Goal: Information Seeking & Learning: Check status

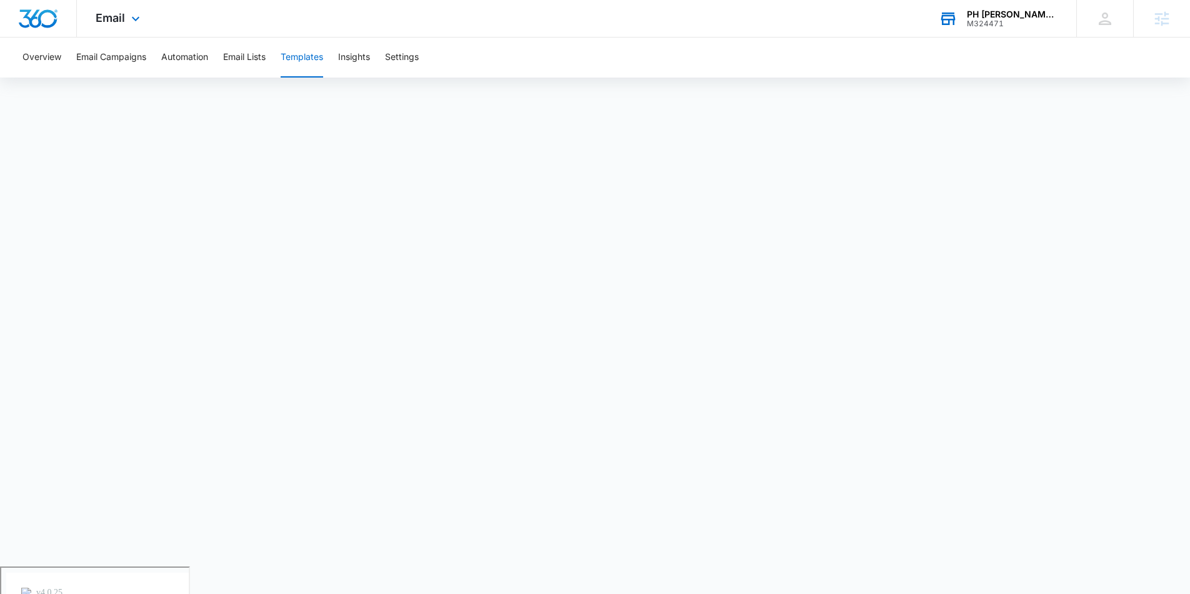
click at [1011, 19] on div "M324471" at bounding box center [1012, 23] width 91 height 9
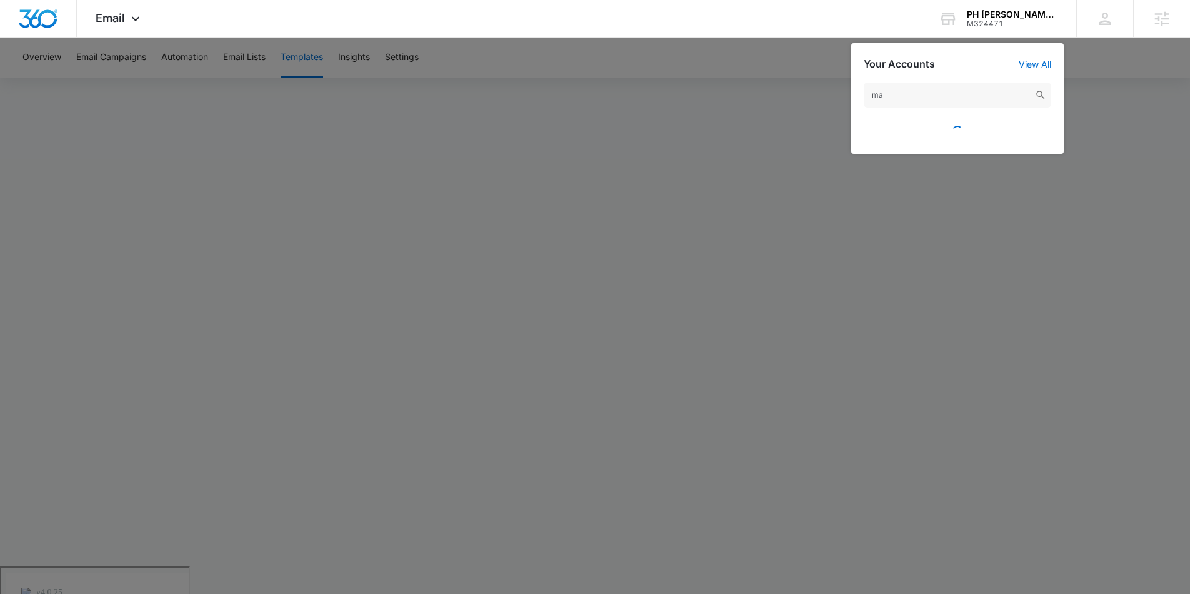
type input "m"
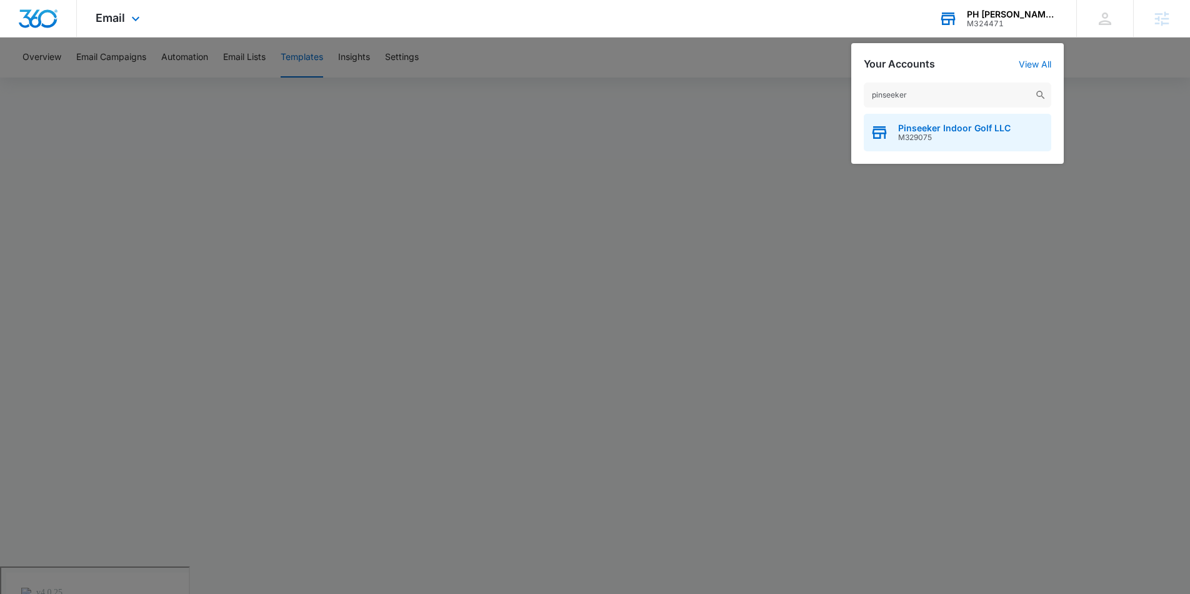
type input "pinseeker"
click at [966, 119] on div "Pinseeker Indoor Golf LLC M329075" at bounding box center [958, 133] width 188 height 38
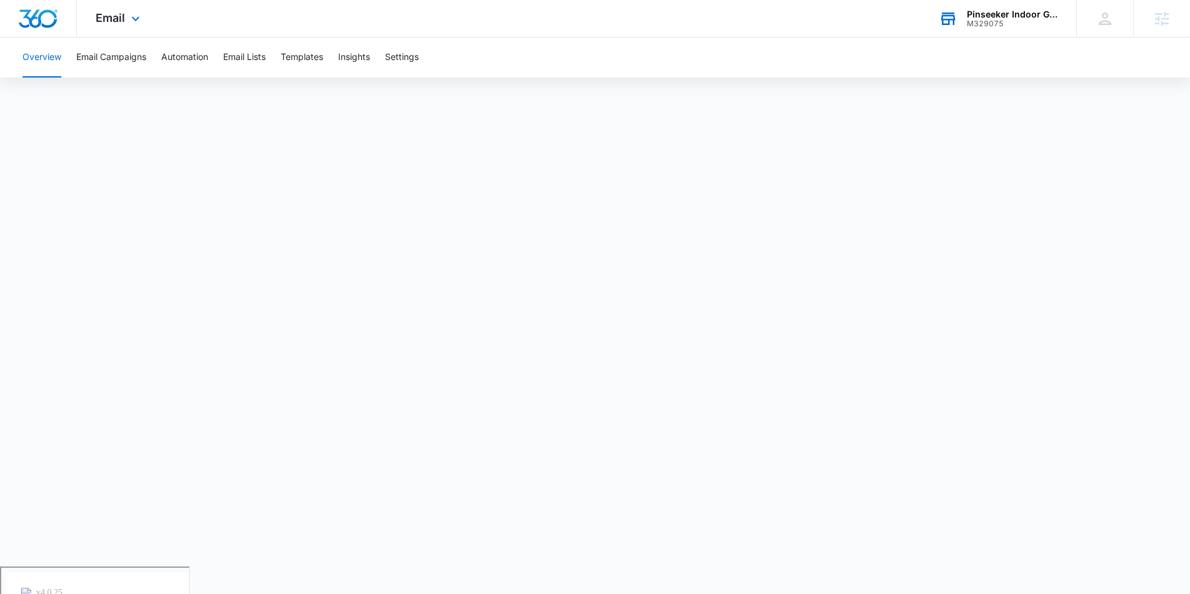
click at [126, 26] on div "Email Apps Reputation Websites Forms CRM Email Social Shop Payments POS Content…" at bounding box center [119, 18] width 85 height 37
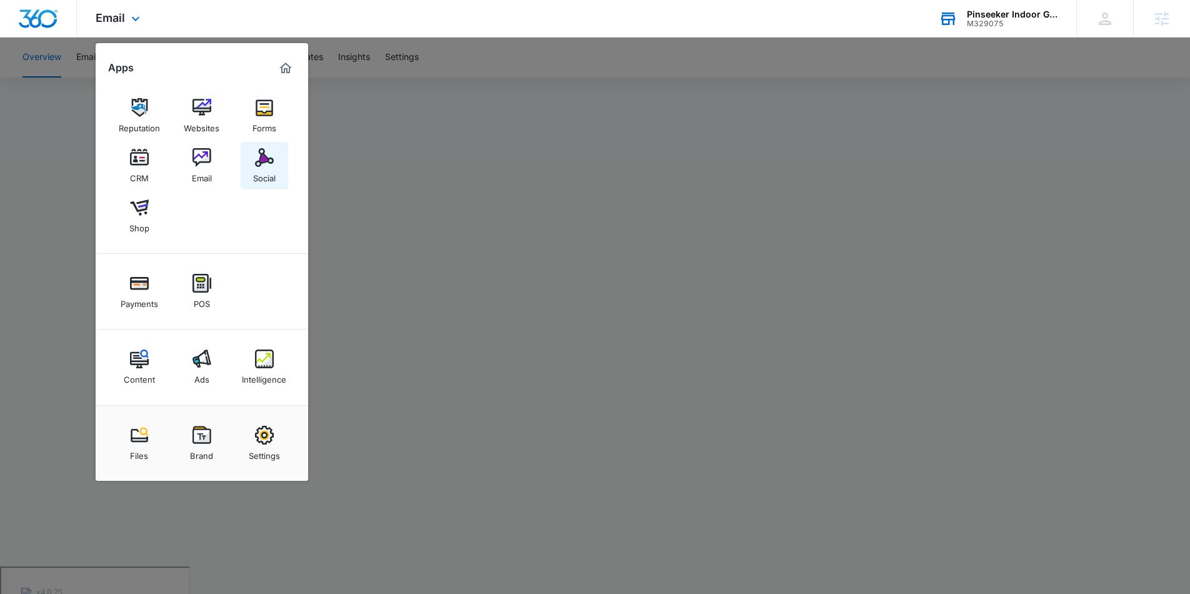
click at [270, 169] on div "Social" at bounding box center [264, 175] width 23 height 16
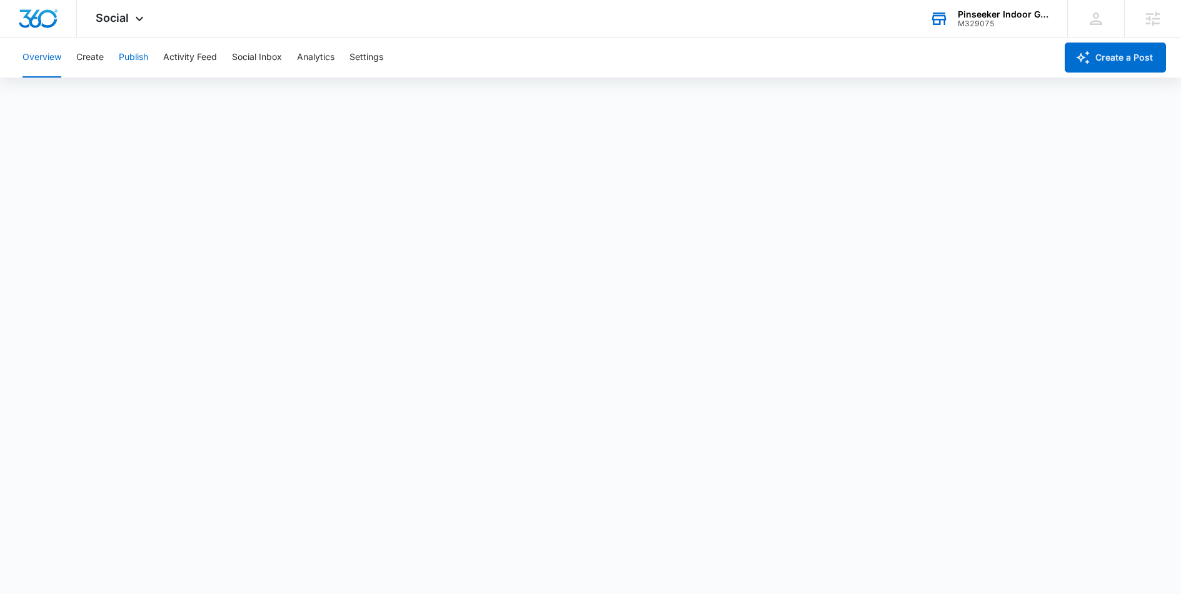
click at [127, 54] on button "Publish" at bounding box center [133, 58] width 29 height 40
click at [958, 28] on div "M329075" at bounding box center [1003, 23] width 91 height 9
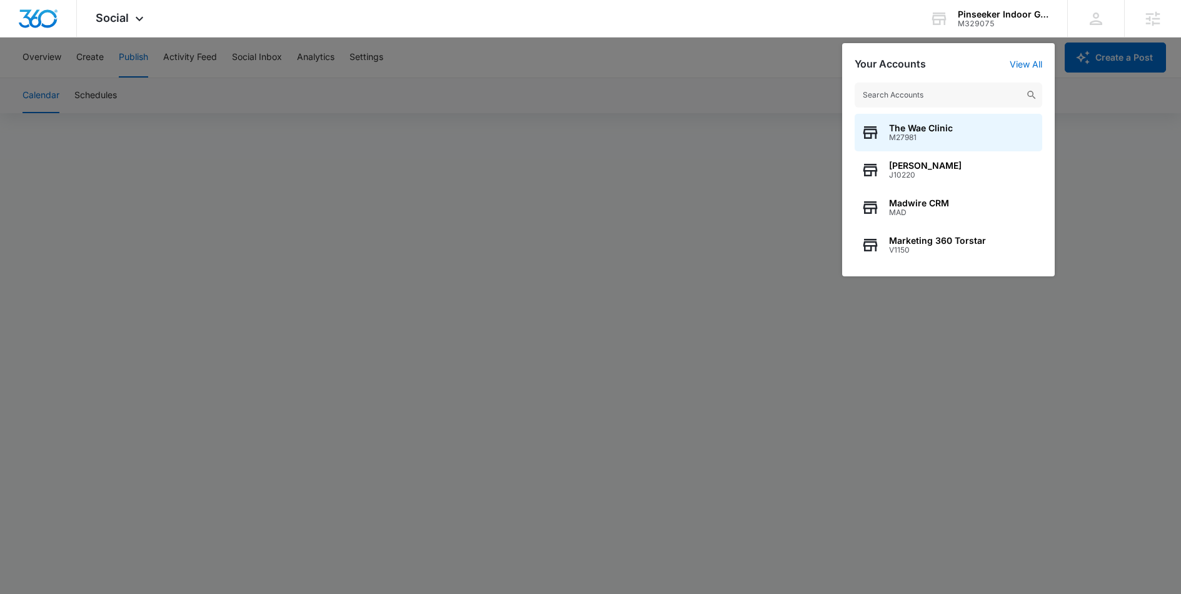
click at [876, 97] on input "text" at bounding box center [948, 95] width 188 height 25
type input "p"
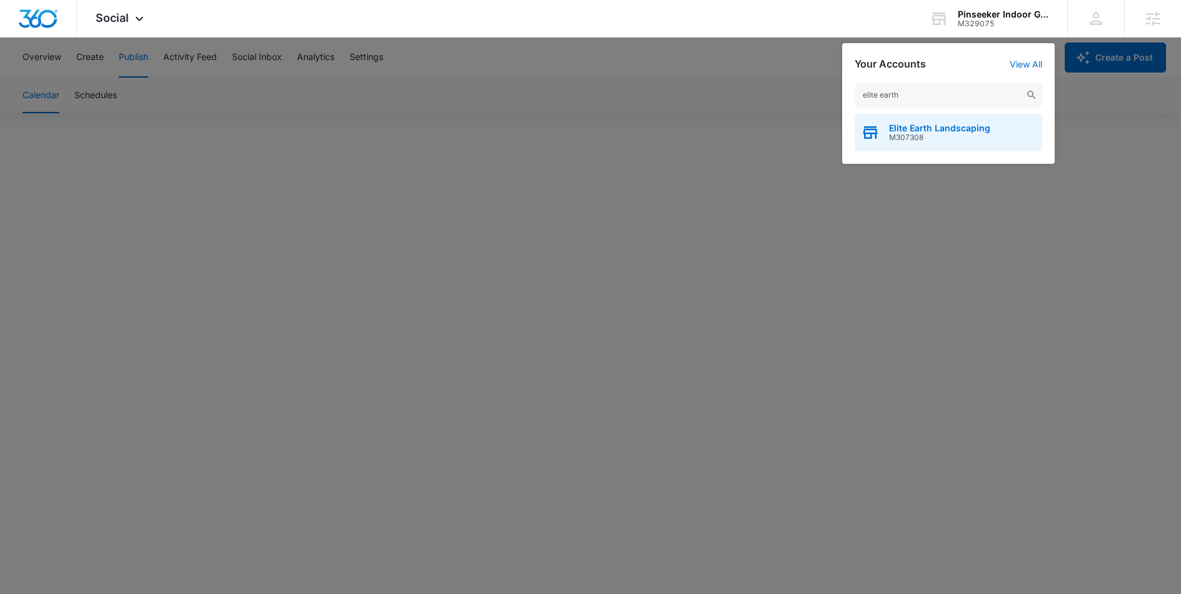
type input "elite earth"
click at [905, 128] on span "Elite Earth Landscaping" at bounding box center [939, 128] width 101 height 10
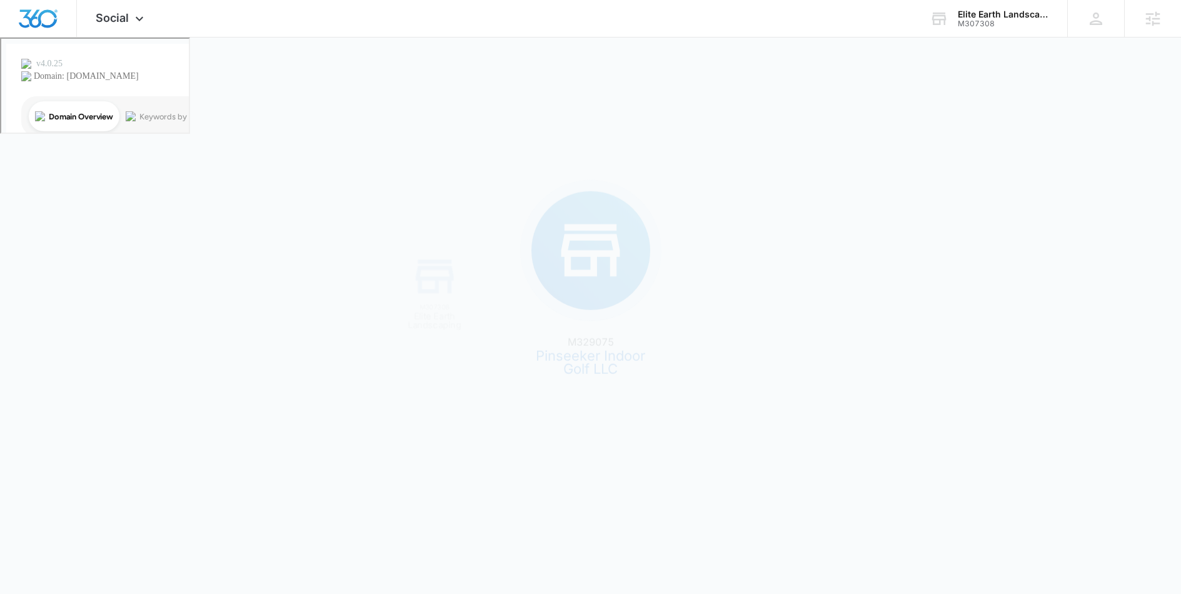
scroll to position [0, 0]
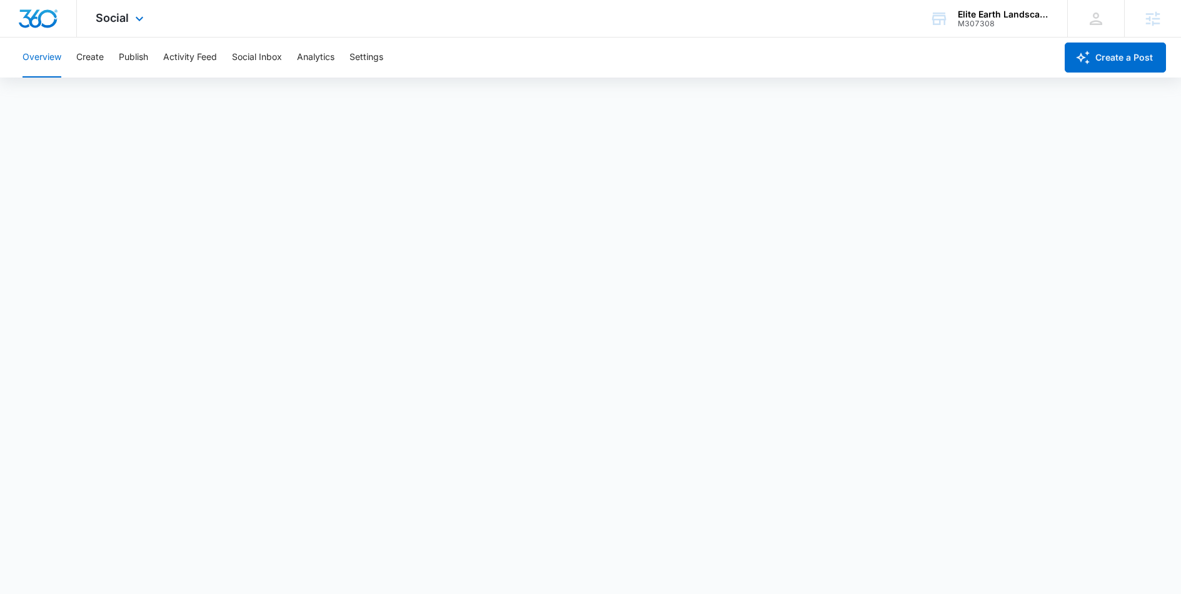
click at [123, 26] on div "Social Apps Reputation Websites Forms CRM Email Social Payments POS Content Ads…" at bounding box center [121, 18] width 89 height 37
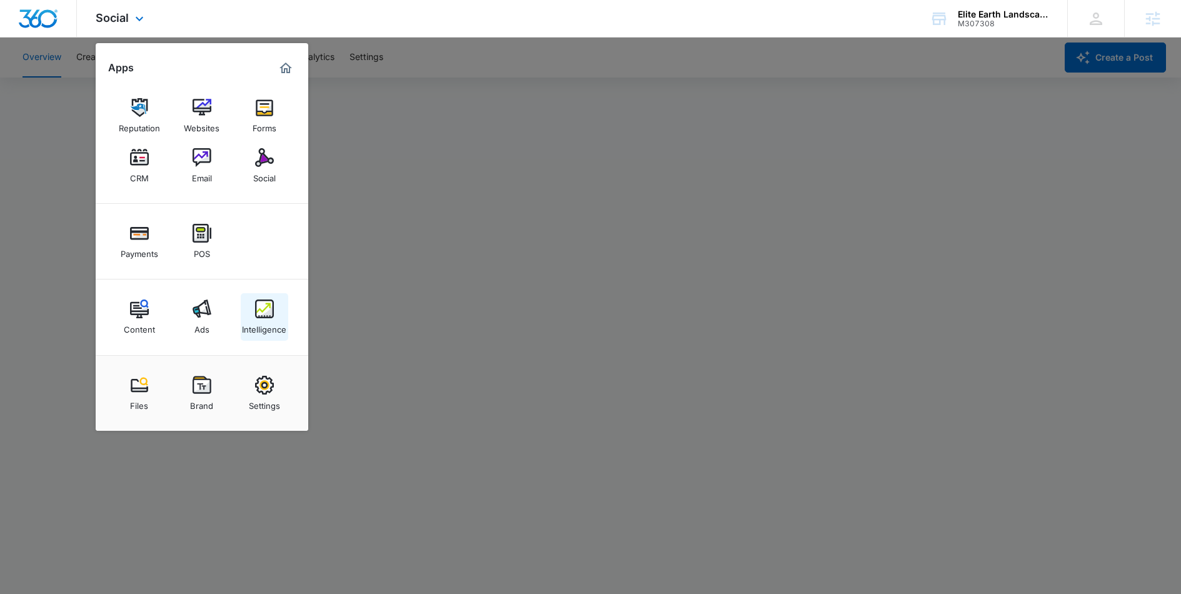
click at [262, 316] on img at bounding box center [264, 308] width 19 height 19
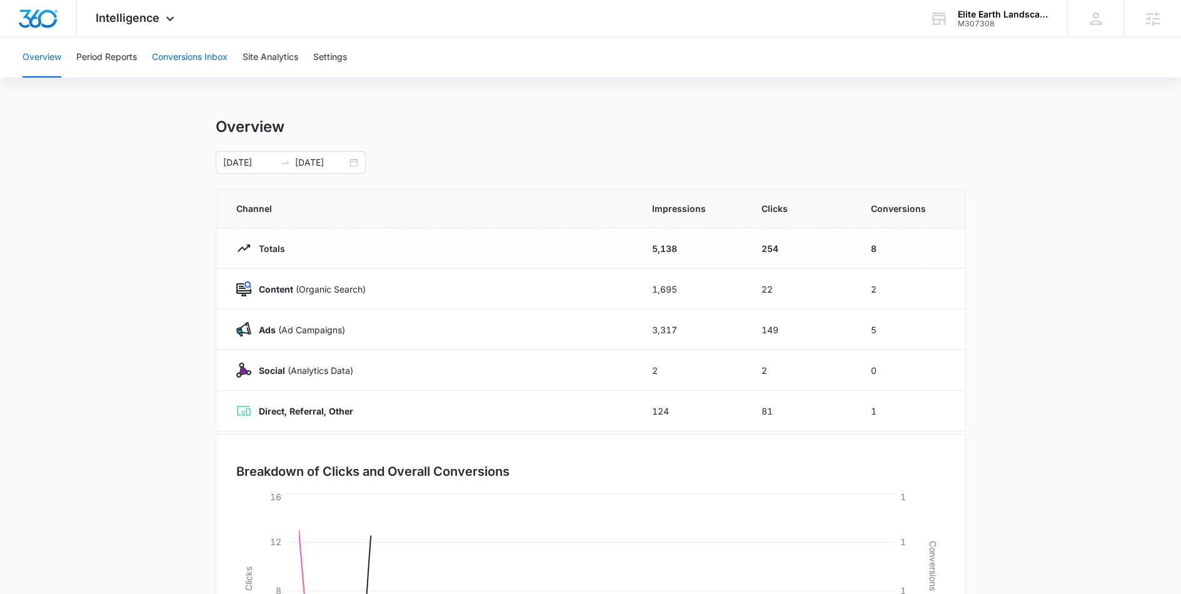
click at [201, 59] on button "Conversions Inbox" at bounding box center [190, 58] width 76 height 40
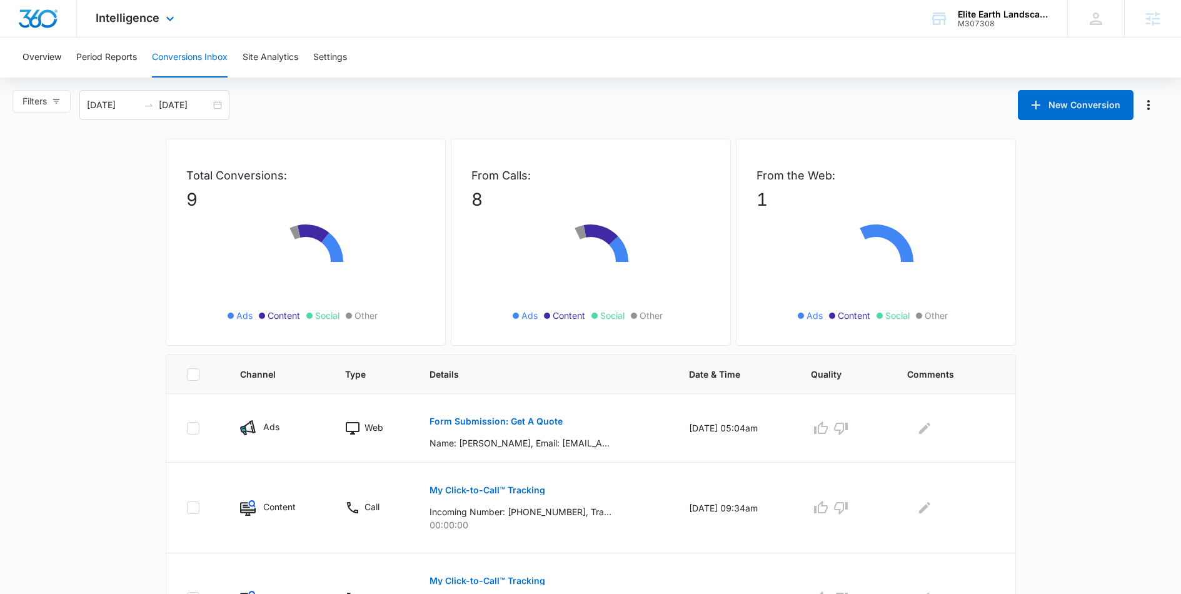
click at [152, 25] on div "Intelligence Apps Reputation Websites Forms CRM Email Social Payments POS Conte…" at bounding box center [136, 18] width 119 height 37
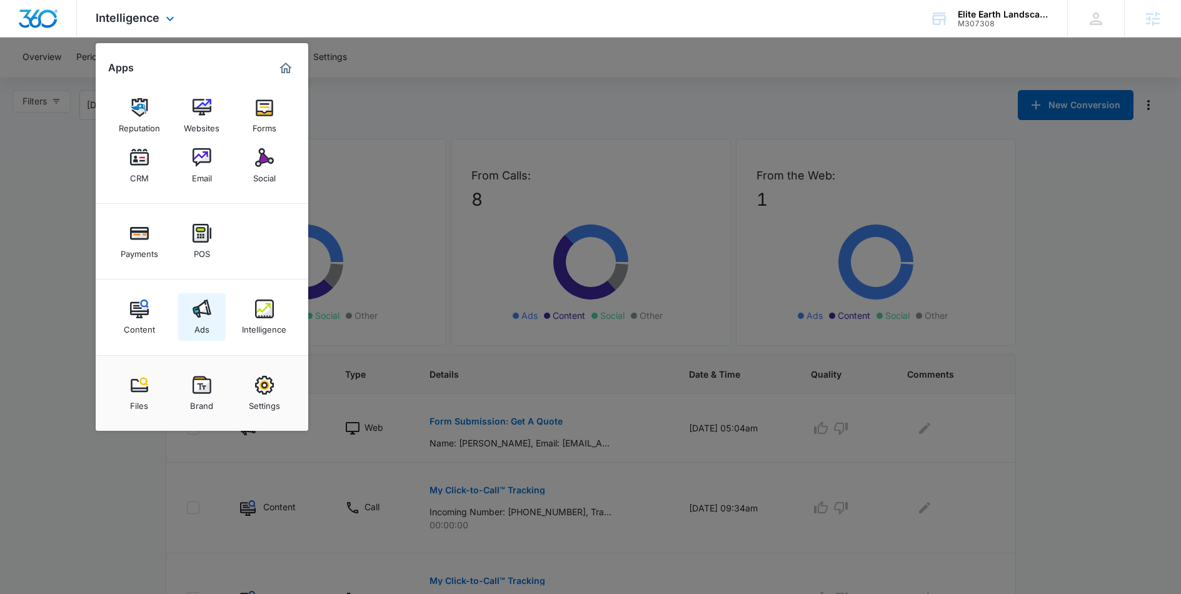
click at [202, 321] on div "Ads" at bounding box center [201, 326] width 15 height 16
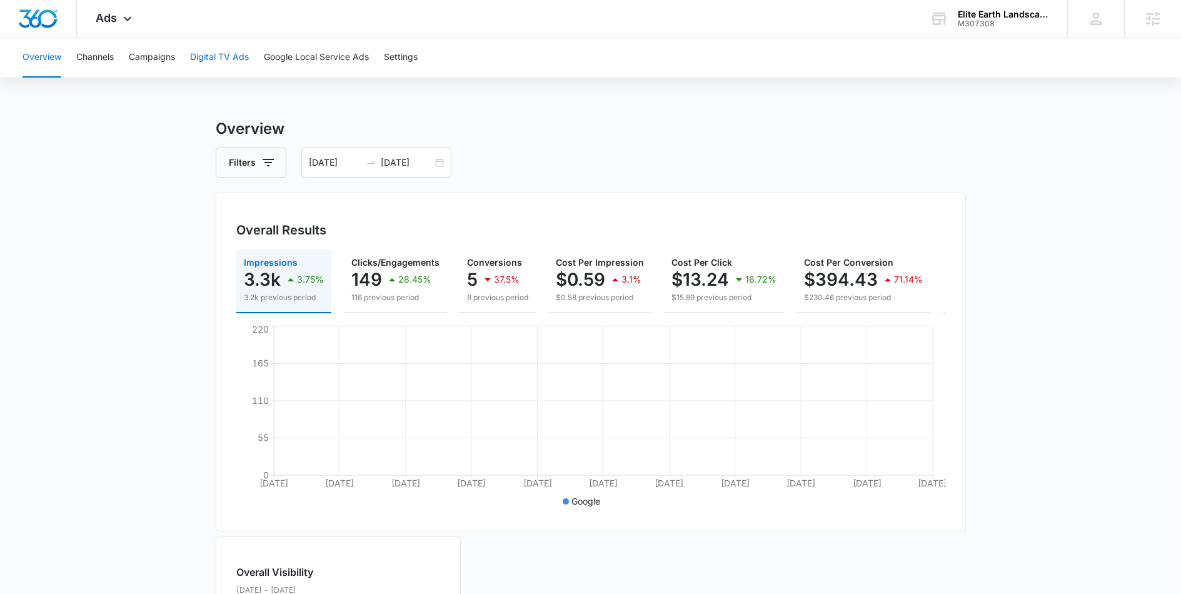
click at [231, 50] on button "Digital TV Ads" at bounding box center [219, 58] width 59 height 40
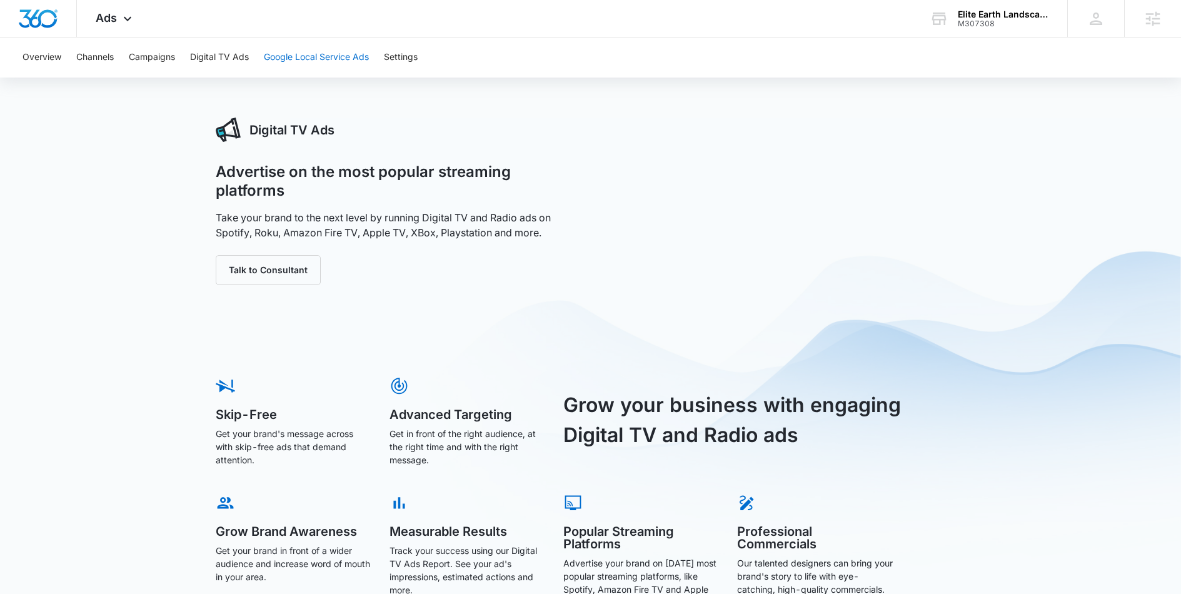
click at [314, 67] on button "Google Local Service Ads" at bounding box center [316, 58] width 105 height 40
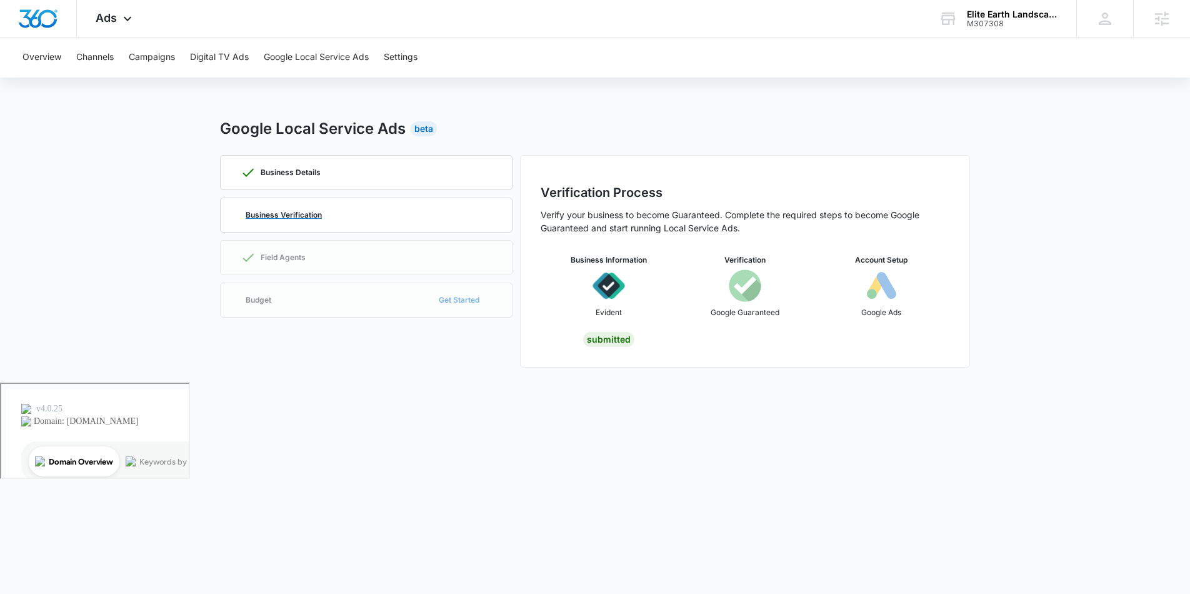
click at [299, 212] on p "Business Verification" at bounding box center [284, 215] width 76 height 8
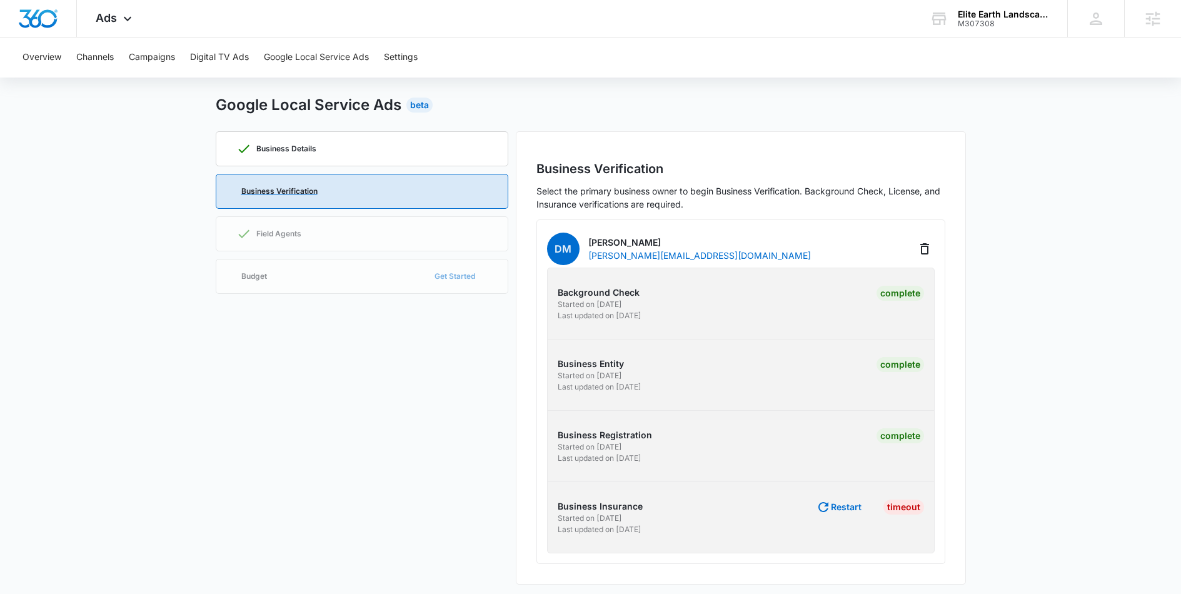
scroll to position [29, 0]
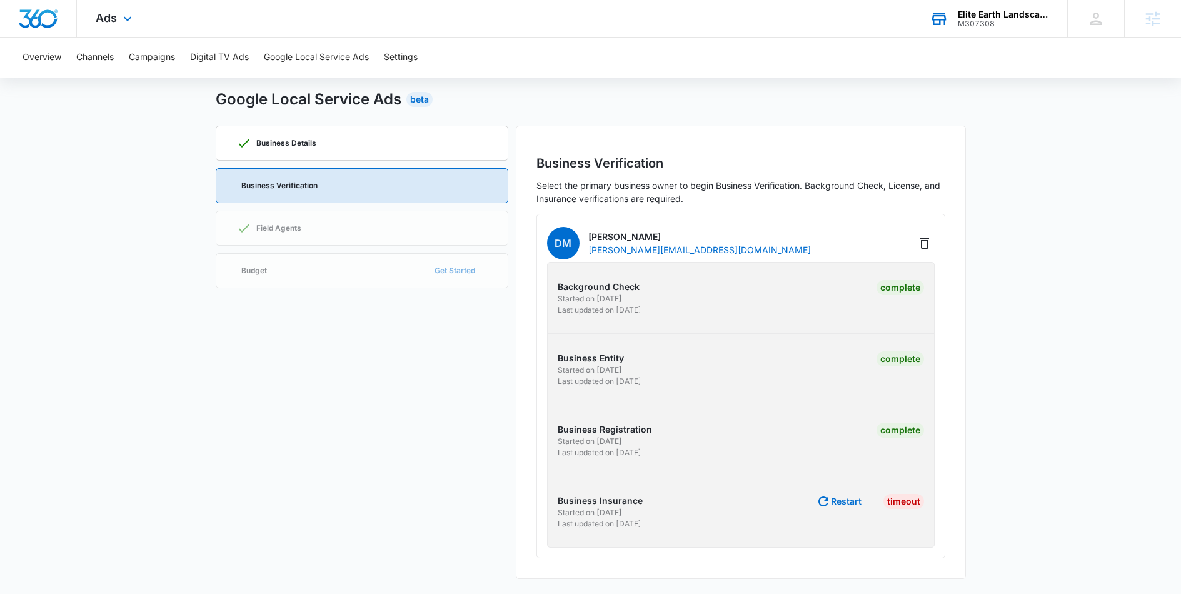
click at [975, 18] on div "Elite Earth Landscaping" at bounding box center [1003, 14] width 91 height 10
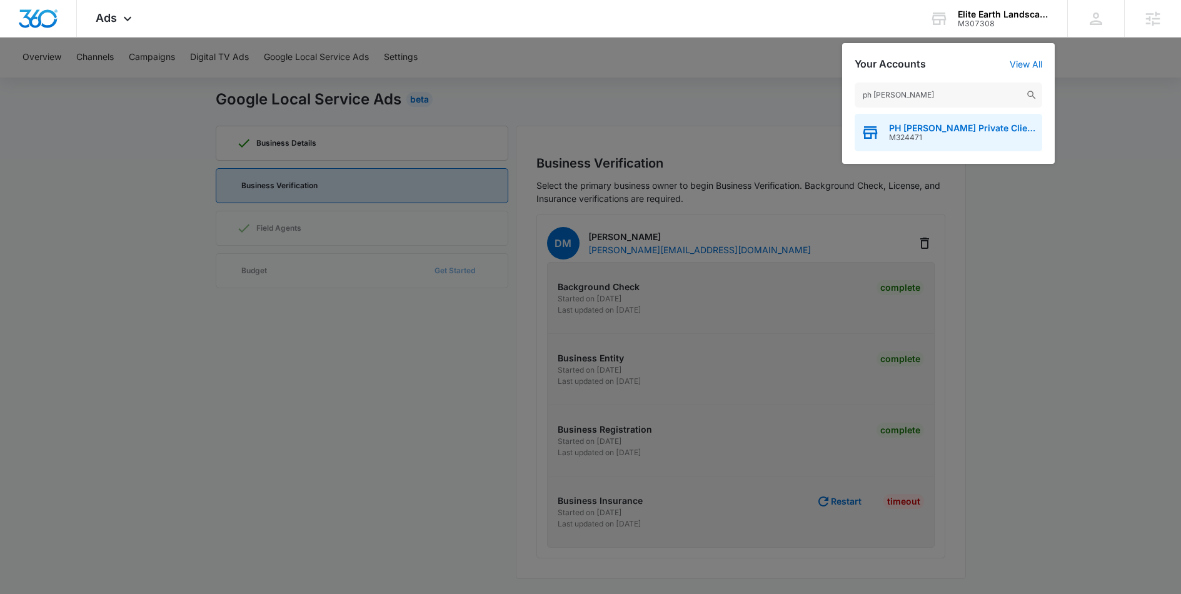
type input "ph robb"
click at [938, 129] on span "PH Robb Private Client Advisors" at bounding box center [962, 128] width 147 height 10
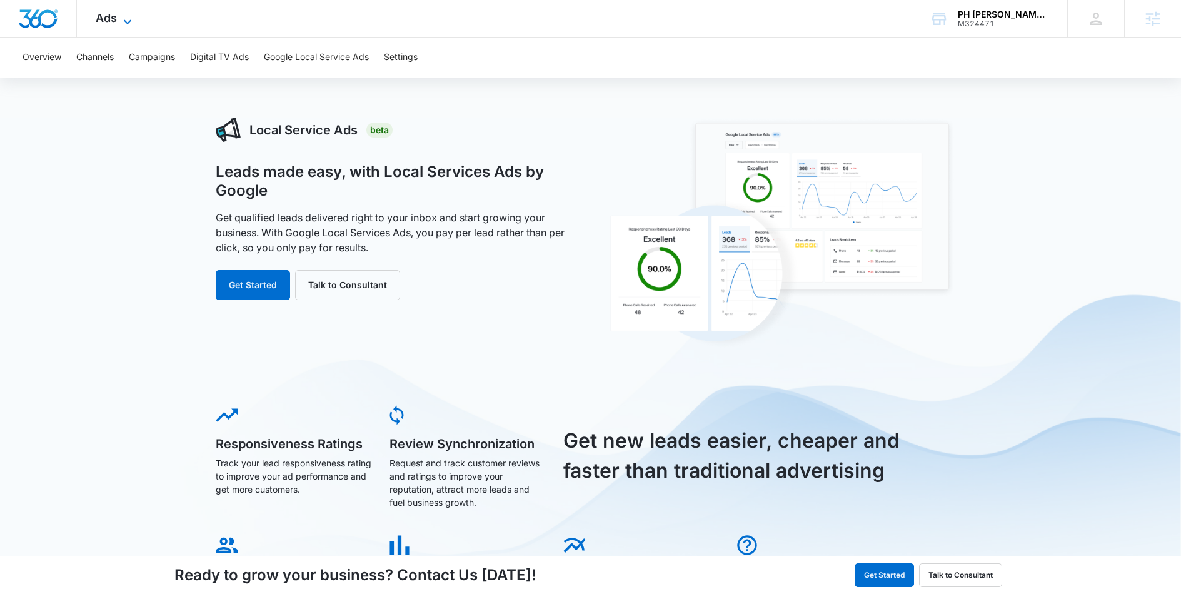
click at [106, 16] on span "Ads" at bounding box center [106, 17] width 21 height 13
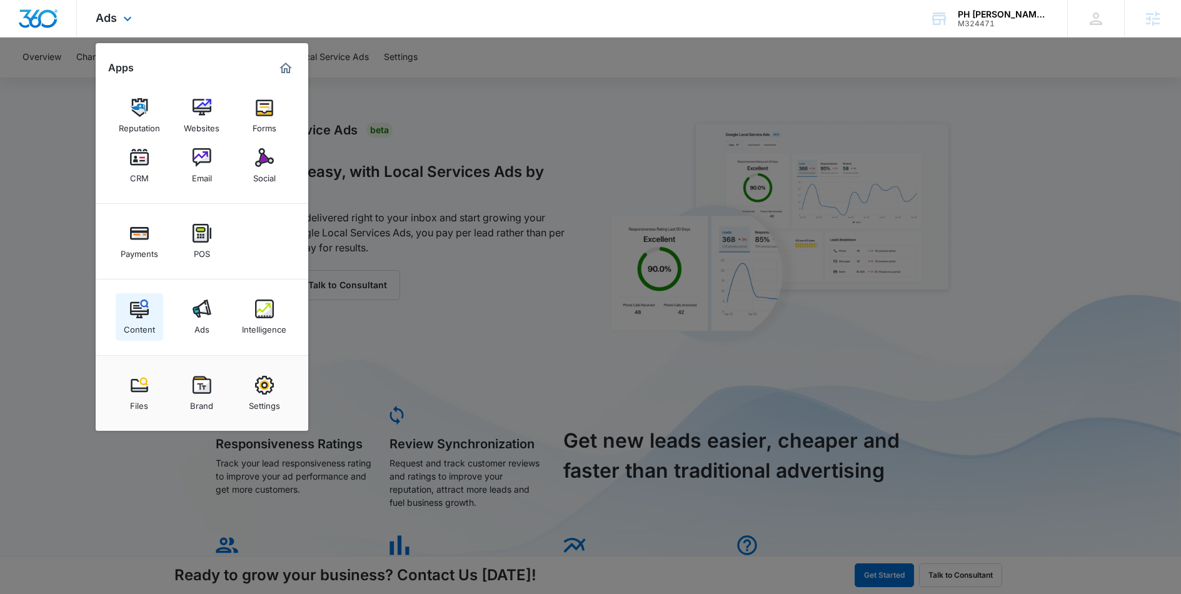
click at [137, 325] on div "Content" at bounding box center [139, 326] width 31 height 16
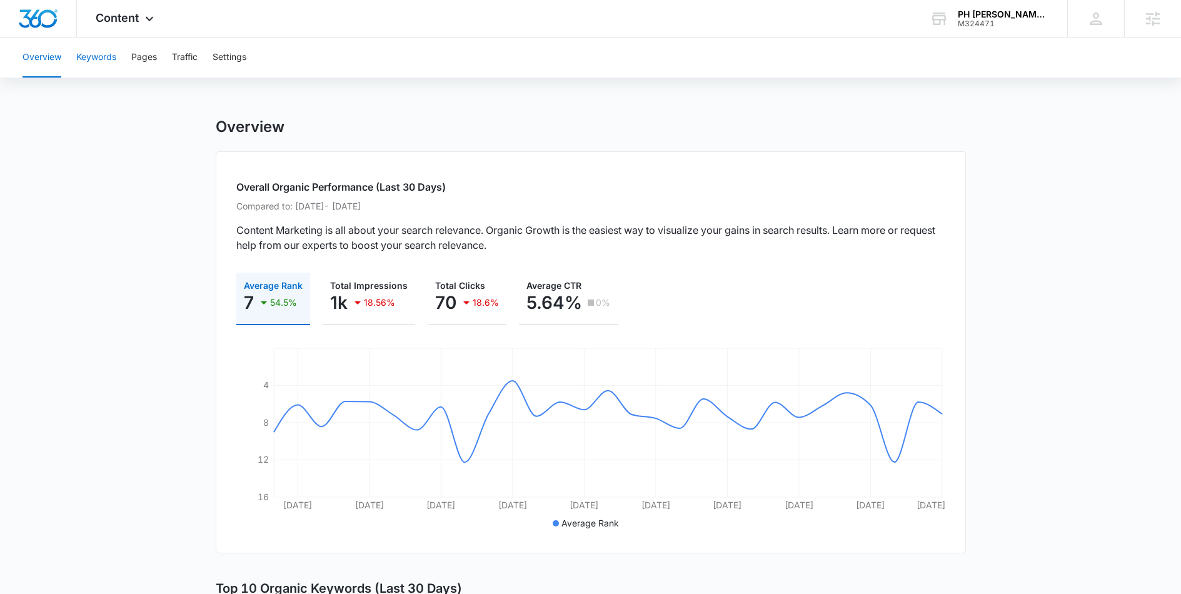
click at [98, 53] on button "Keywords" at bounding box center [96, 58] width 40 height 40
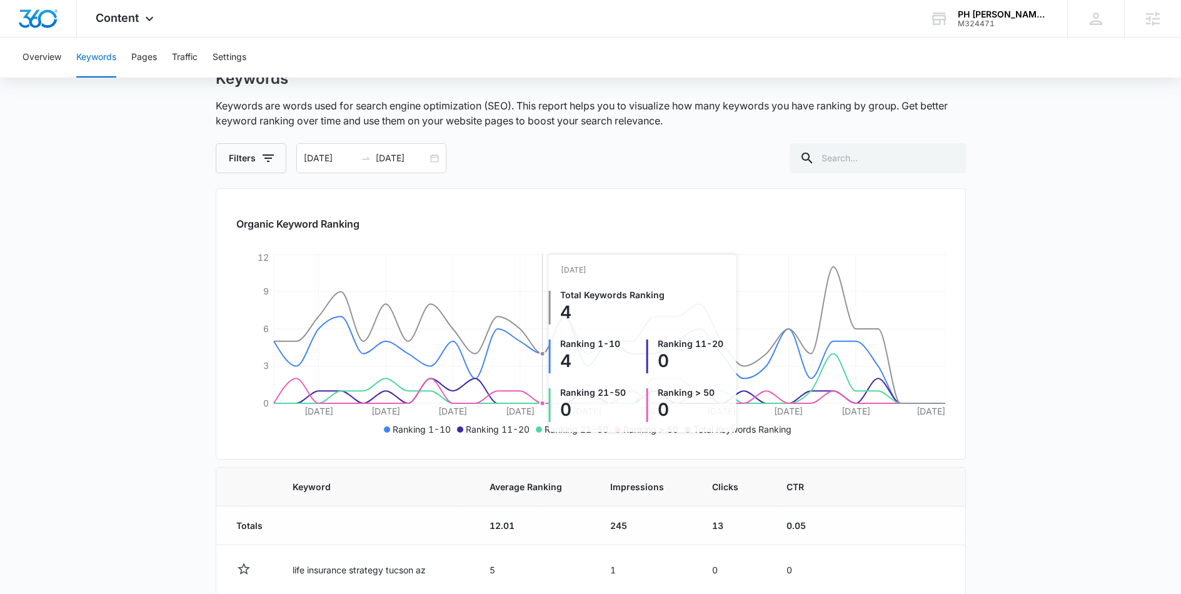
scroll to position [108, 0]
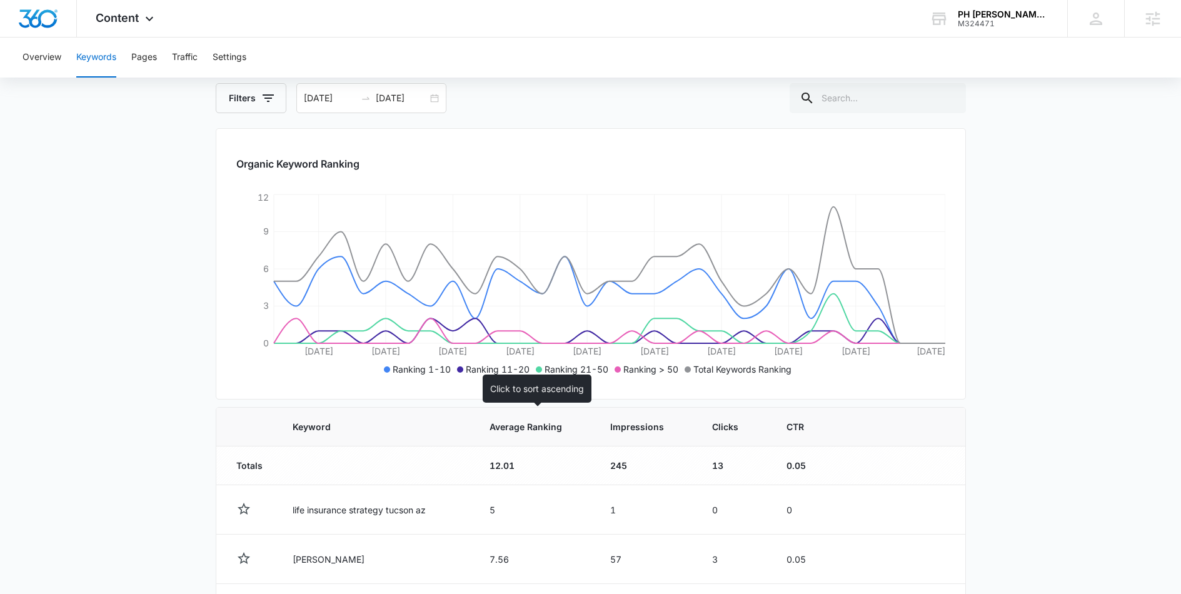
click at [518, 438] on th "Average Ranking" at bounding box center [534, 427] width 121 height 39
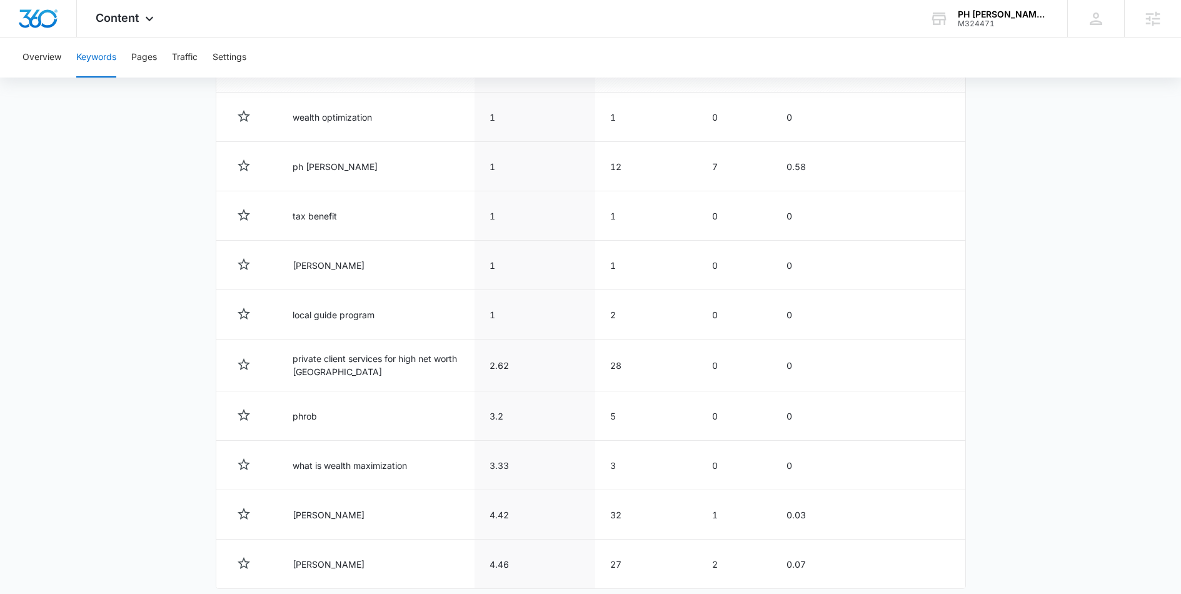
scroll to position [564, 0]
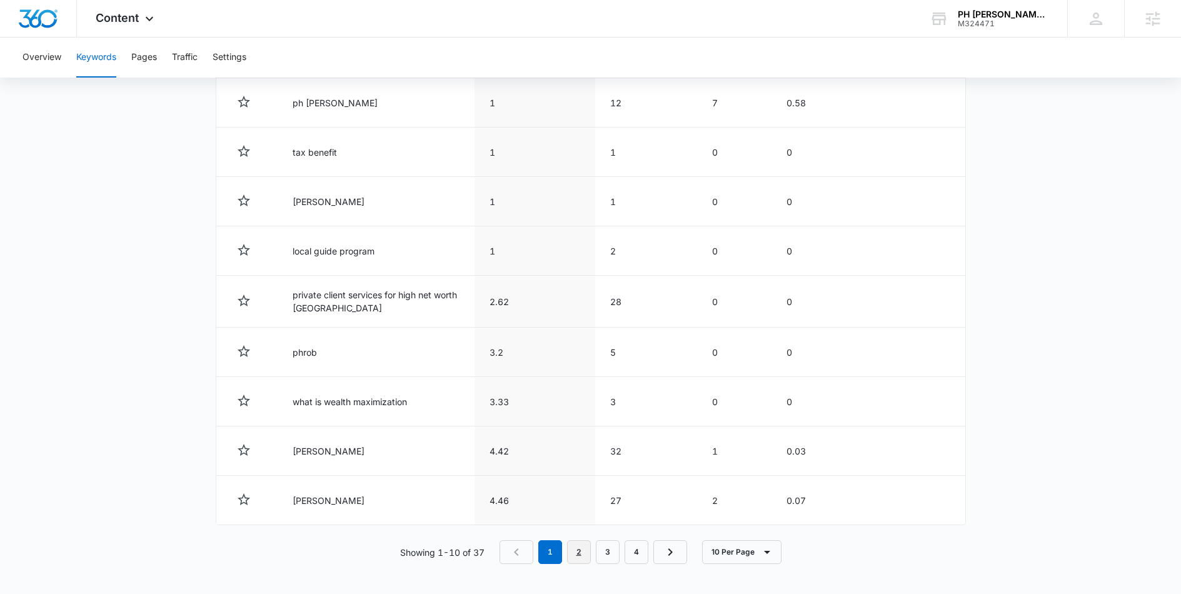
click at [582, 554] on link "2" at bounding box center [579, 552] width 24 height 24
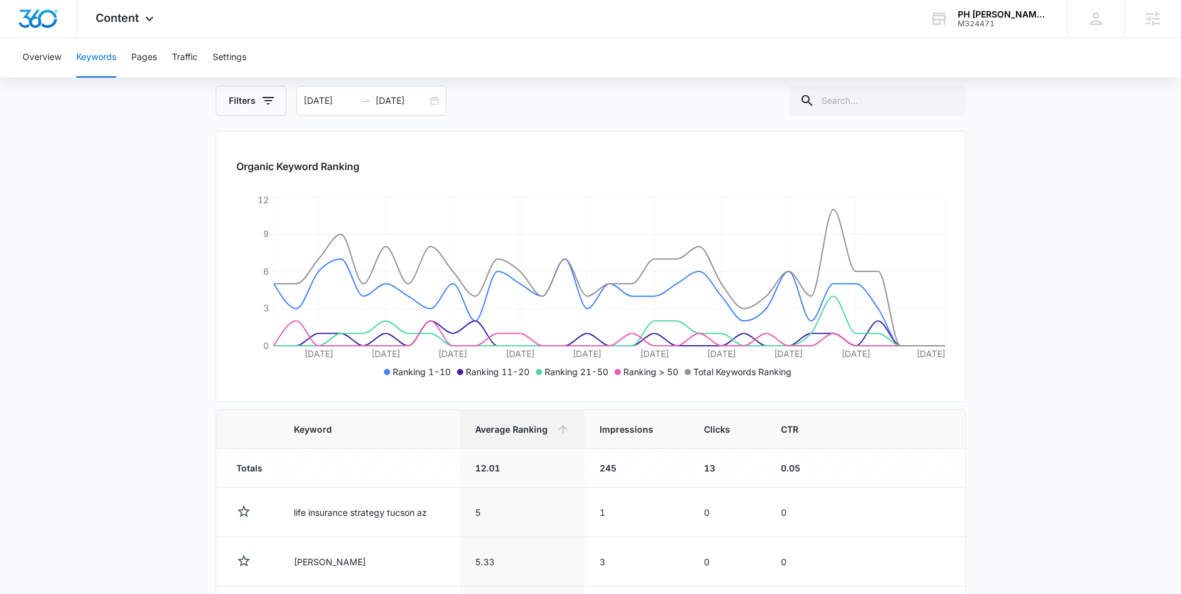
scroll to position [0, 0]
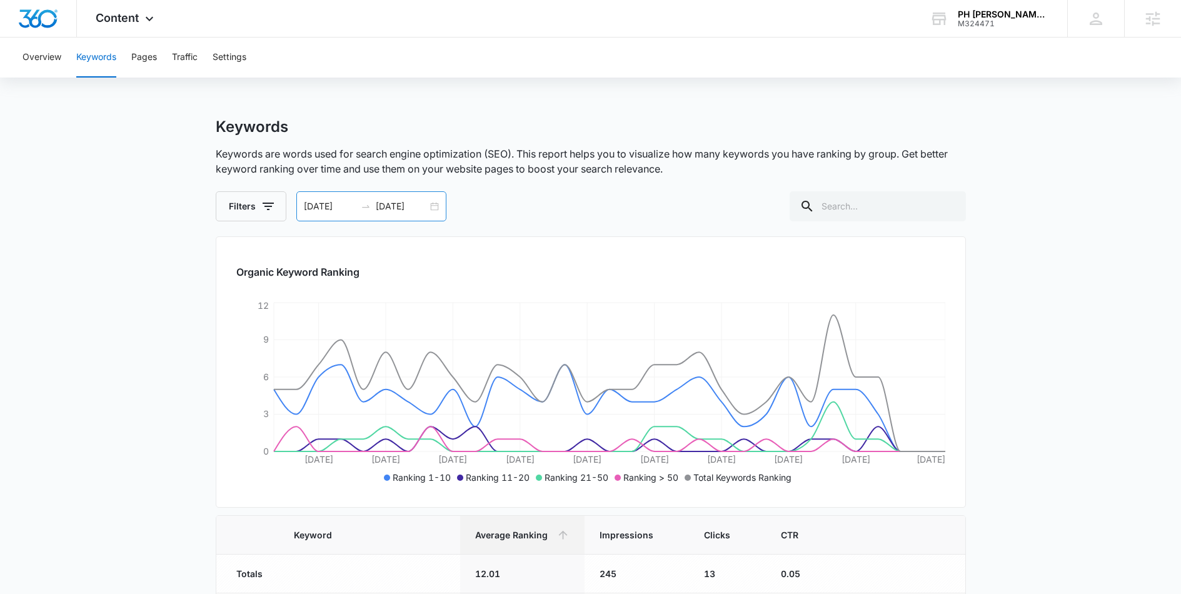
click at [438, 206] on div "[DATE] [DATE]" at bounding box center [371, 206] width 150 height 30
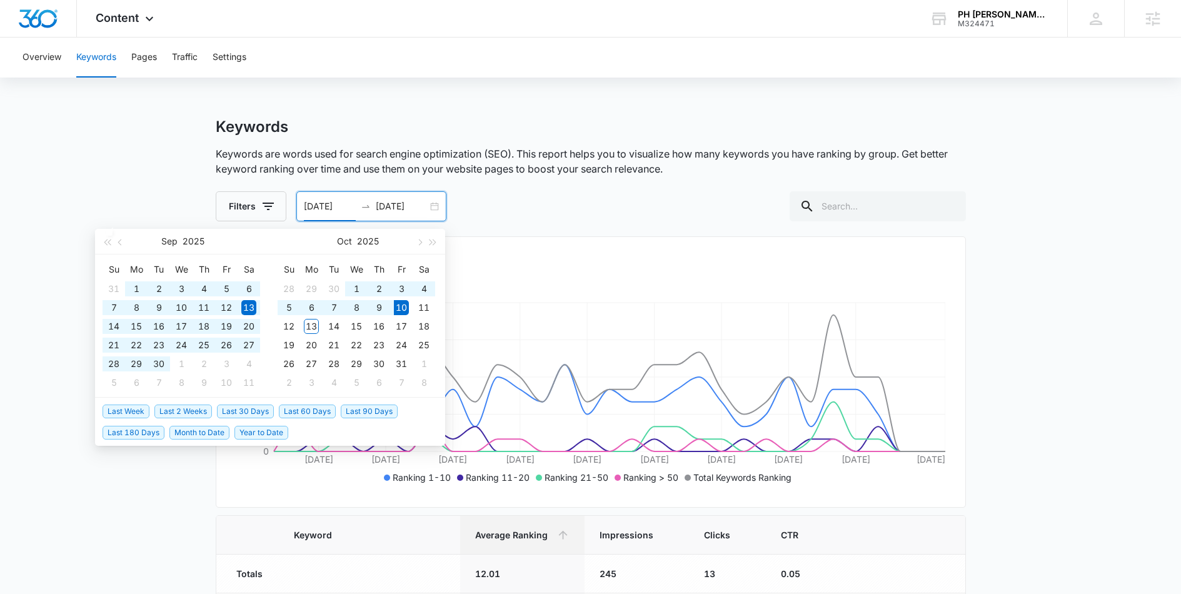
click at [123, 430] on span "Last 180 Days" at bounding box center [134, 433] width 62 height 14
type input "[DATE]"
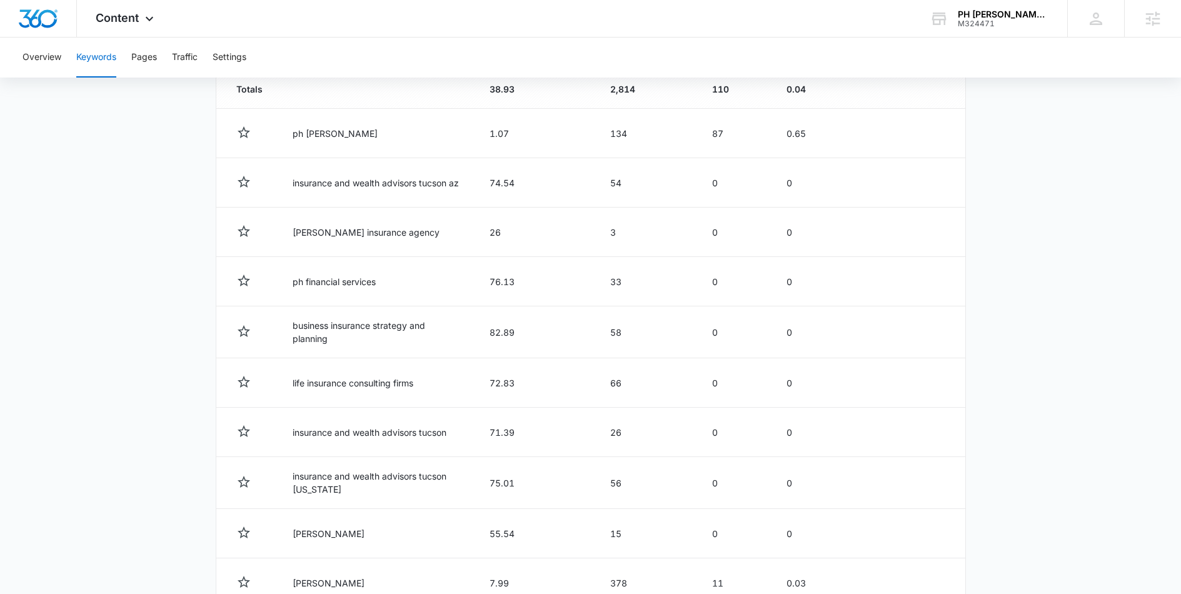
scroll to position [567, 0]
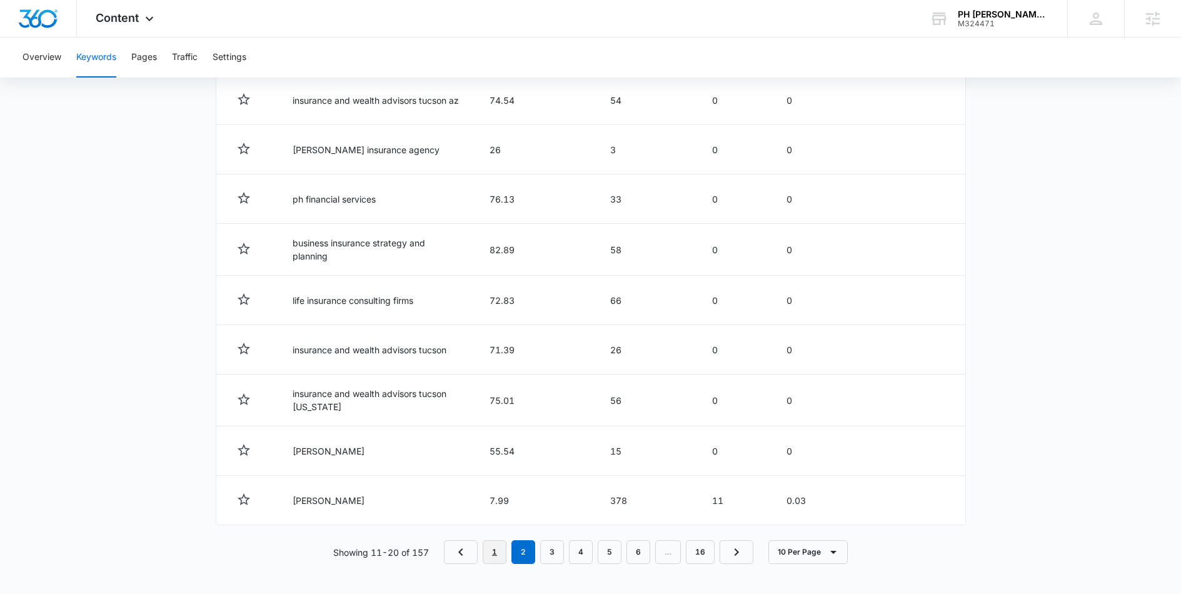
click at [488, 549] on link "1" at bounding box center [495, 552] width 24 height 24
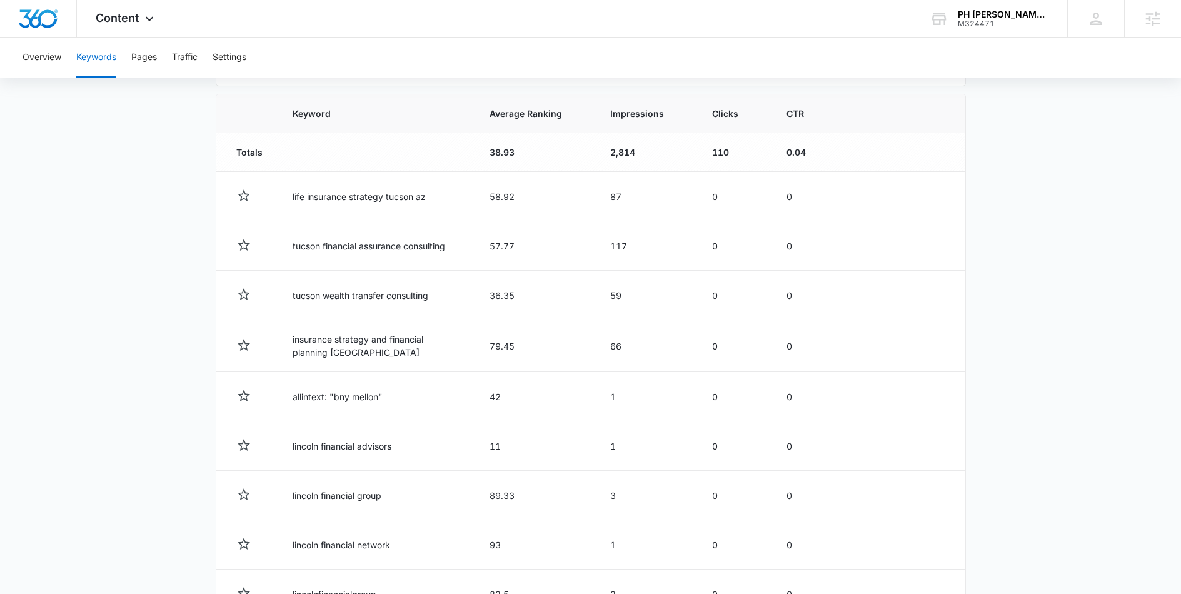
scroll to position [322, 0]
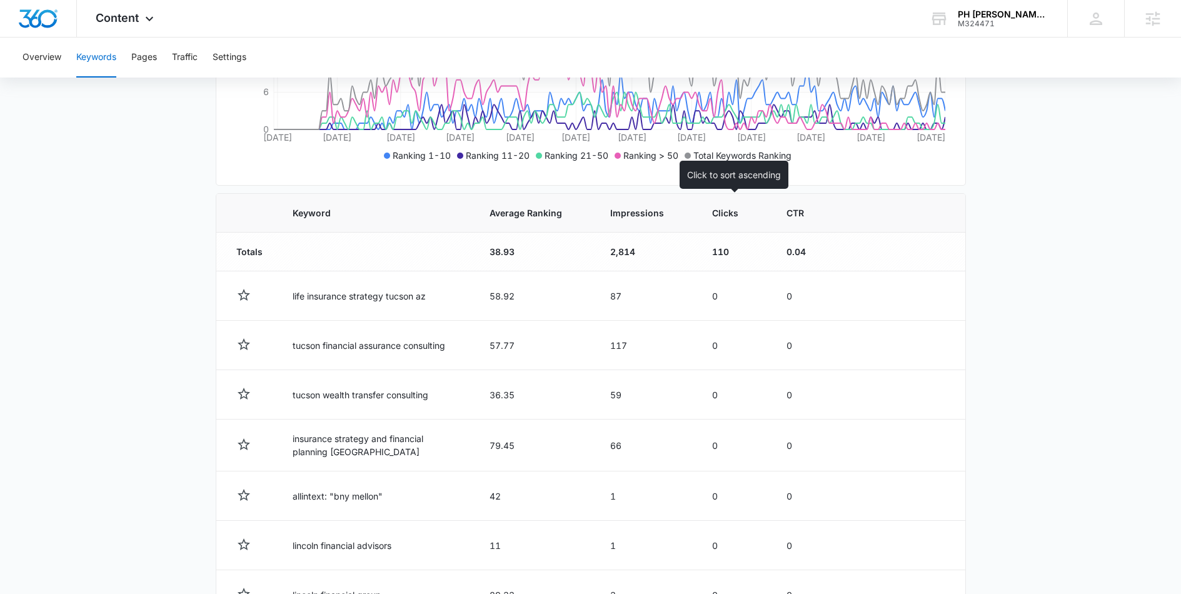
click at [734, 201] on th "Clicks" at bounding box center [734, 213] width 74 height 39
click at [721, 210] on span "Clicks" at bounding box center [725, 212] width 26 height 13
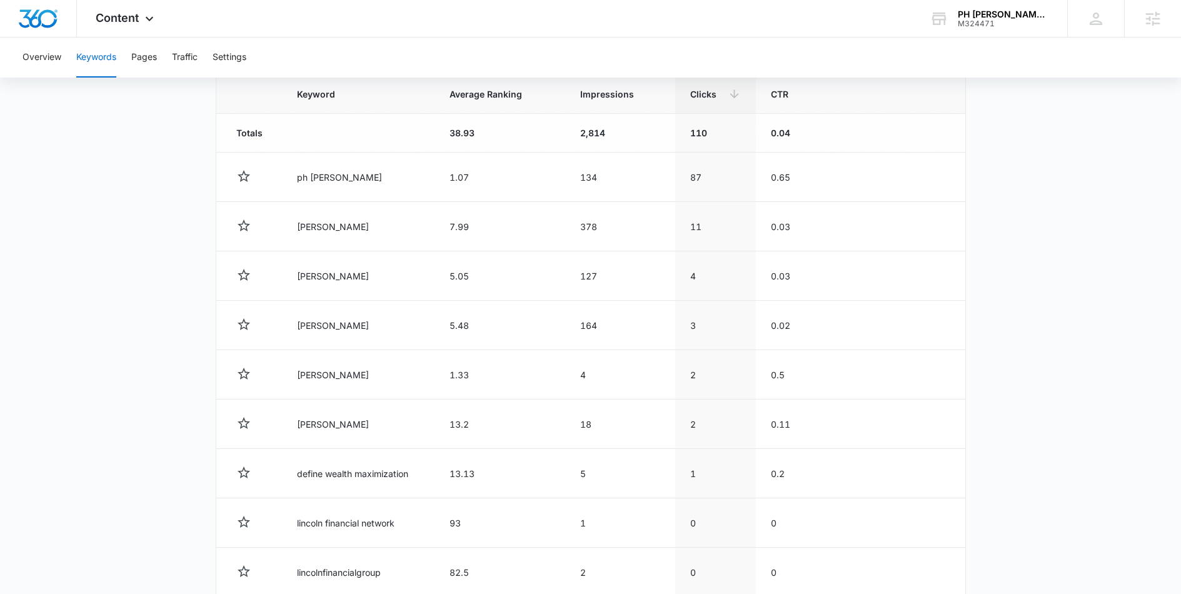
scroll to position [179, 0]
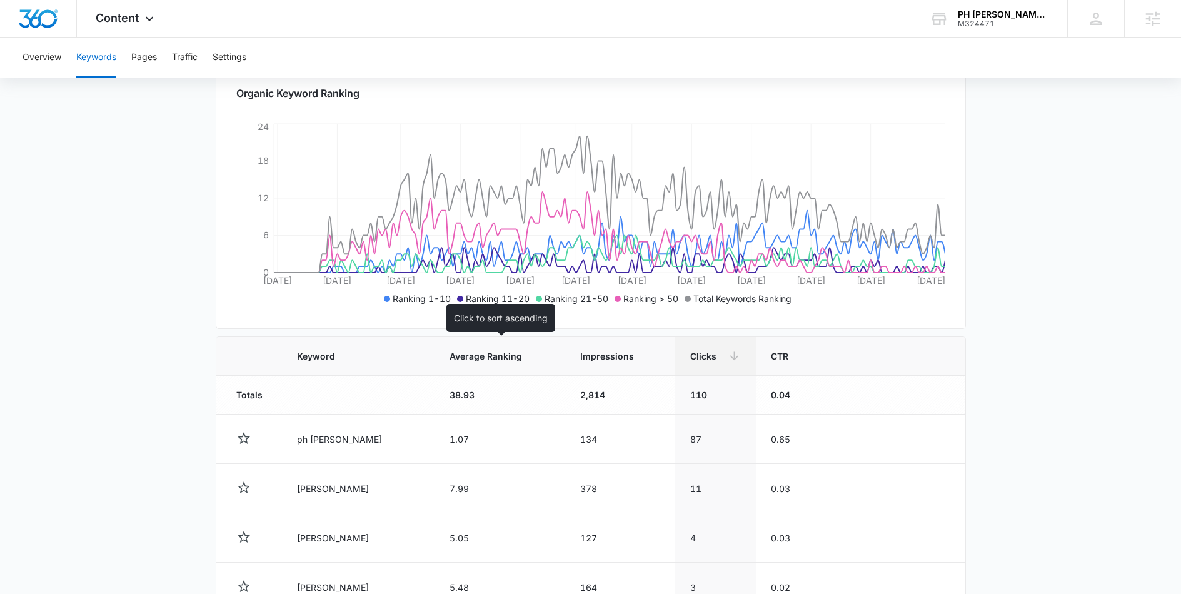
click at [470, 353] on span "Average Ranking" at bounding box center [490, 355] width 82 height 13
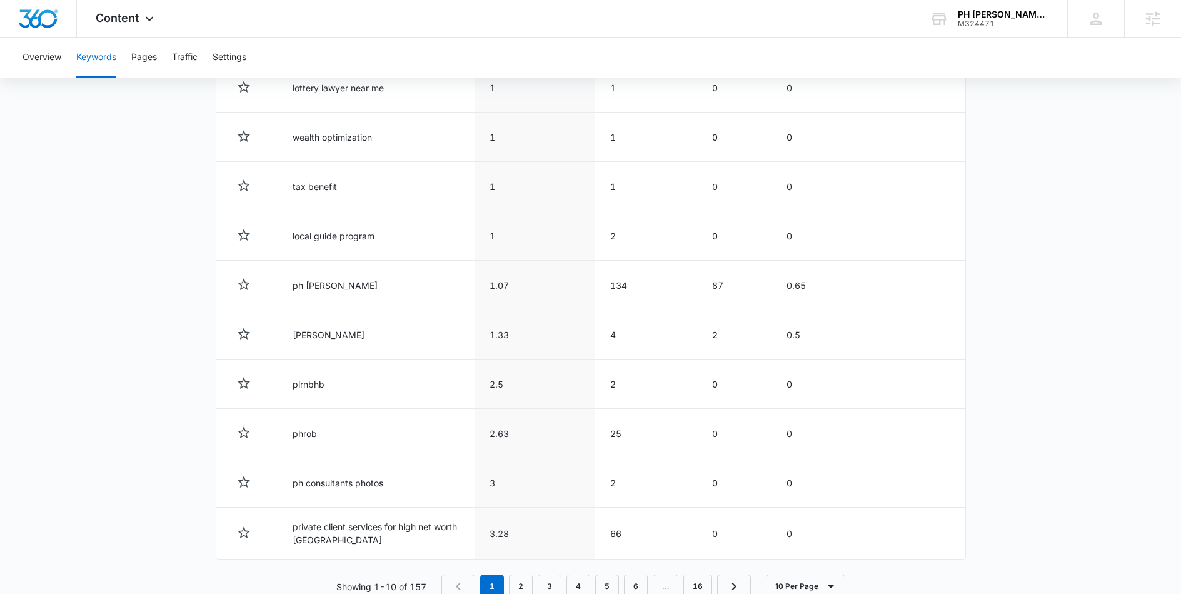
scroll to position [564, 0]
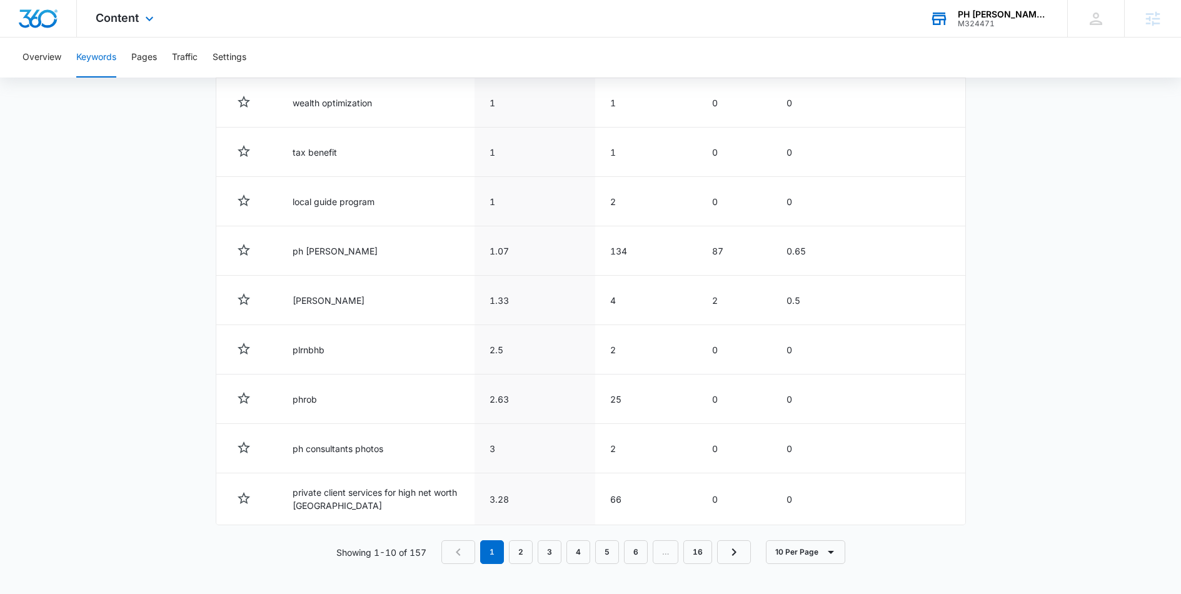
click at [980, 26] on div "M324471" at bounding box center [1003, 23] width 91 height 9
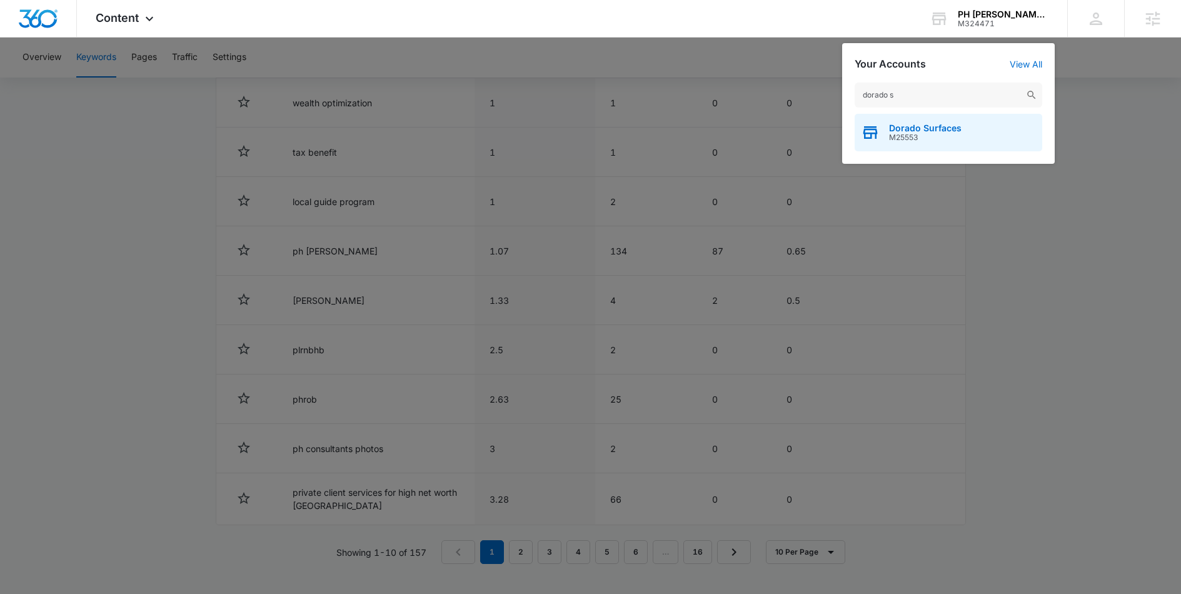
type input "dorado s"
click at [929, 131] on span "Dorado Surfaces" at bounding box center [925, 128] width 73 height 10
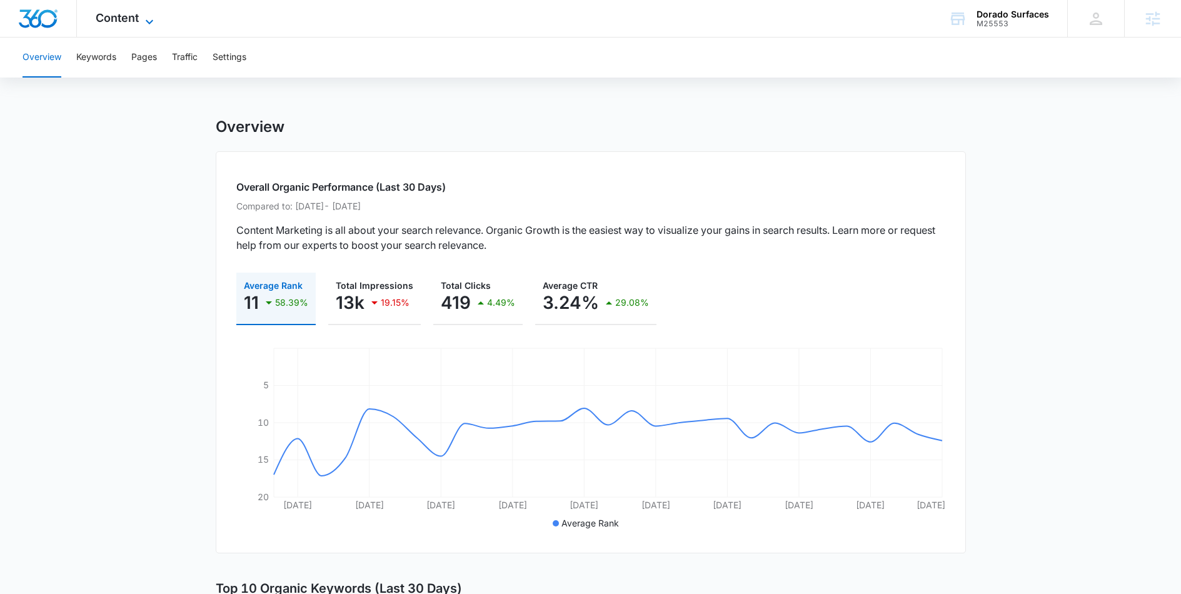
click at [123, 24] on span "Content" at bounding box center [117, 17] width 43 height 13
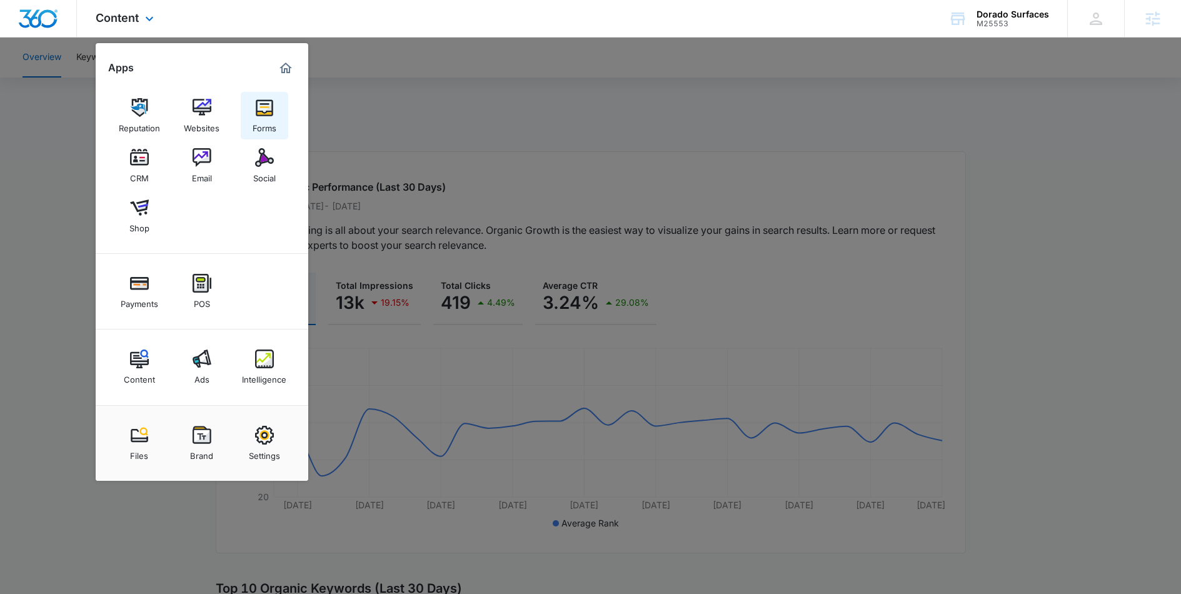
click at [261, 109] on img at bounding box center [264, 107] width 19 height 19
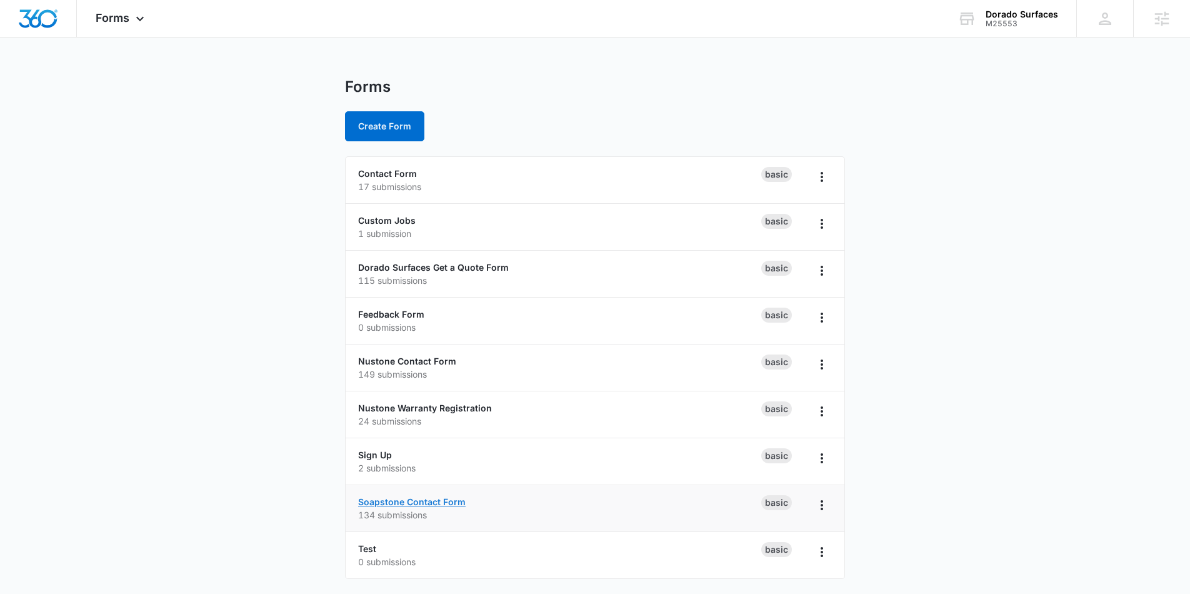
click at [449, 499] on link "Soapstone Contact Form" at bounding box center [412, 501] width 108 height 11
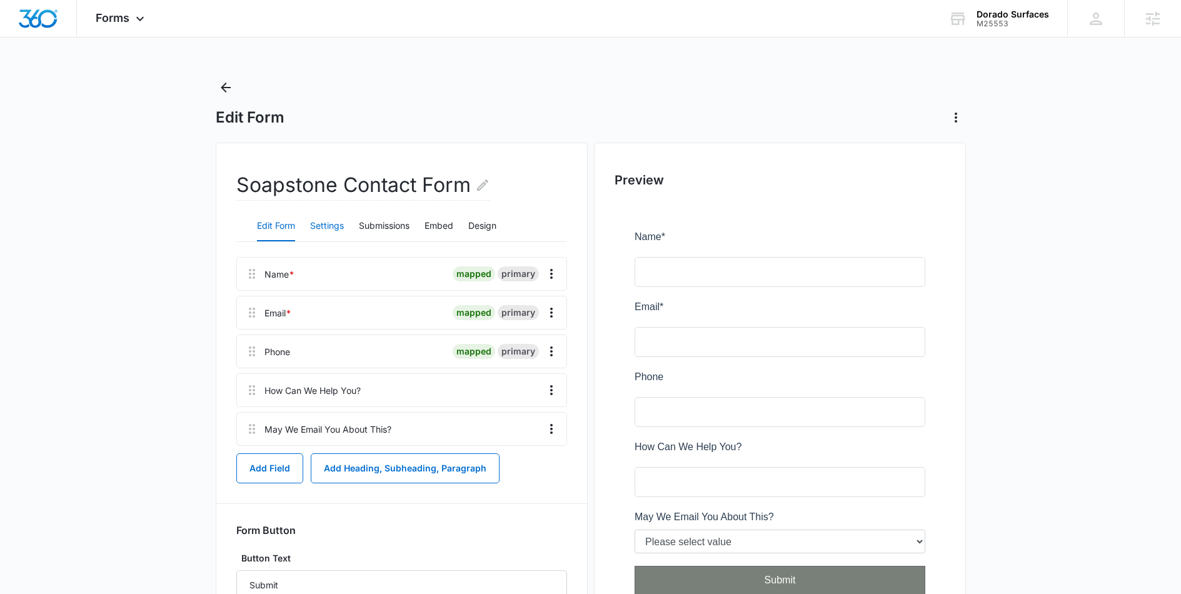
click at [326, 237] on button "Settings" at bounding box center [327, 226] width 34 height 30
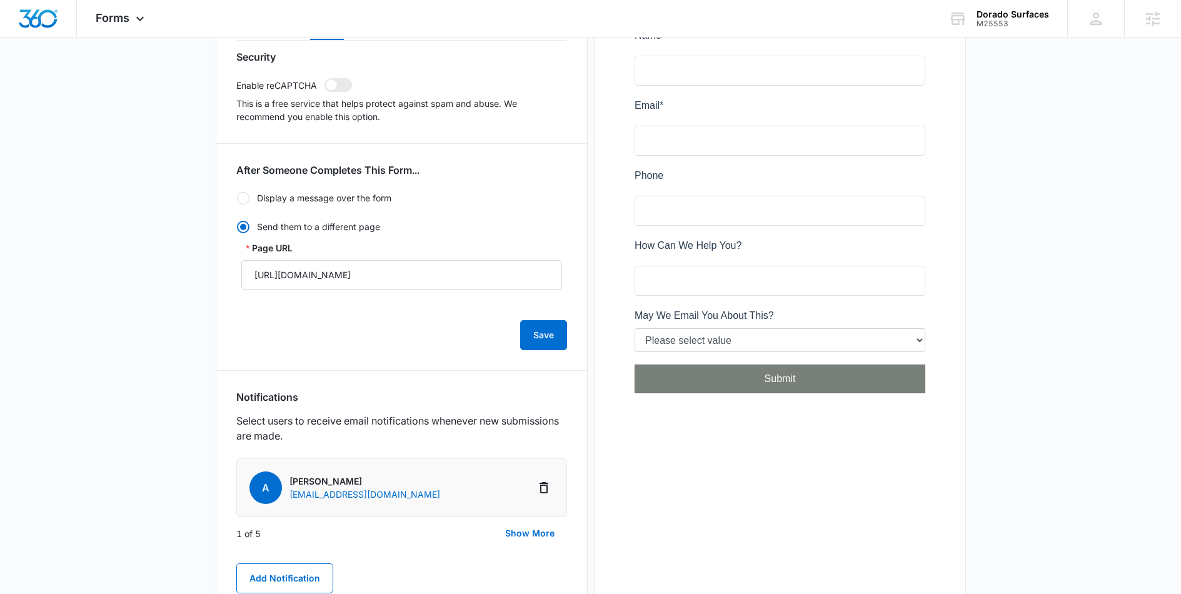
scroll to position [349, 0]
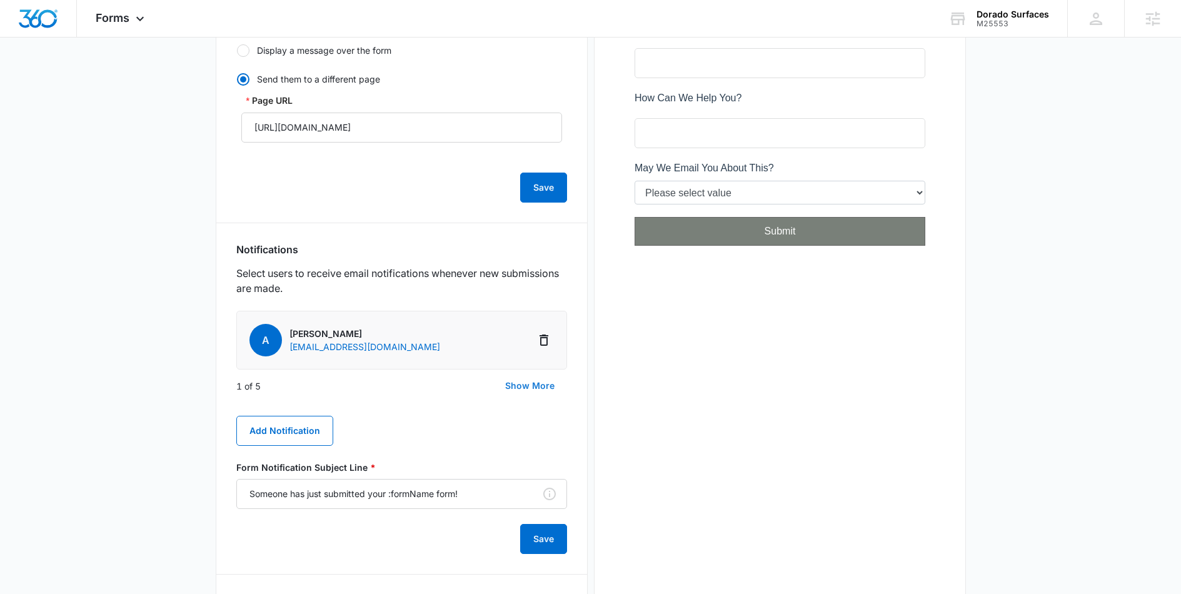
click at [528, 378] on button "Show More" at bounding box center [530, 386] width 74 height 30
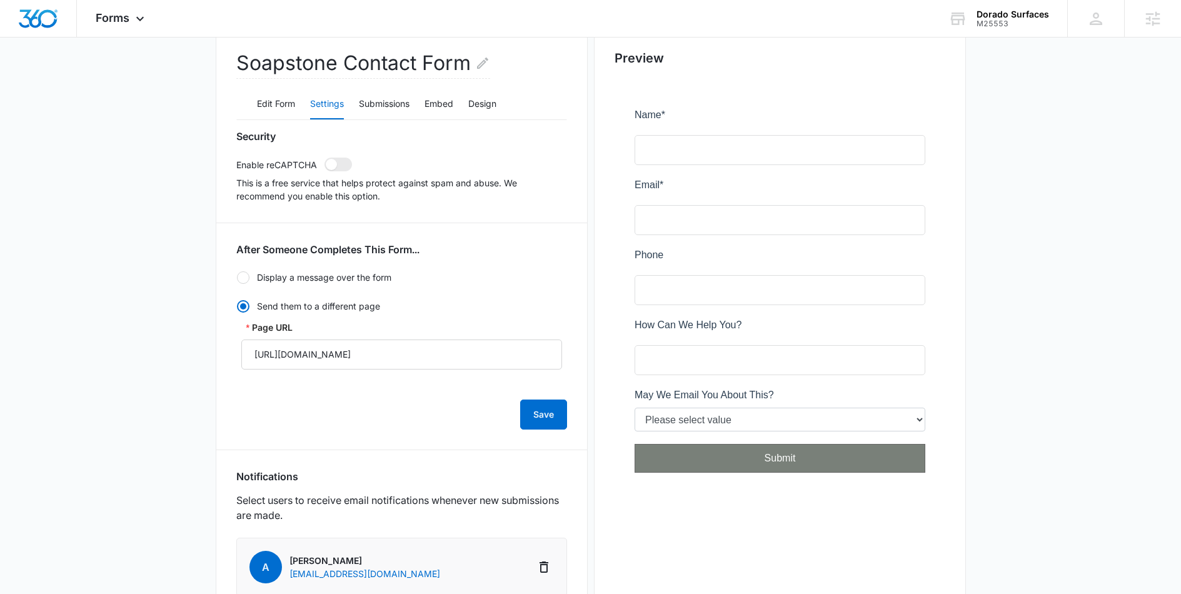
scroll to position [0, 0]
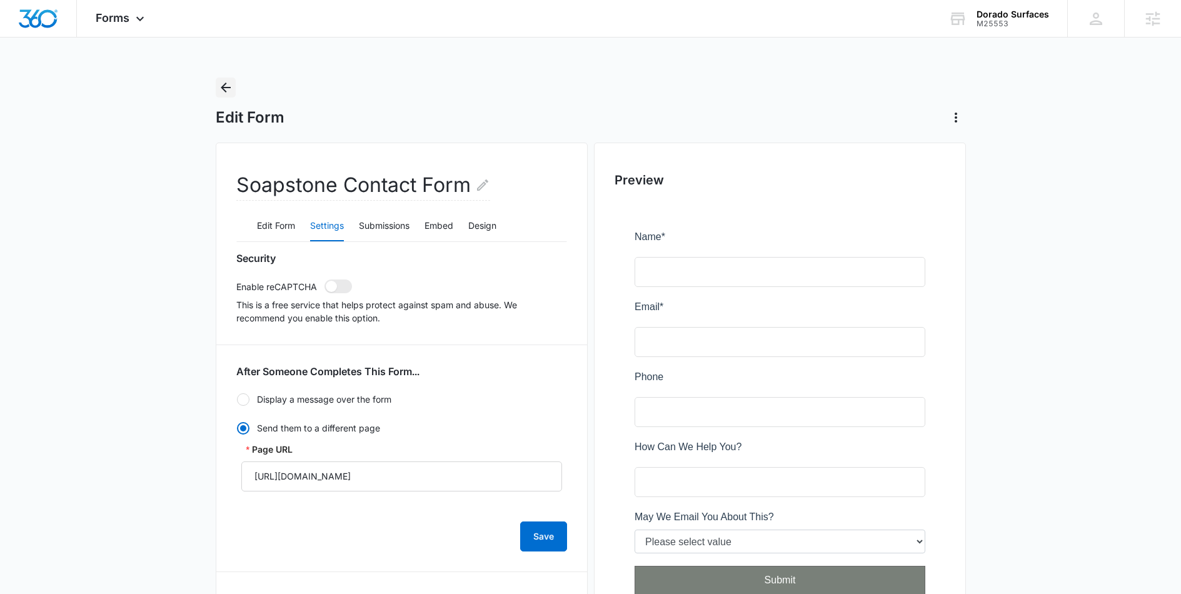
click at [229, 89] on icon "Back" at bounding box center [225, 87] width 15 height 15
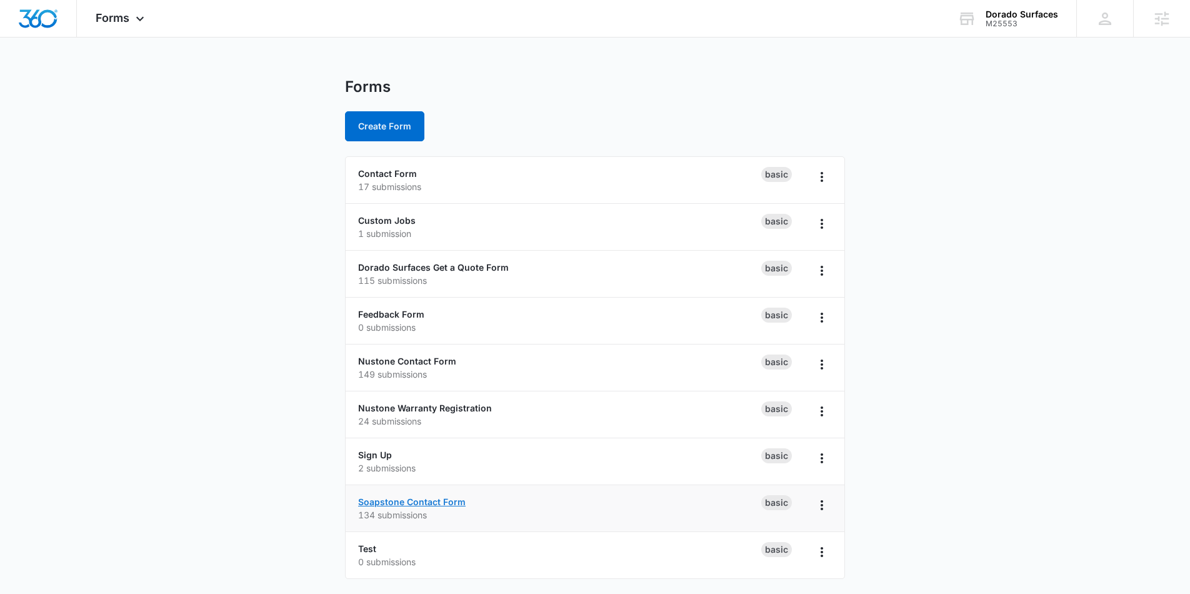
click at [415, 496] on link "Soapstone Contact Form" at bounding box center [412, 501] width 108 height 11
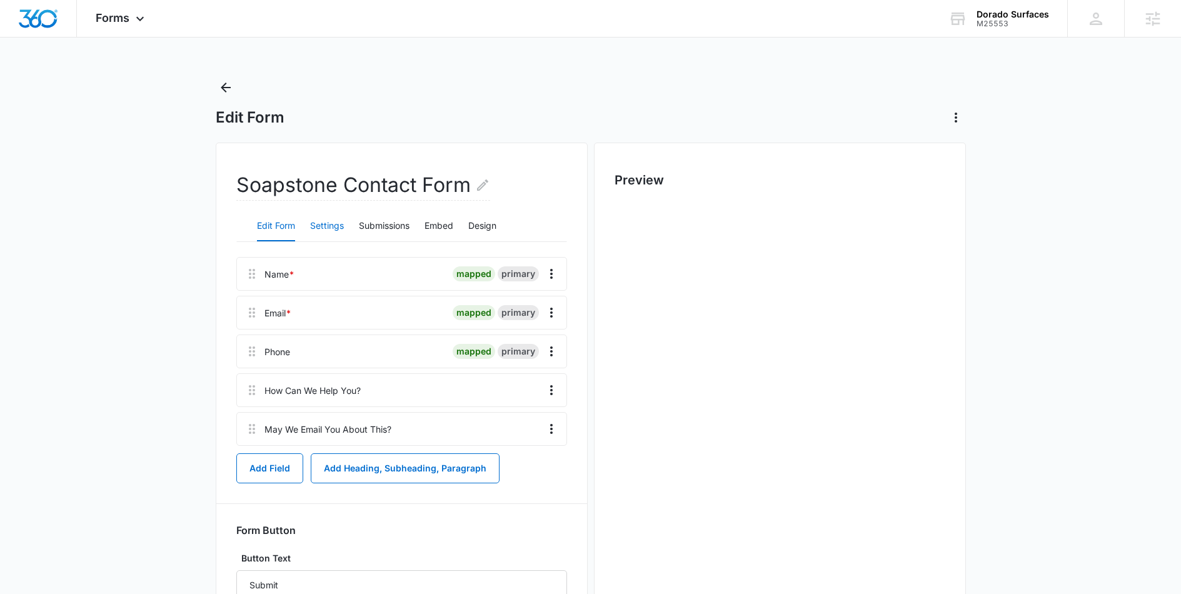
click at [334, 219] on button "Settings" at bounding box center [327, 226] width 34 height 30
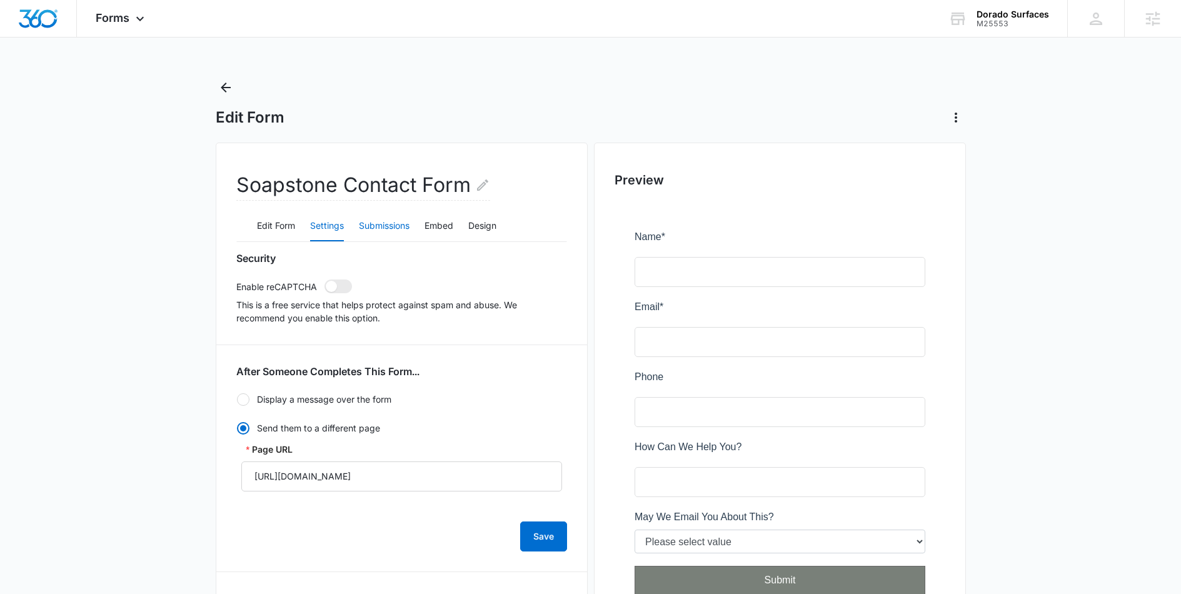
click at [380, 229] on button "Submissions" at bounding box center [384, 226] width 51 height 30
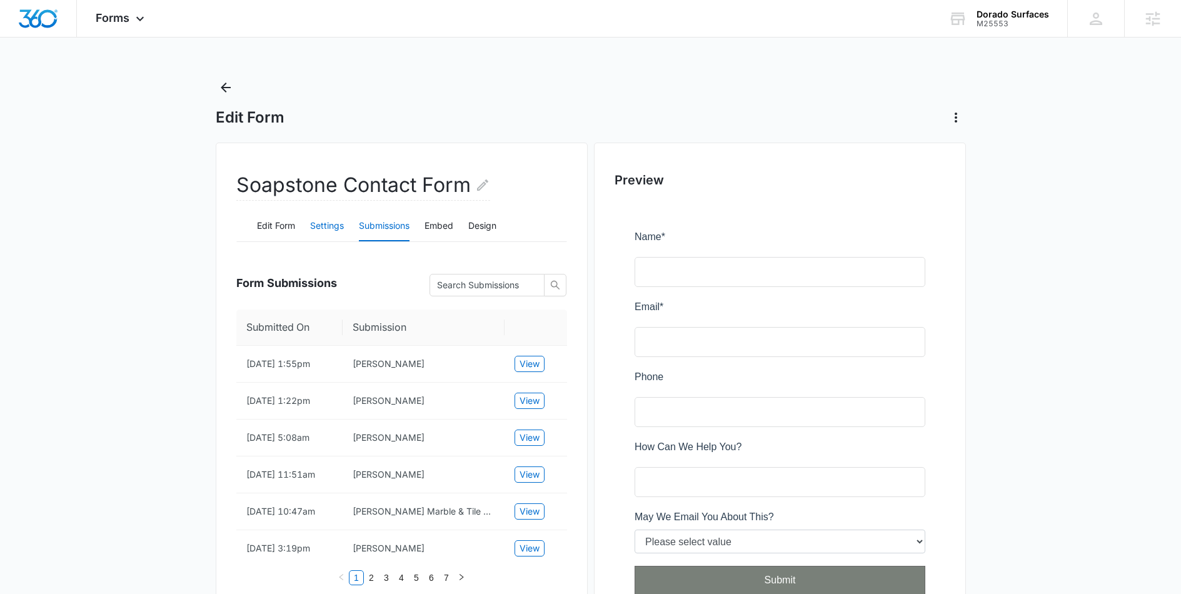
click at [323, 233] on button "Settings" at bounding box center [327, 226] width 34 height 30
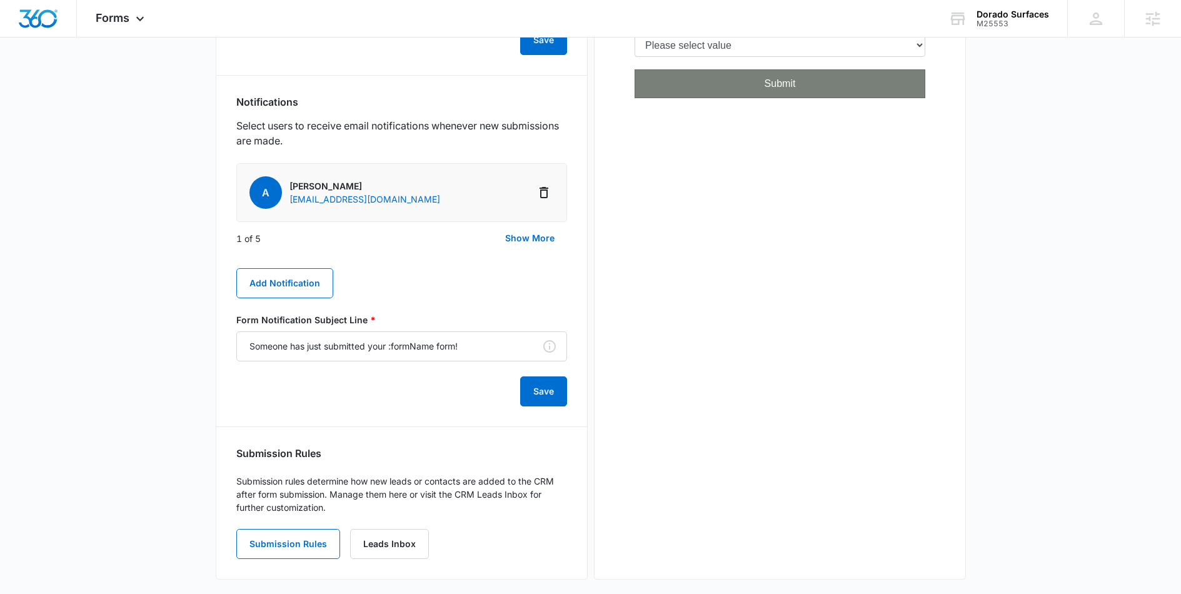
scroll to position [507, 0]
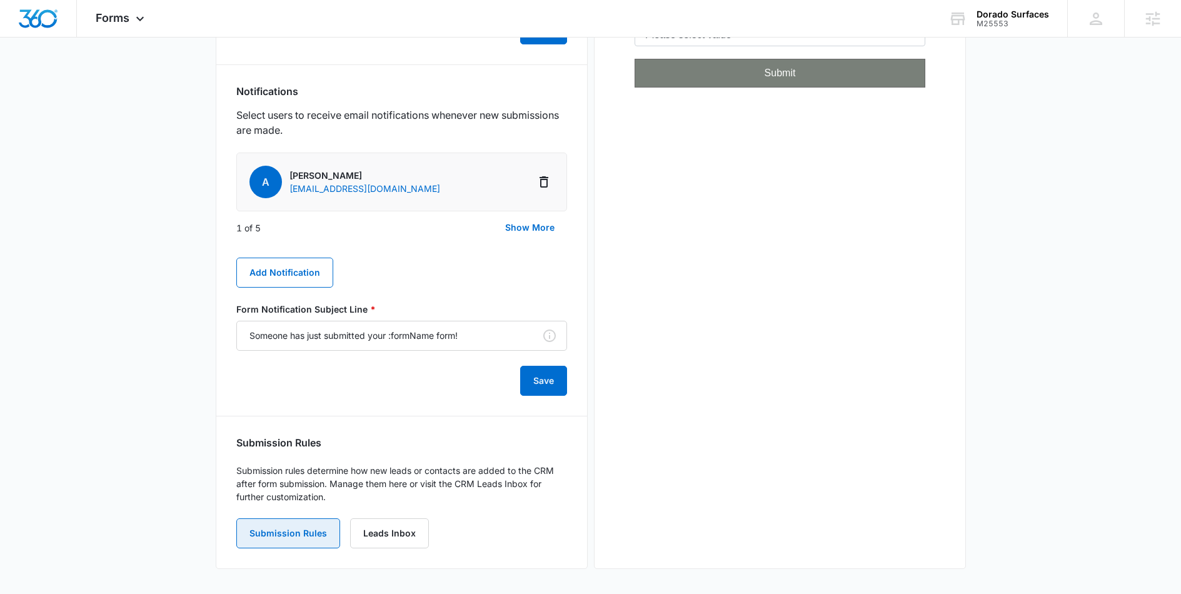
click at [298, 544] on button "Submission Rules" at bounding box center [288, 533] width 104 height 30
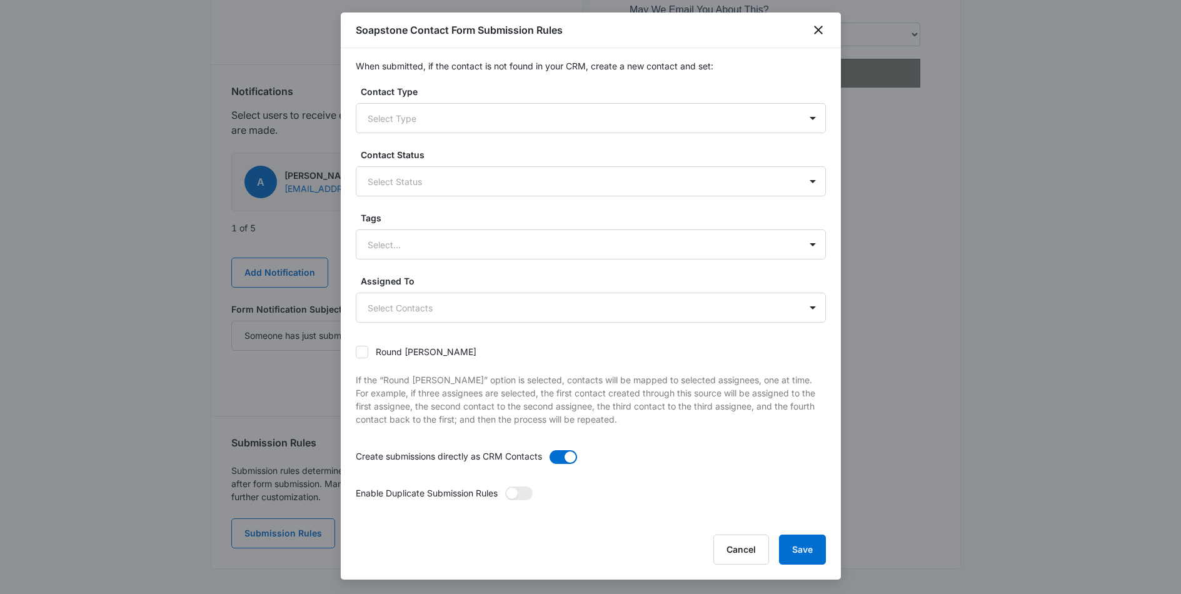
scroll to position [5, 0]
click at [483, 123] on div at bounding box center [576, 117] width 416 height 16
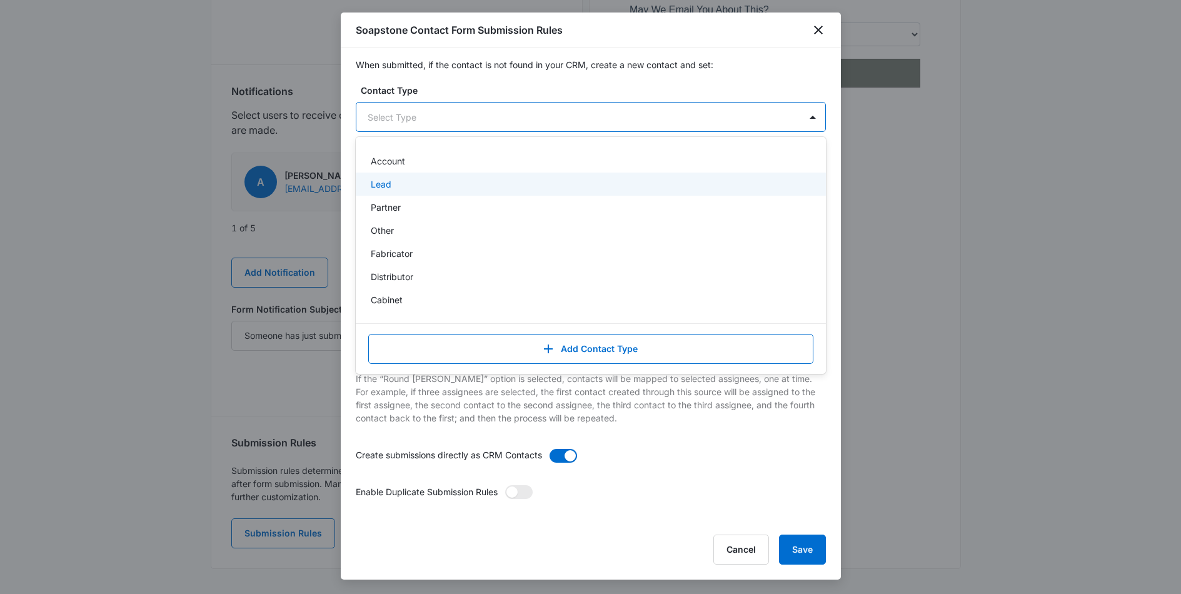
click at [408, 191] on div "Lead" at bounding box center [591, 184] width 470 height 23
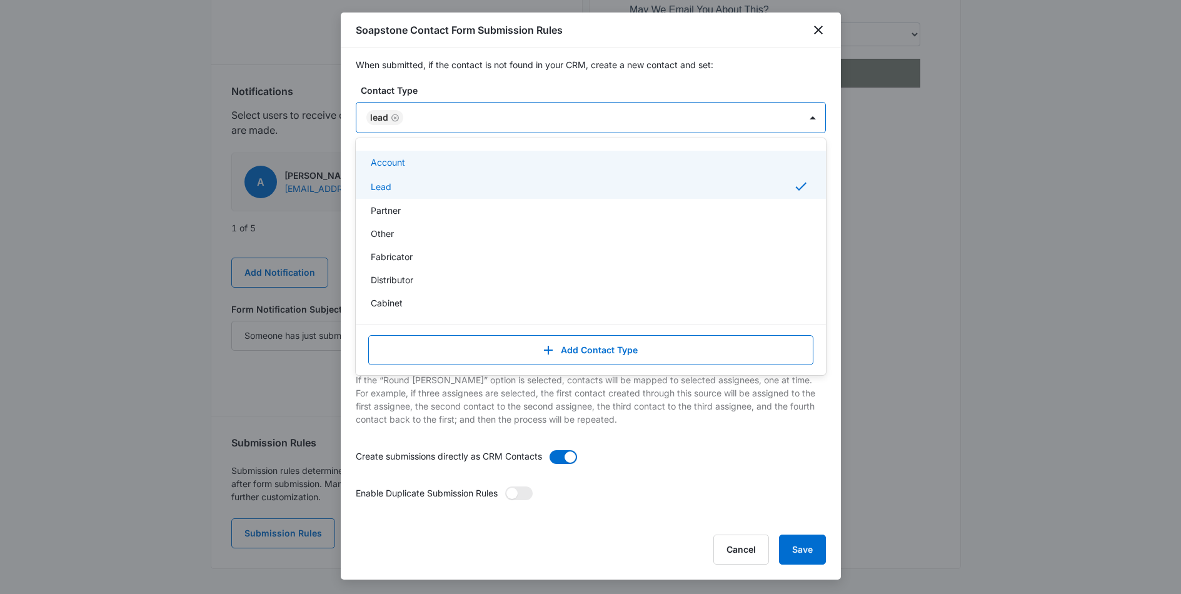
click at [578, 81] on div "When submitted, if the contact is not found in your CRM, create a new contact a…" at bounding box center [591, 285] width 500 height 474
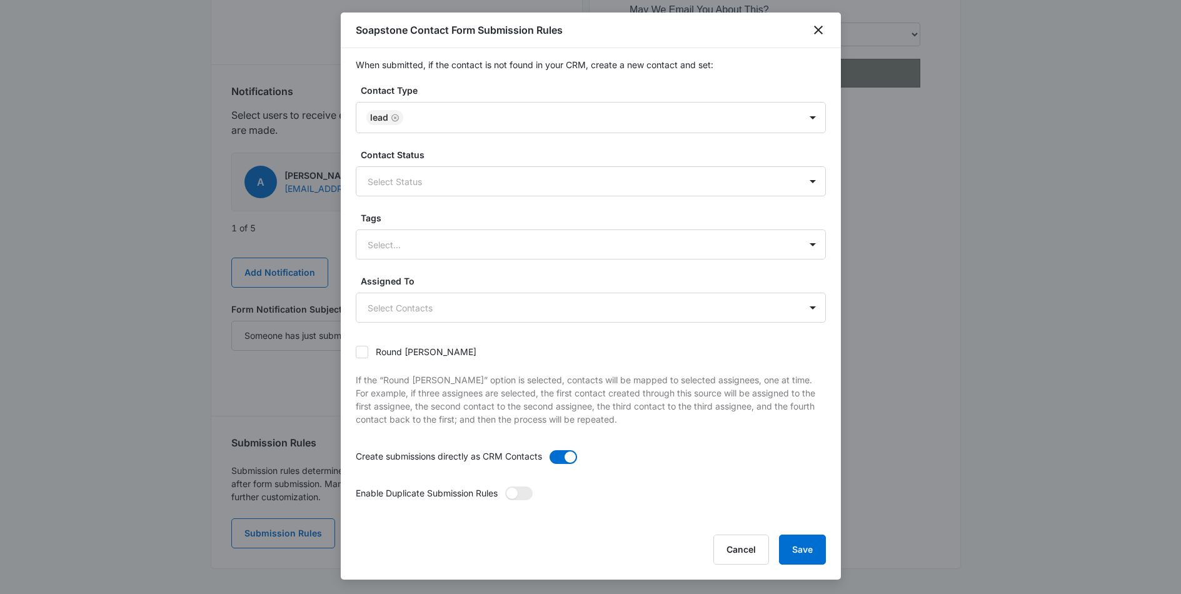
scroll to position [6, 0]
click at [809, 554] on button "Save" at bounding box center [802, 549] width 47 height 30
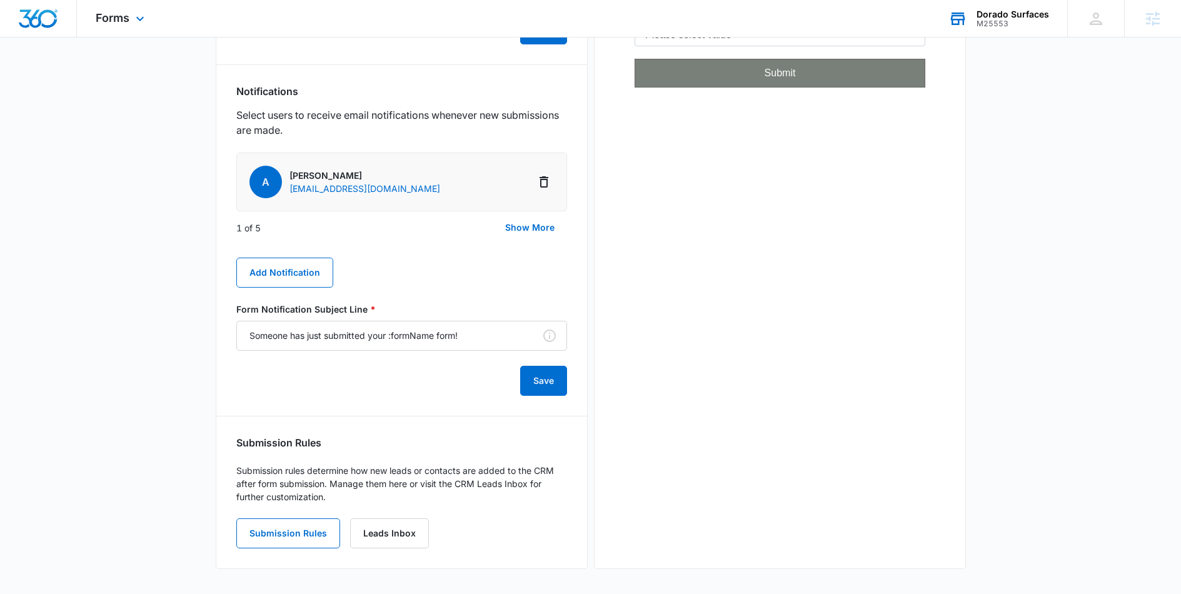
click at [992, 18] on div "Dorado Surfaces" at bounding box center [1012, 14] width 73 height 10
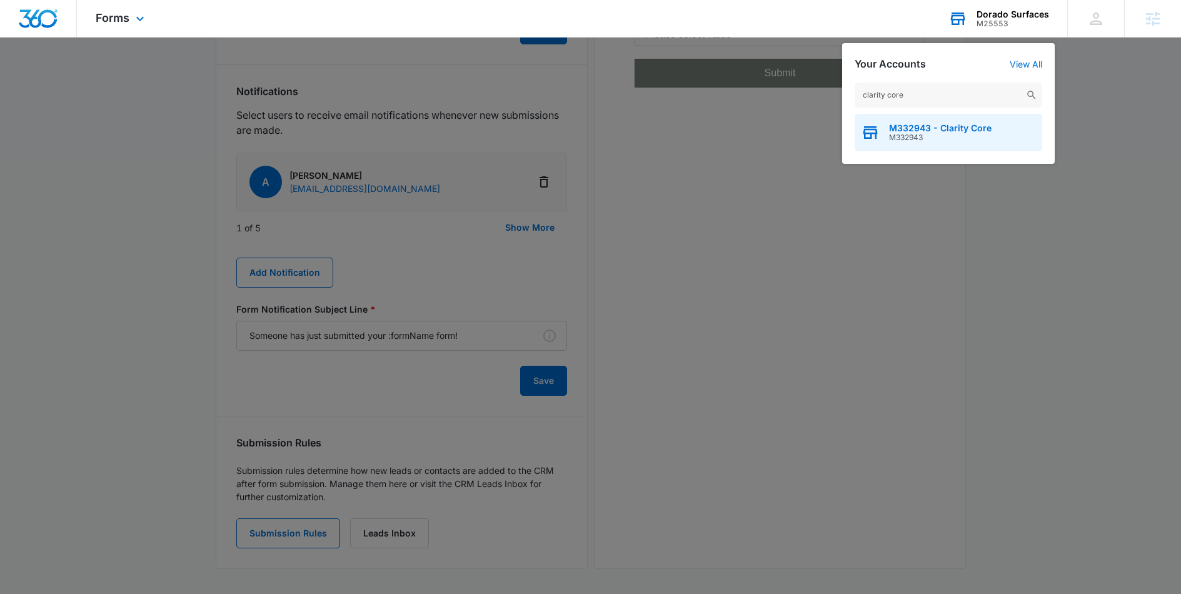
type input "clarity core"
click at [933, 124] on span "M332943 - Clarity Core" at bounding box center [940, 128] width 103 height 10
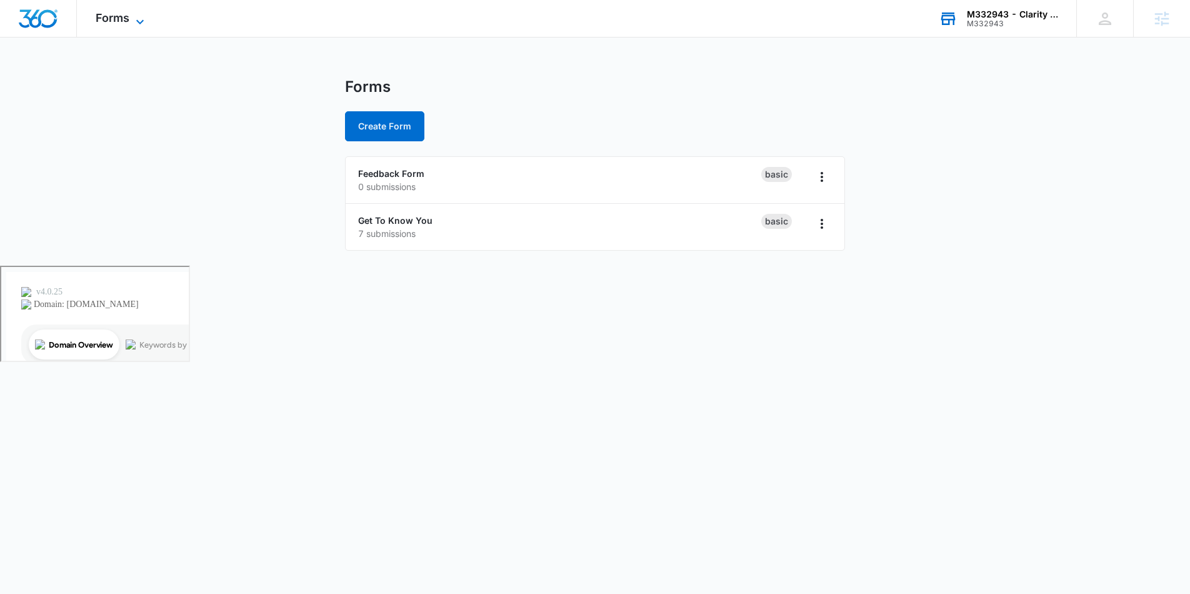
click at [118, 19] on span "Forms" at bounding box center [113, 17] width 34 height 13
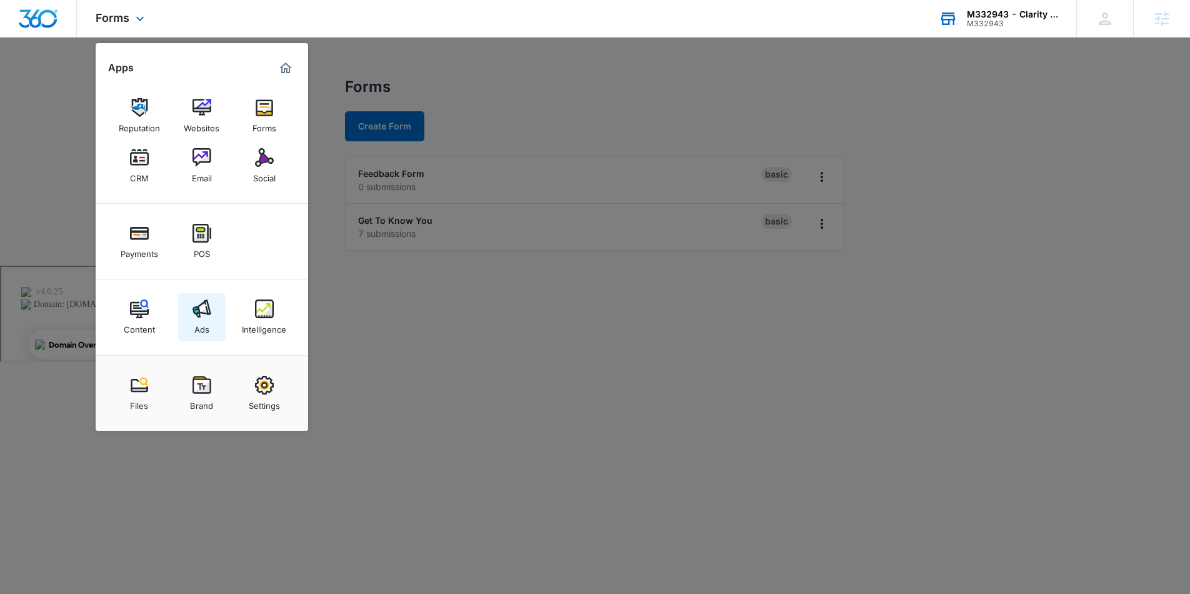
click at [183, 338] on link "Ads" at bounding box center [202, 317] width 48 height 48
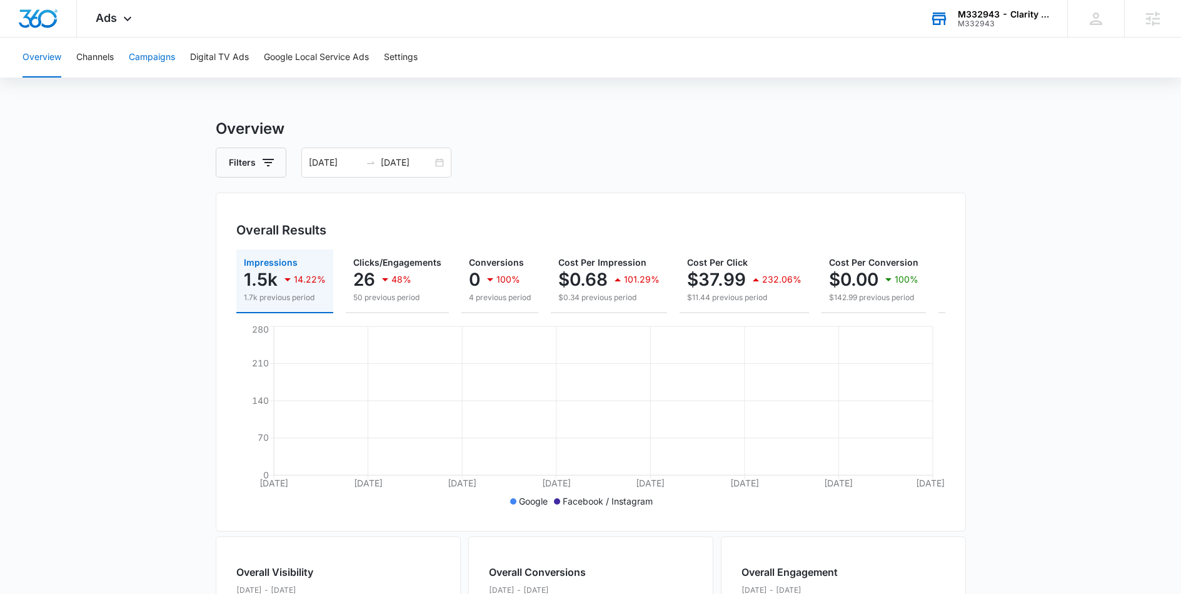
click at [156, 56] on button "Campaigns" at bounding box center [152, 58] width 46 height 40
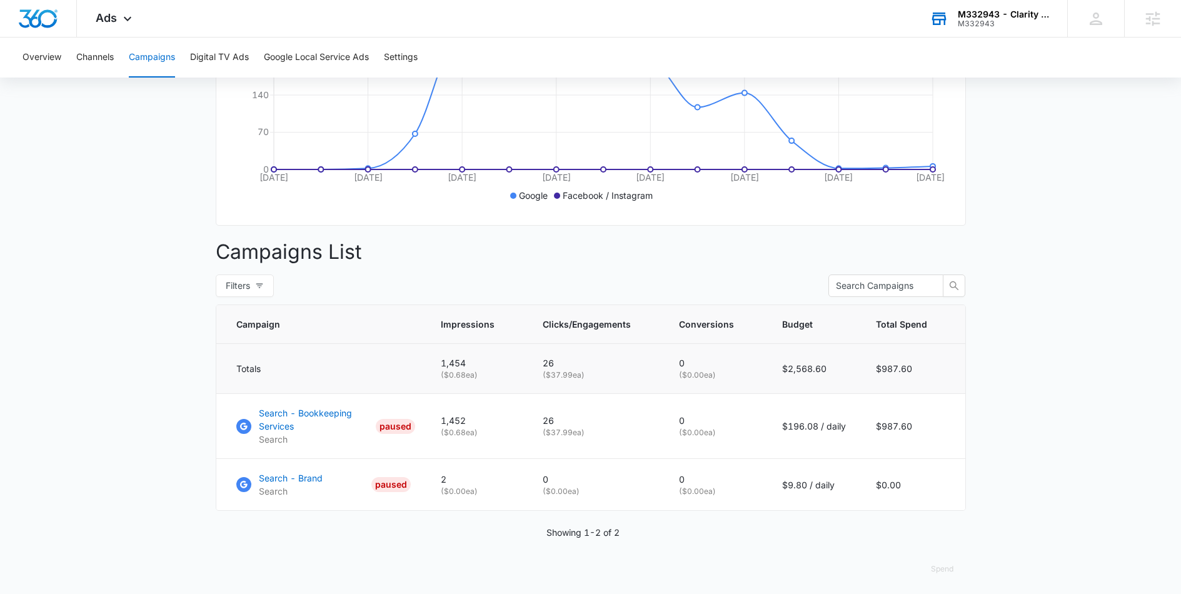
scroll to position [320, 0]
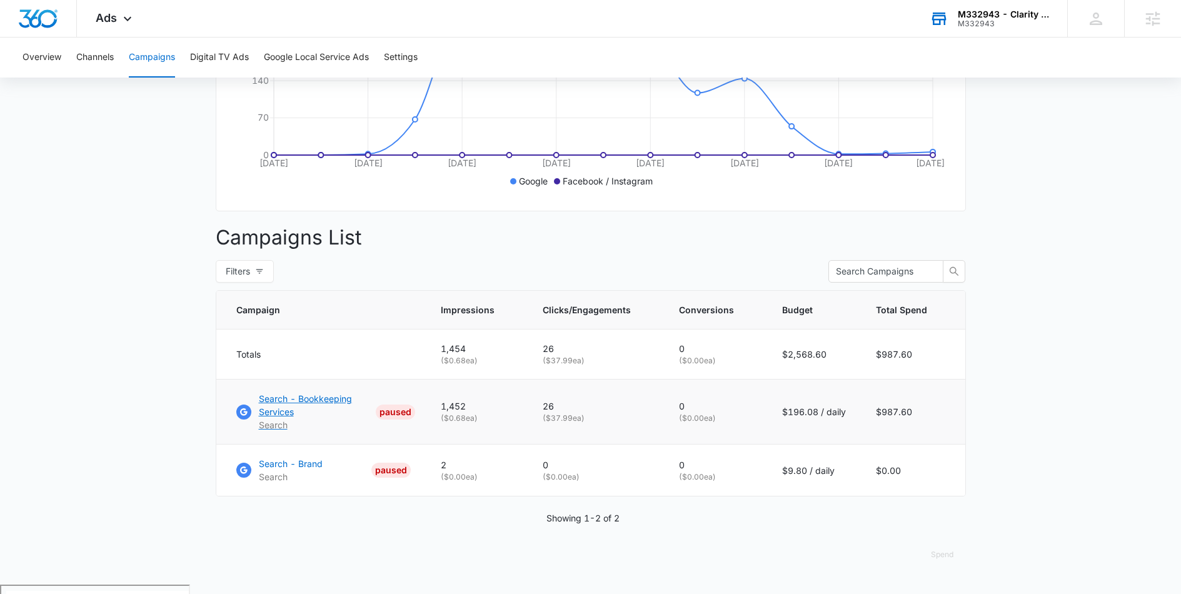
click at [319, 406] on p "Search - Bookkeeping Services" at bounding box center [315, 405] width 113 height 26
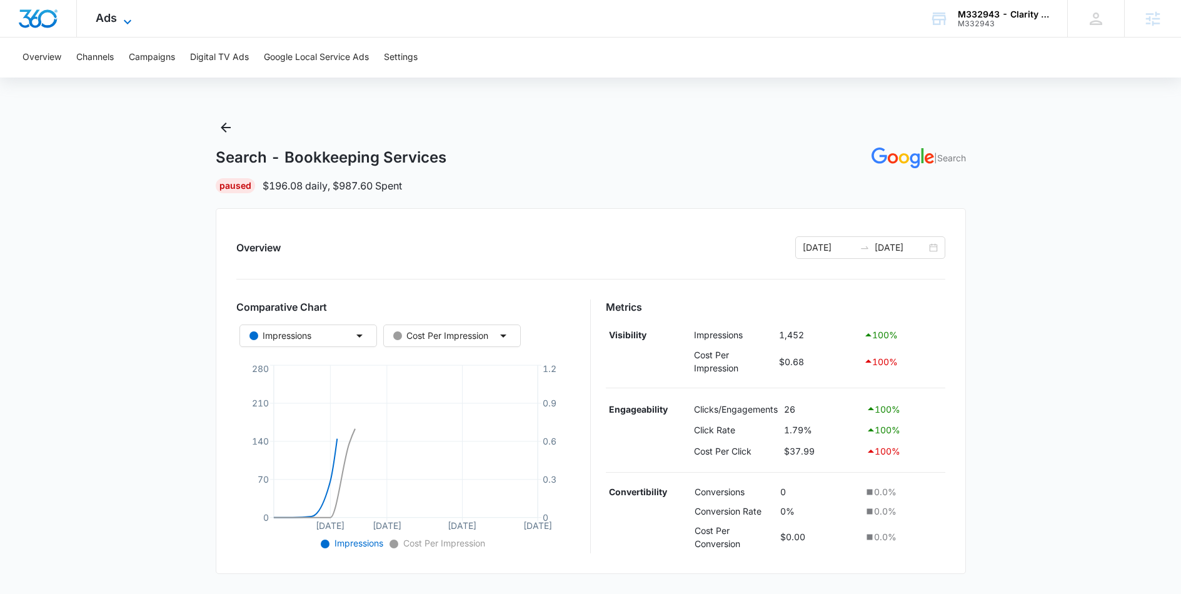
click at [129, 23] on icon at bounding box center [127, 21] width 15 height 15
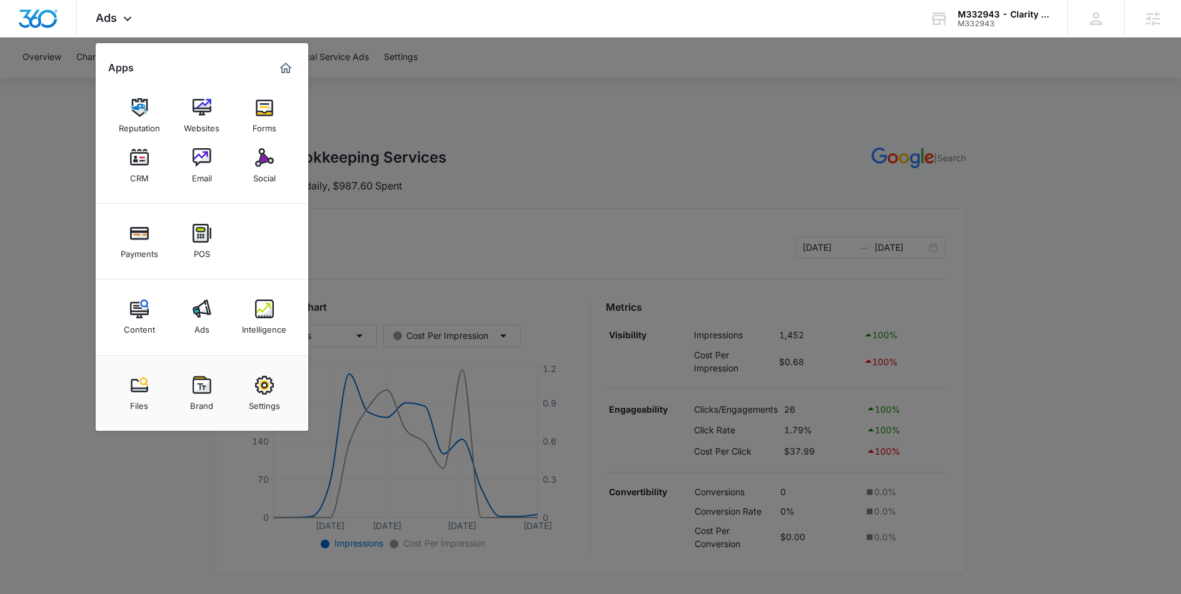
click at [455, 255] on div at bounding box center [590, 297] width 1181 height 594
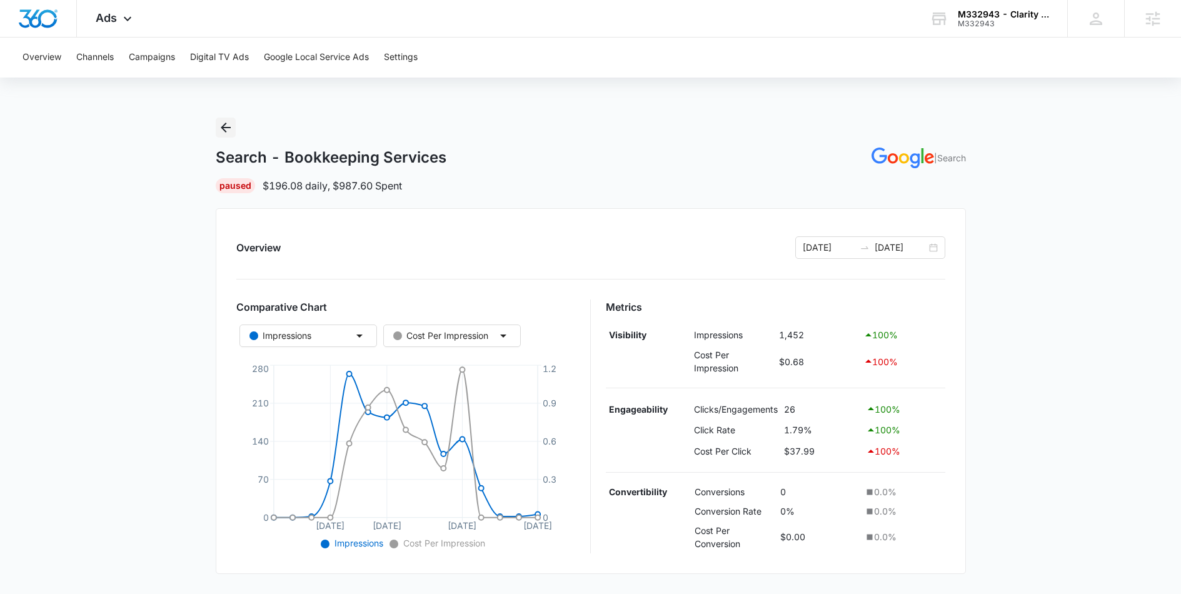
click at [220, 128] on icon "Back" at bounding box center [225, 127] width 15 height 15
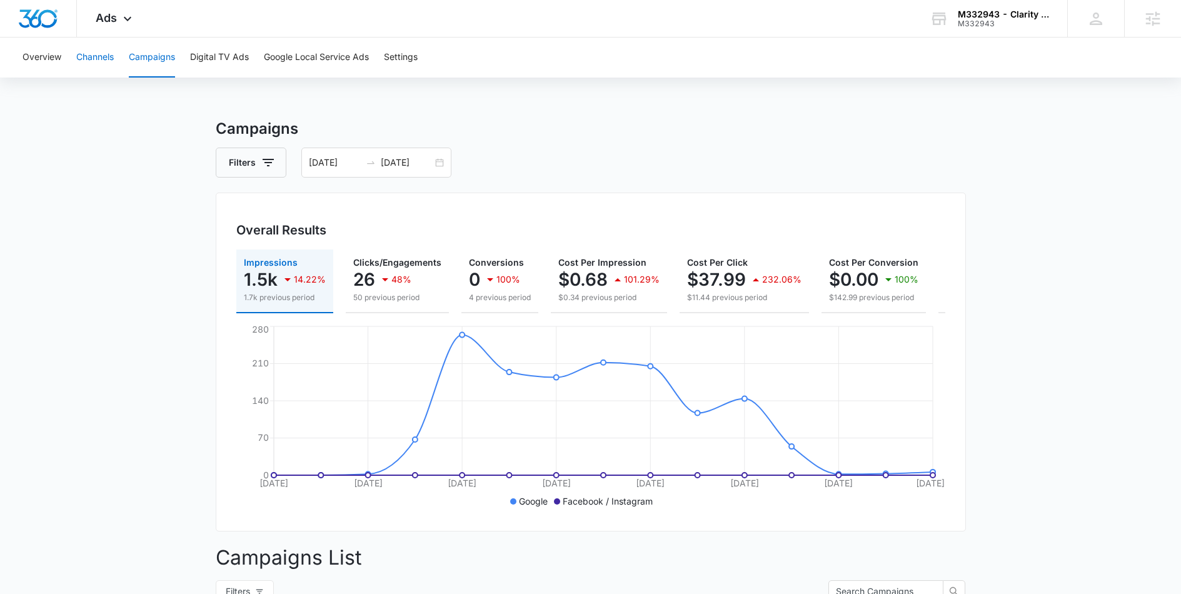
click at [106, 53] on button "Channels" at bounding box center [95, 58] width 38 height 40
click at [154, 64] on button "Campaigns" at bounding box center [152, 58] width 46 height 40
click at [296, 53] on button "Google Local Service Ads" at bounding box center [316, 58] width 105 height 40
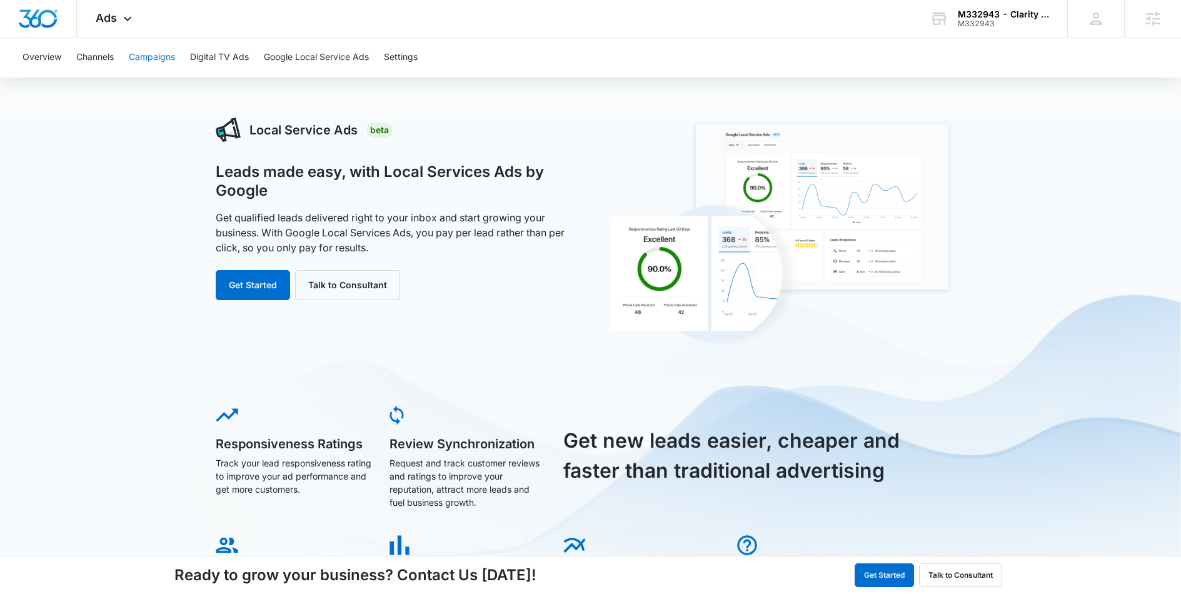
click at [153, 53] on button "Campaigns" at bounding box center [152, 58] width 46 height 40
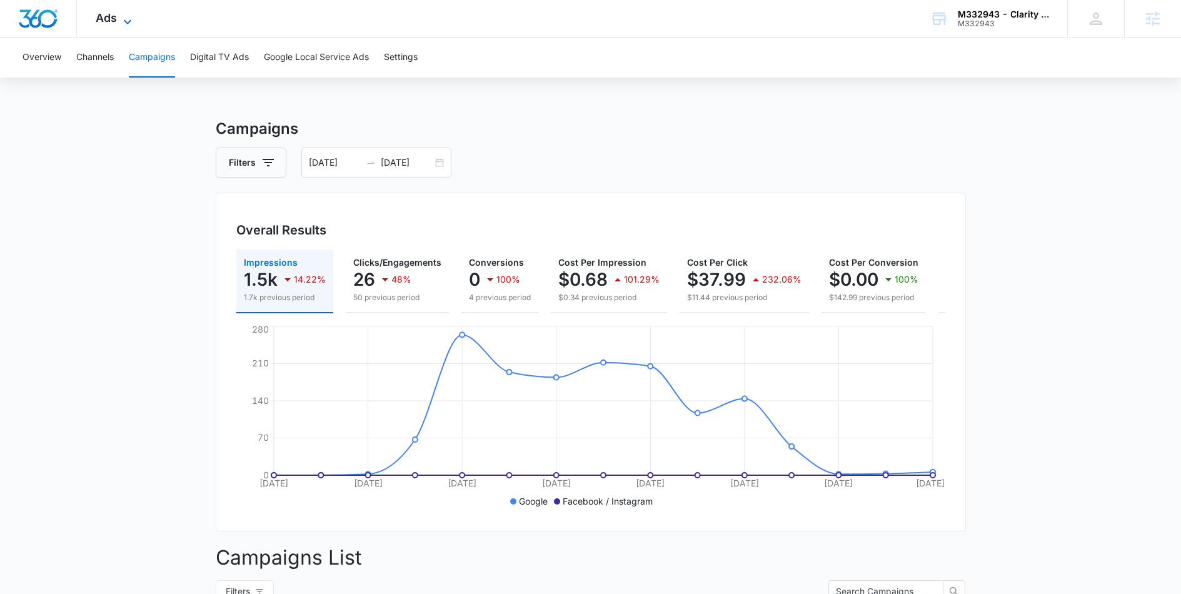
click at [131, 24] on icon at bounding box center [127, 21] width 15 height 15
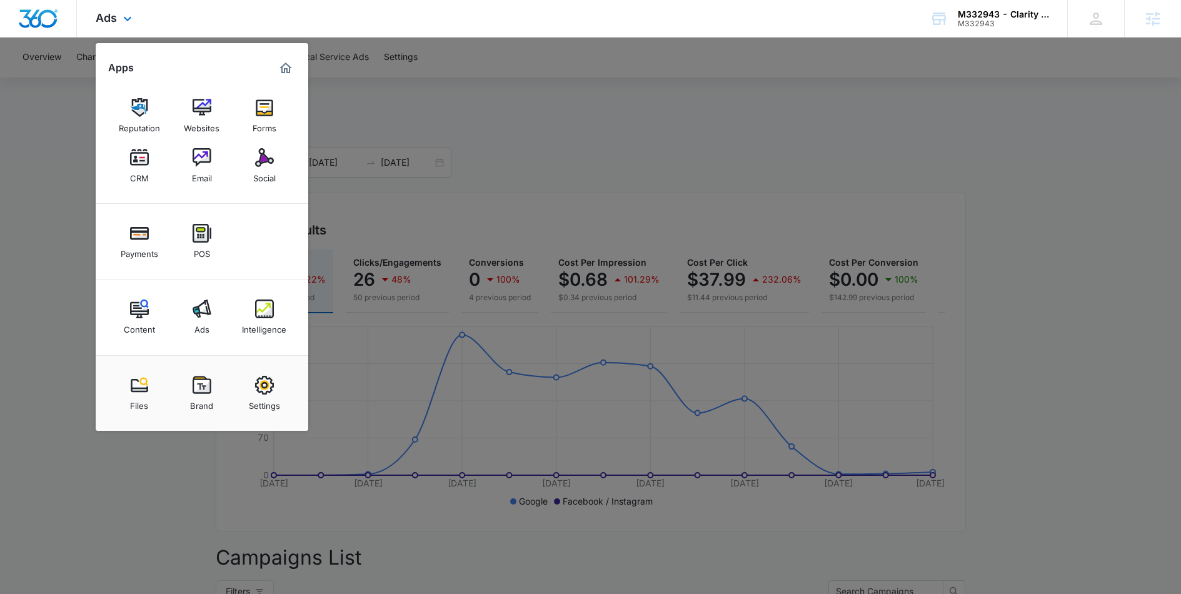
click at [251, 291] on div "Content Ads Intelligence" at bounding box center [202, 317] width 213 height 76
click at [264, 306] on img at bounding box center [264, 308] width 19 height 19
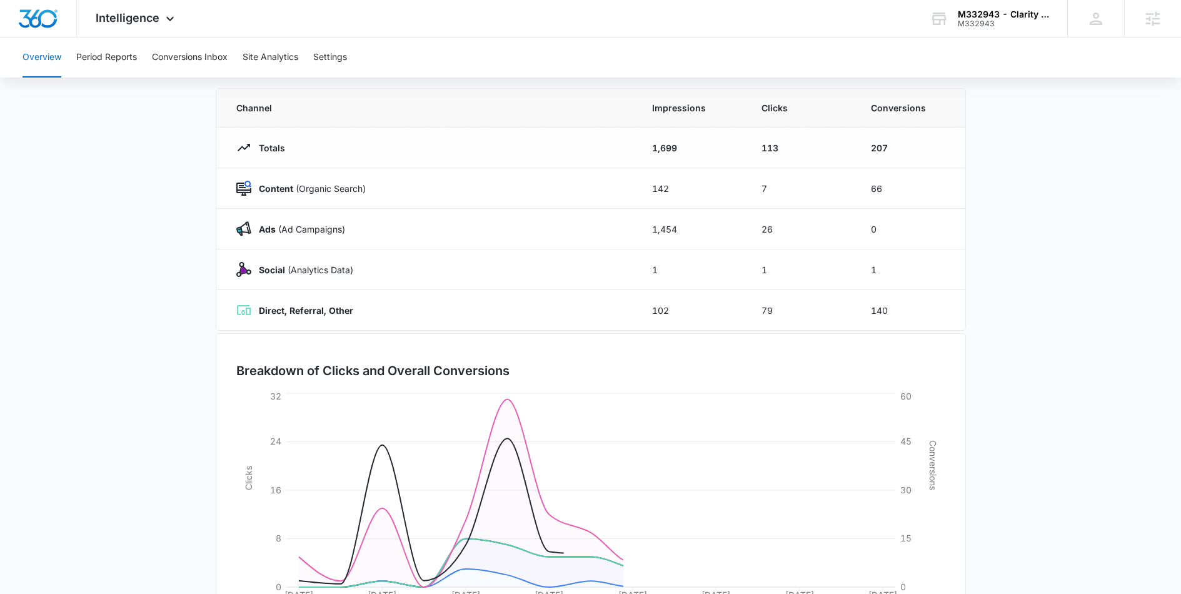
scroll to position [180, 0]
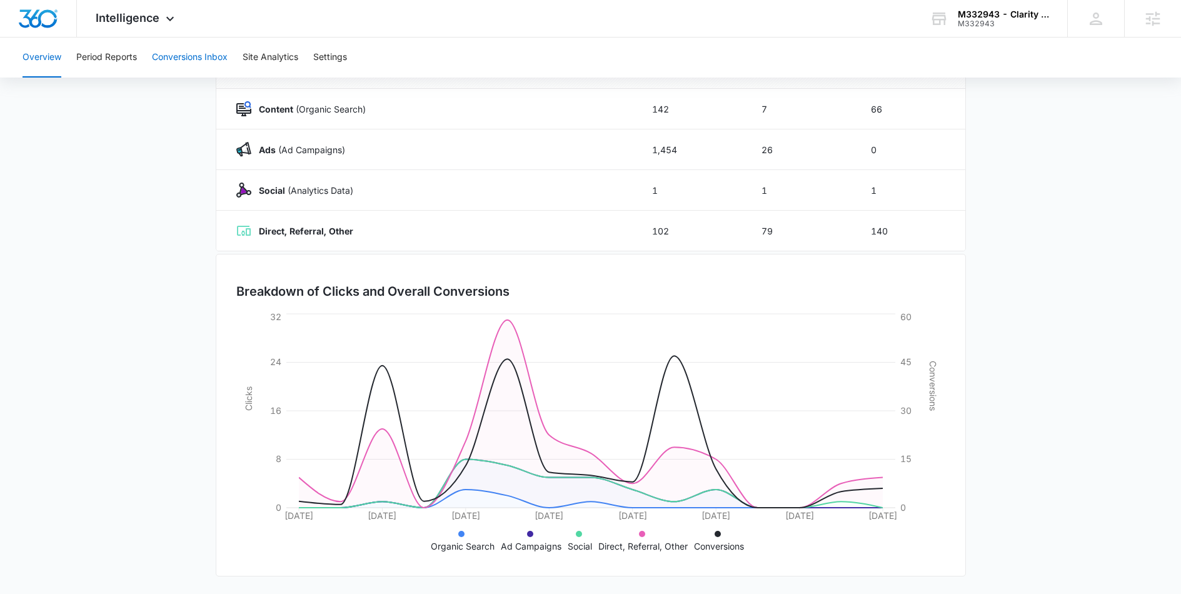
click at [201, 59] on button "Conversions Inbox" at bounding box center [190, 58] width 76 height 40
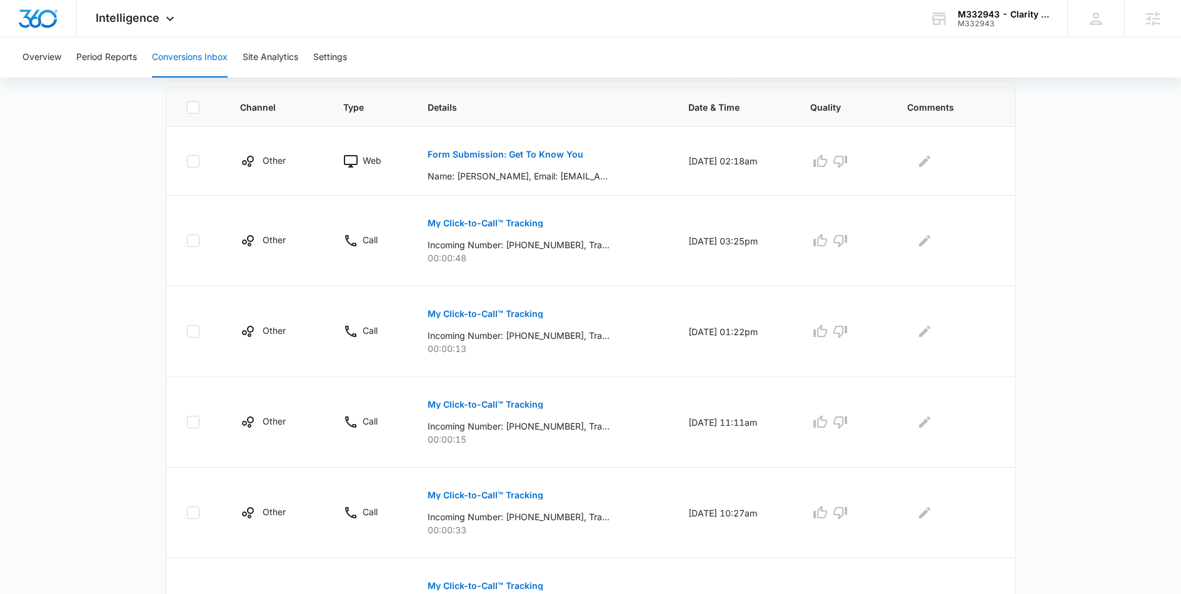
scroll to position [262, 0]
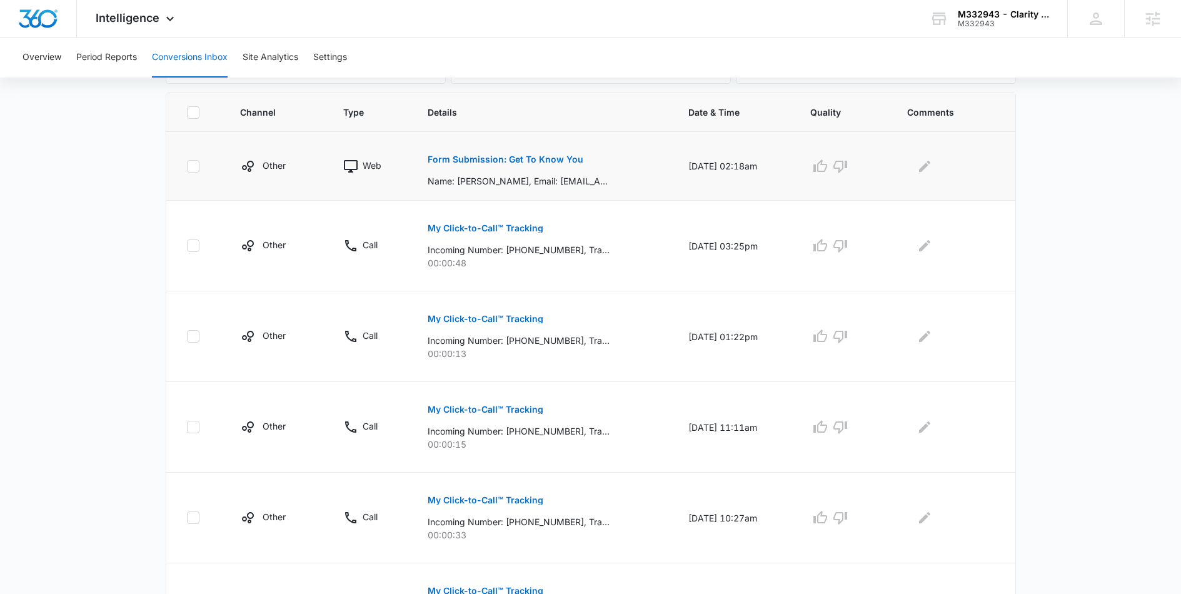
click at [502, 160] on p "Form Submission: Get To Know You" at bounding box center [506, 159] width 156 height 9
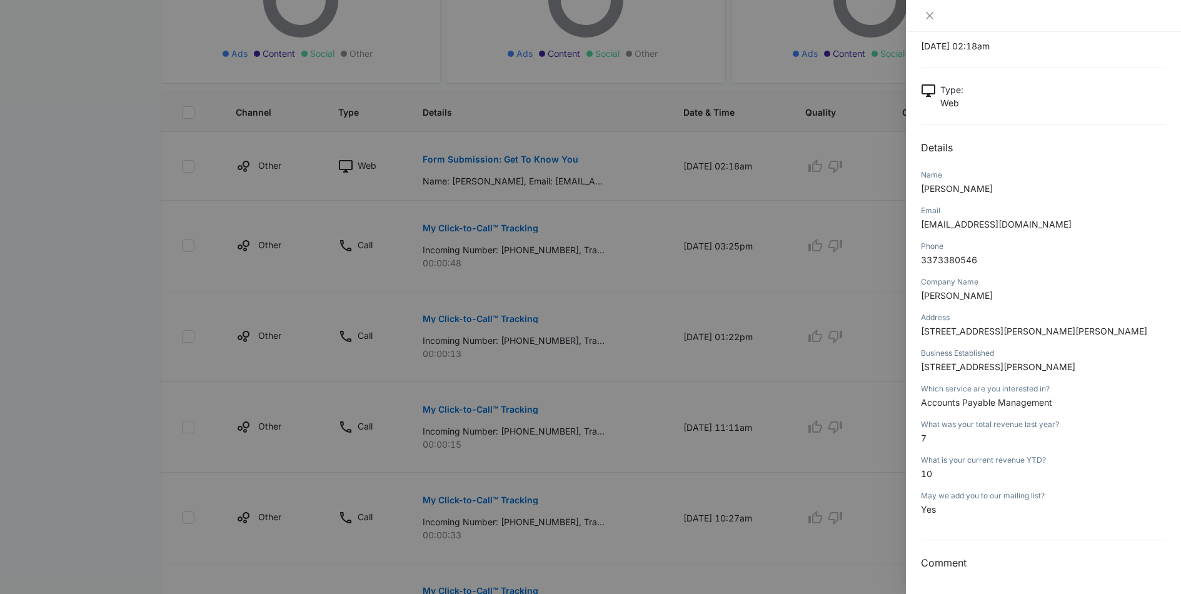
scroll to position [33, 0]
drag, startPoint x: 923, startPoint y: 14, endPoint x: 929, endPoint y: 18, distance: 7.6
click at [923, 14] on button "Close" at bounding box center [930, 15] width 18 height 11
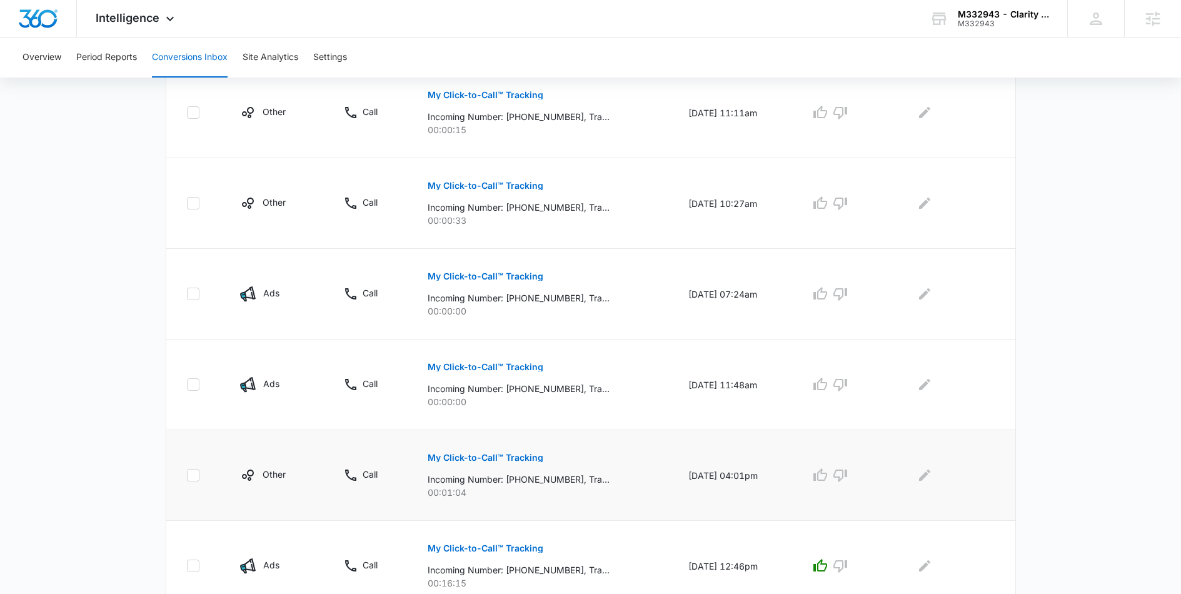
scroll to position [701, 0]
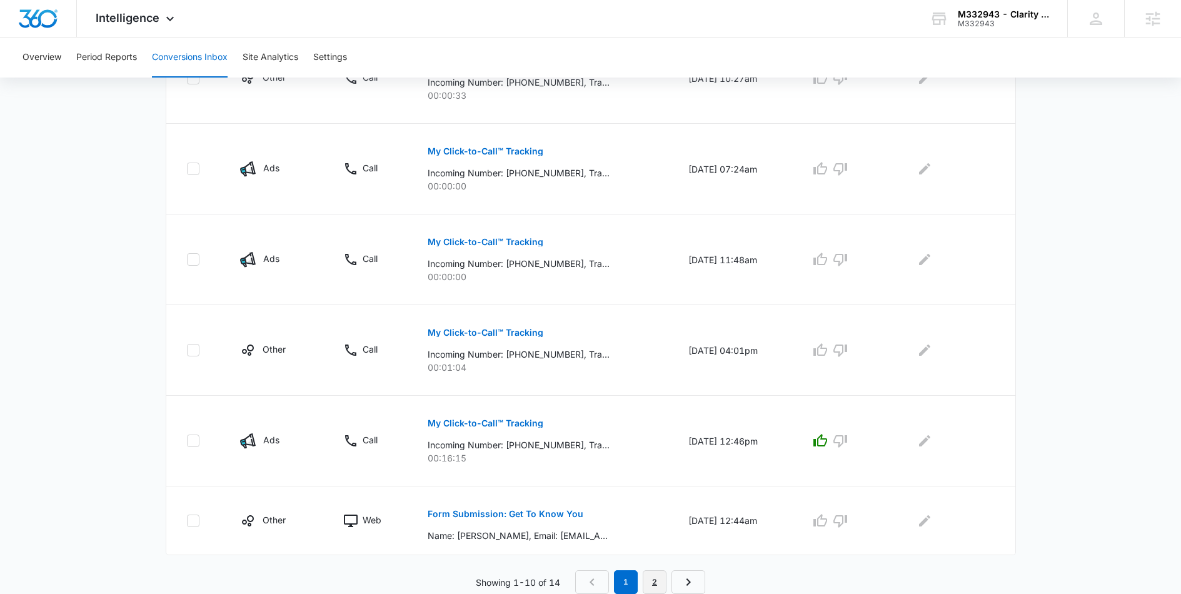
click at [651, 576] on link "2" at bounding box center [655, 582] width 24 height 24
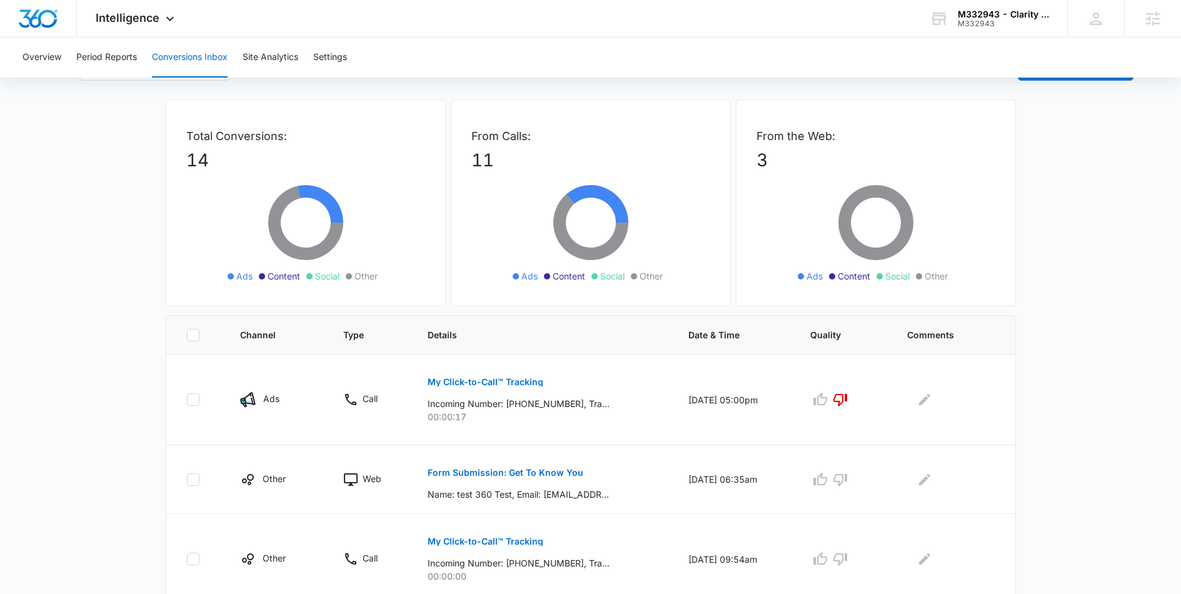
scroll to position [0, 0]
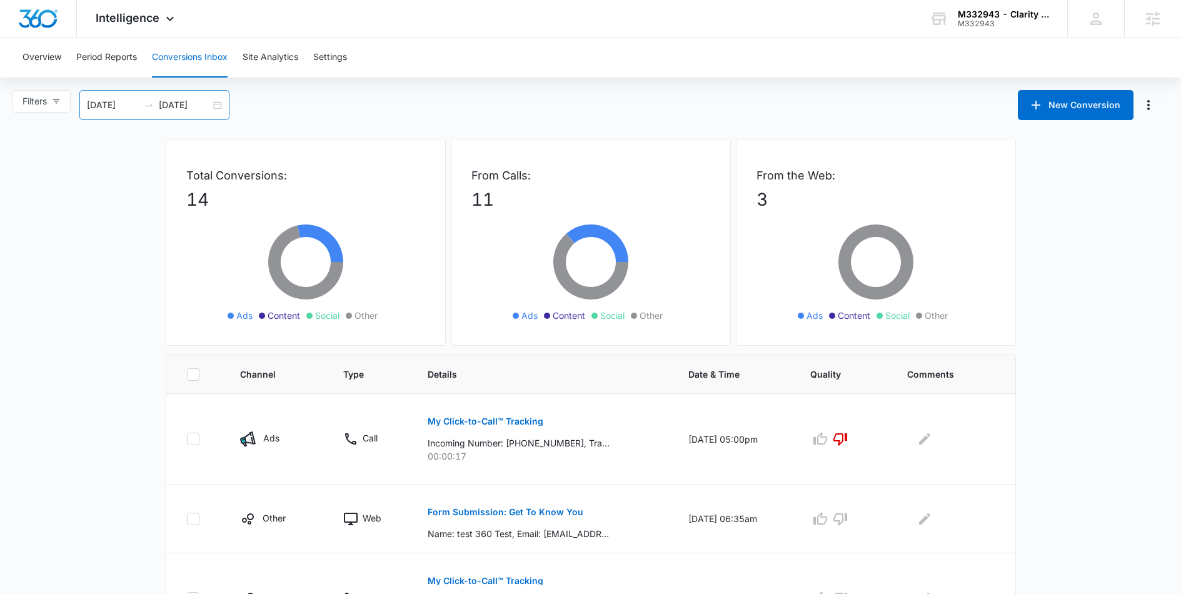
click at [211, 101] on input "[DATE]" at bounding box center [185, 105] width 52 height 14
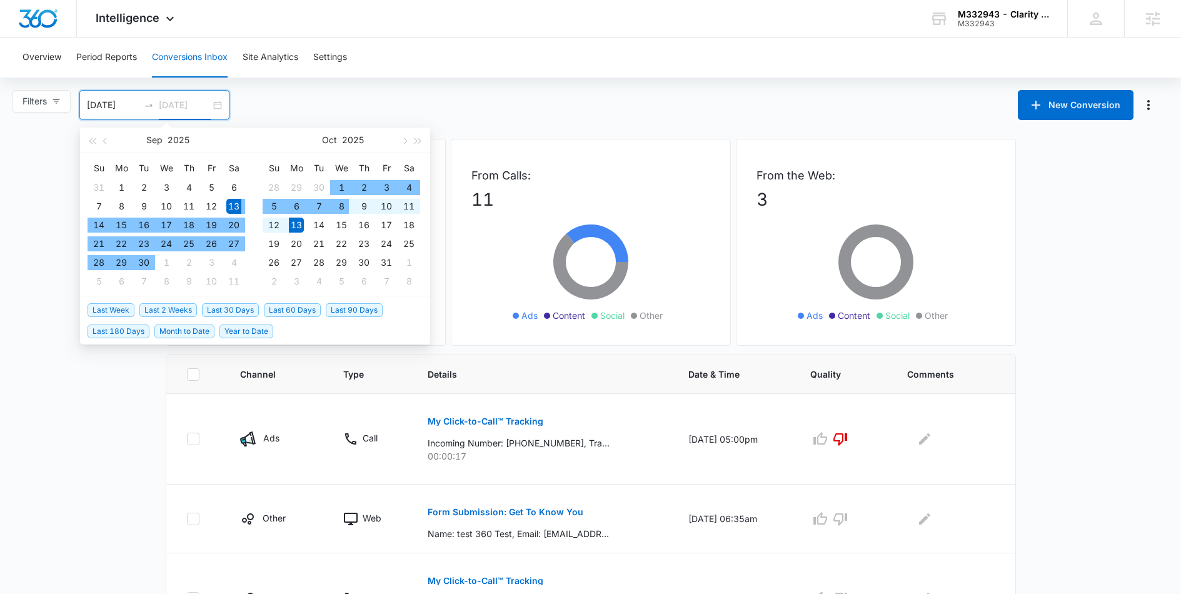
type input "[DATE]"
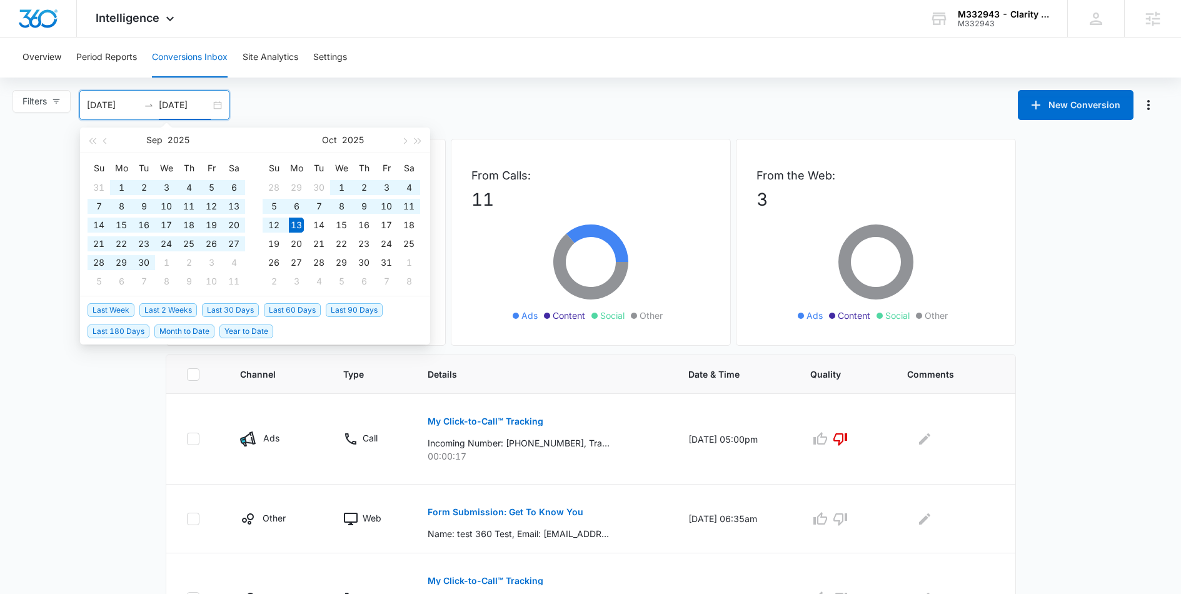
click at [124, 333] on span "Last 180 Days" at bounding box center [119, 331] width 62 height 14
type input "[DATE]"
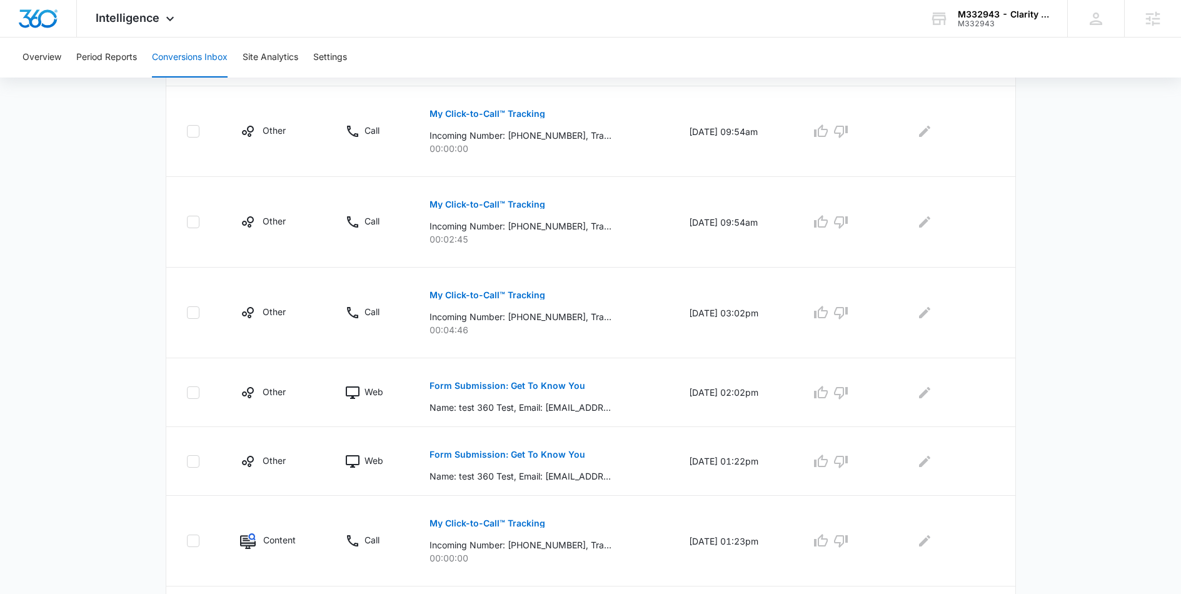
scroll to position [636, 0]
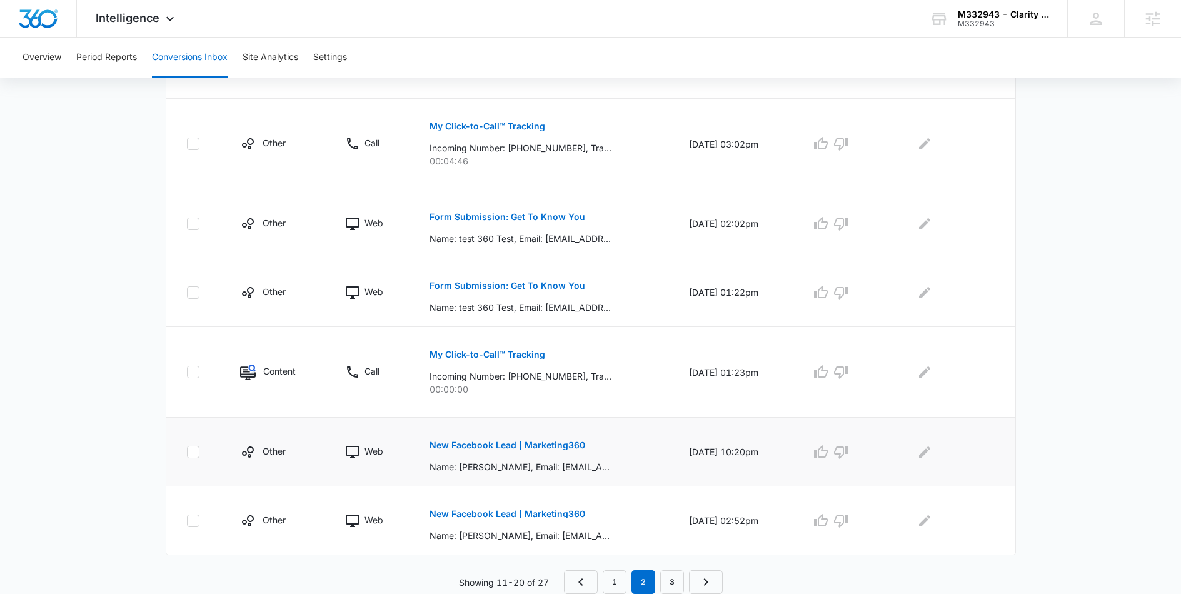
click at [511, 441] on p "New Facebook Lead | Marketing360" at bounding box center [507, 445] width 156 height 9
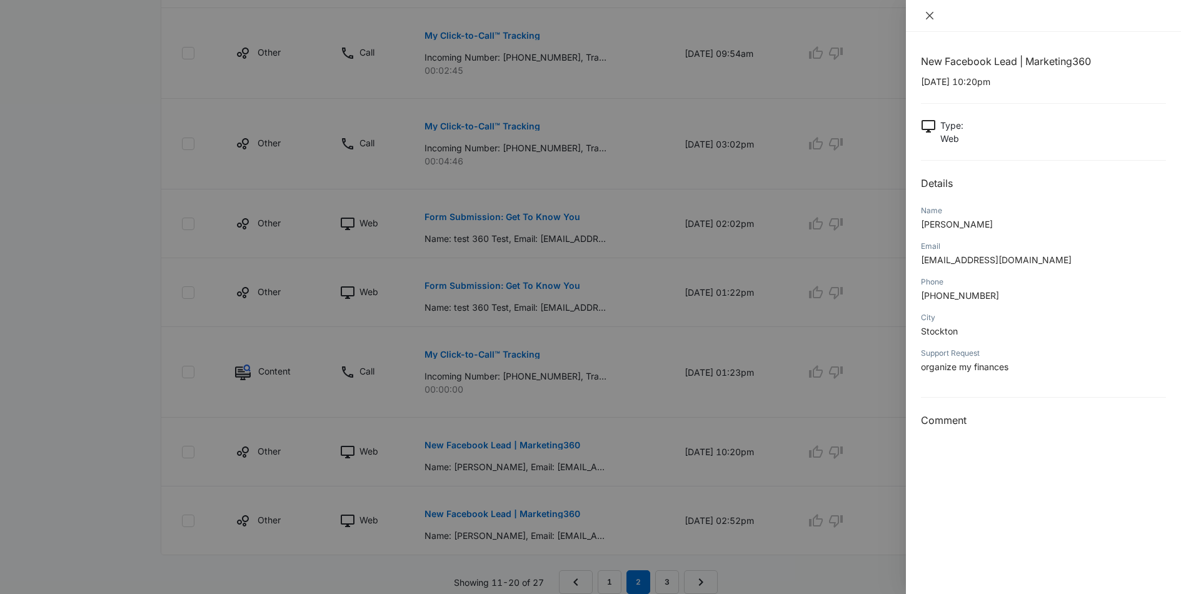
click at [926, 18] on icon "close" at bounding box center [930, 16] width 8 height 8
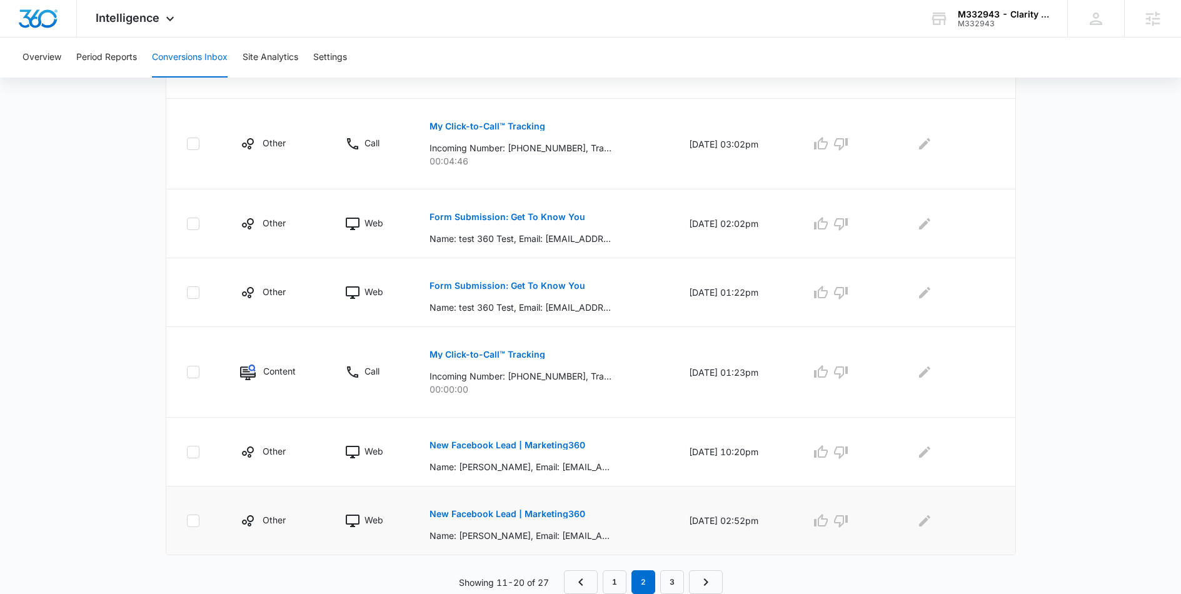
click at [499, 506] on button "New Facebook Lead | Marketing360" at bounding box center [507, 514] width 156 height 30
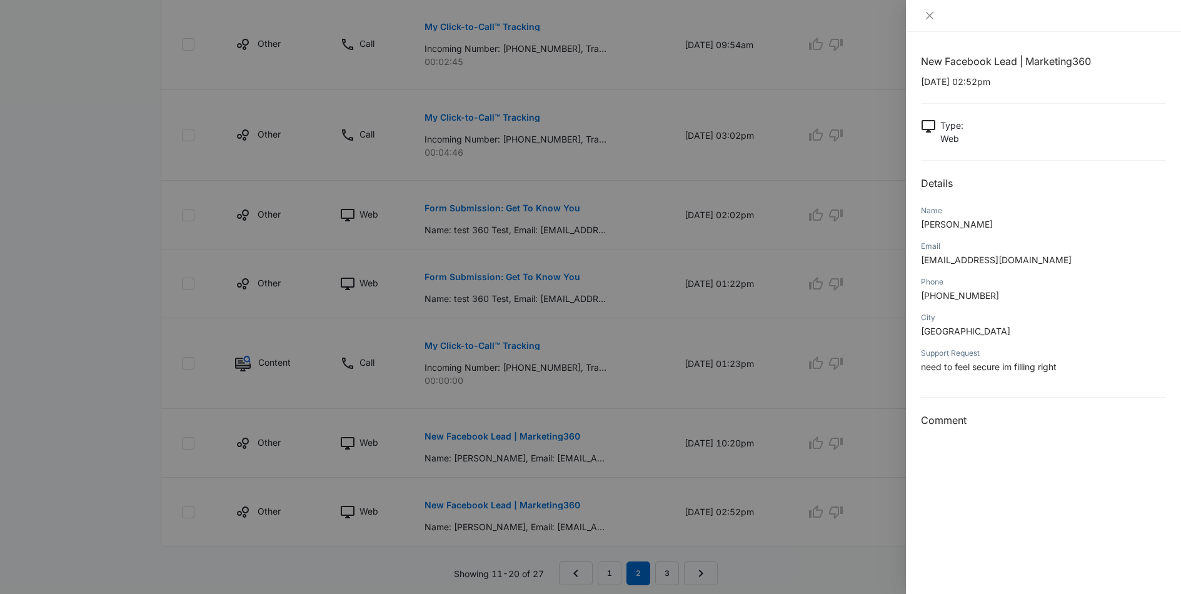
scroll to position [656, 0]
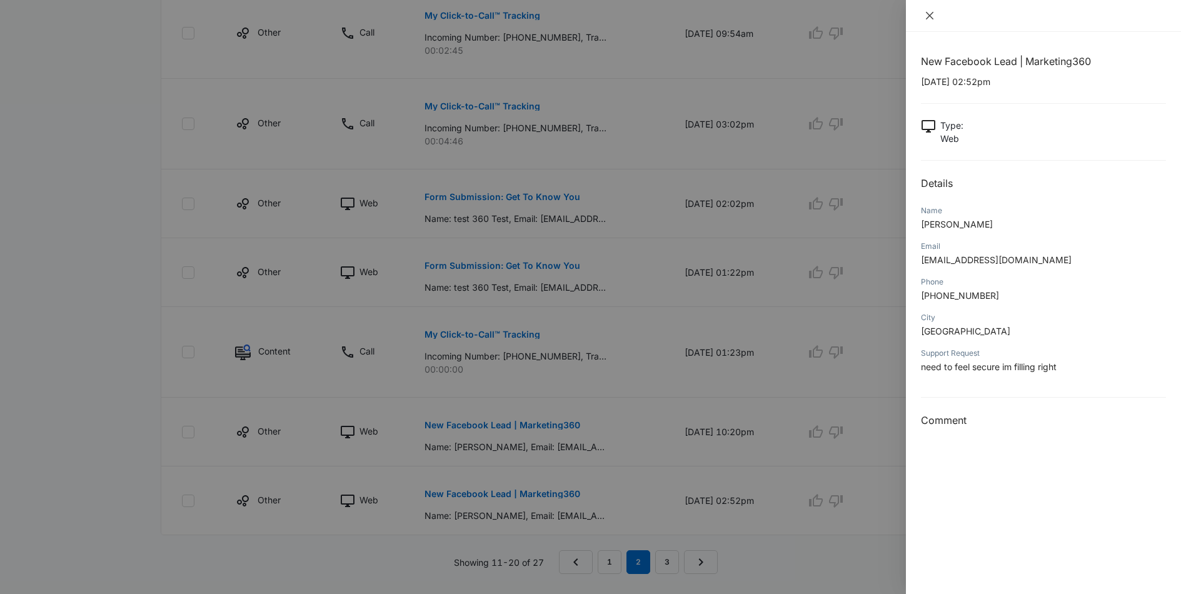
click at [932, 19] on icon "close" at bounding box center [929, 16] width 10 height 10
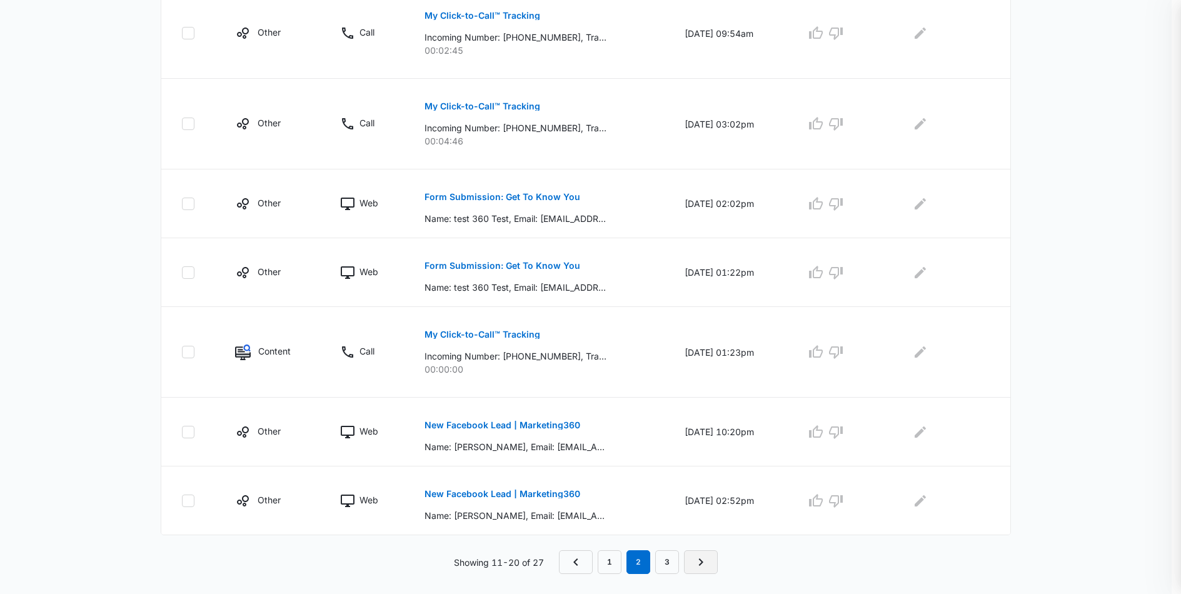
scroll to position [636, 0]
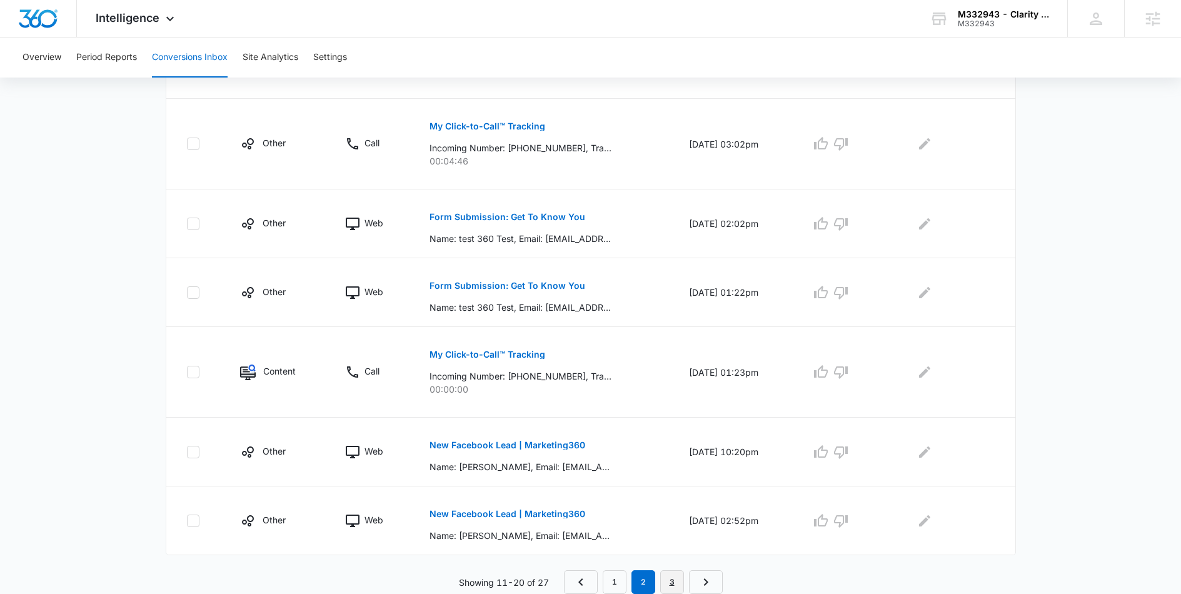
click at [674, 578] on link "3" at bounding box center [672, 582] width 24 height 24
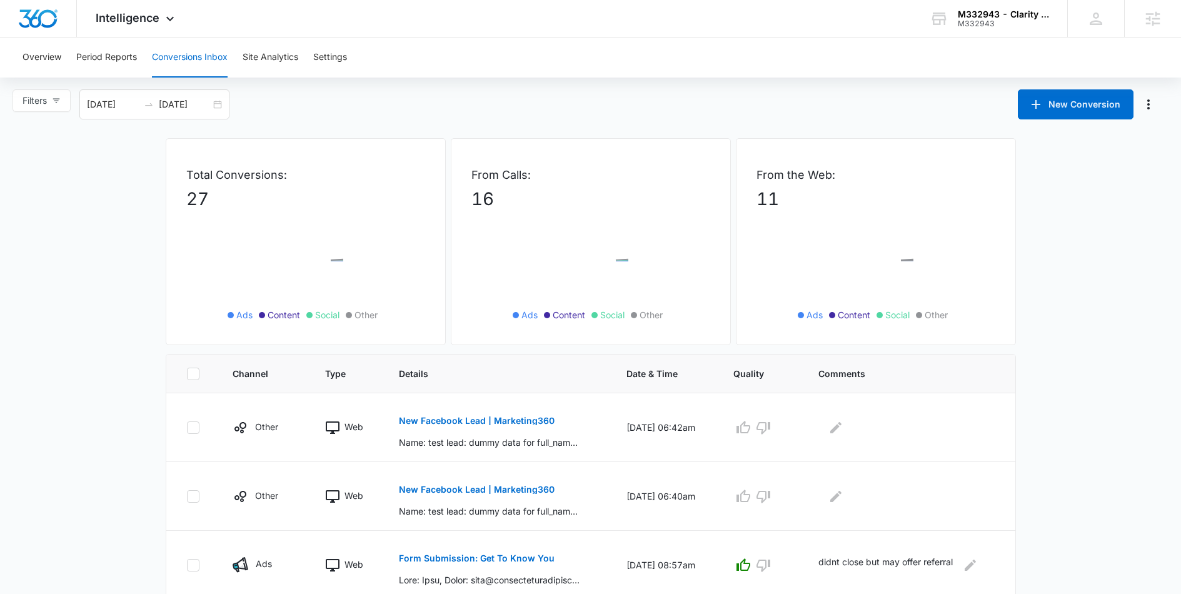
scroll to position [252, 0]
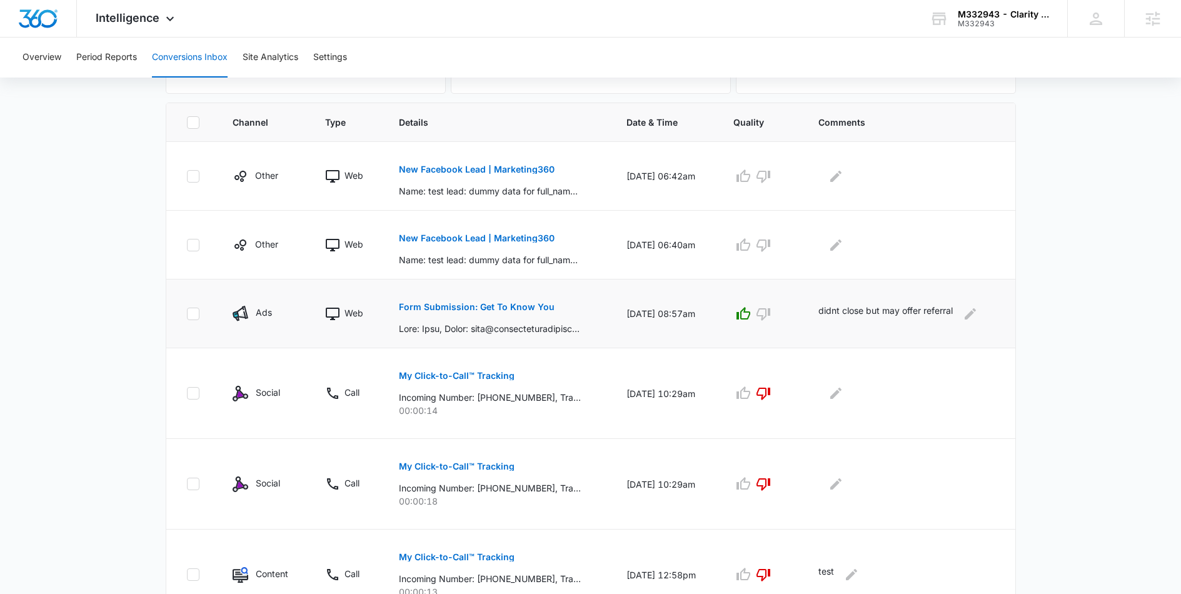
click at [463, 304] on p "Form Submission: Get To Know You" at bounding box center [477, 307] width 156 height 9
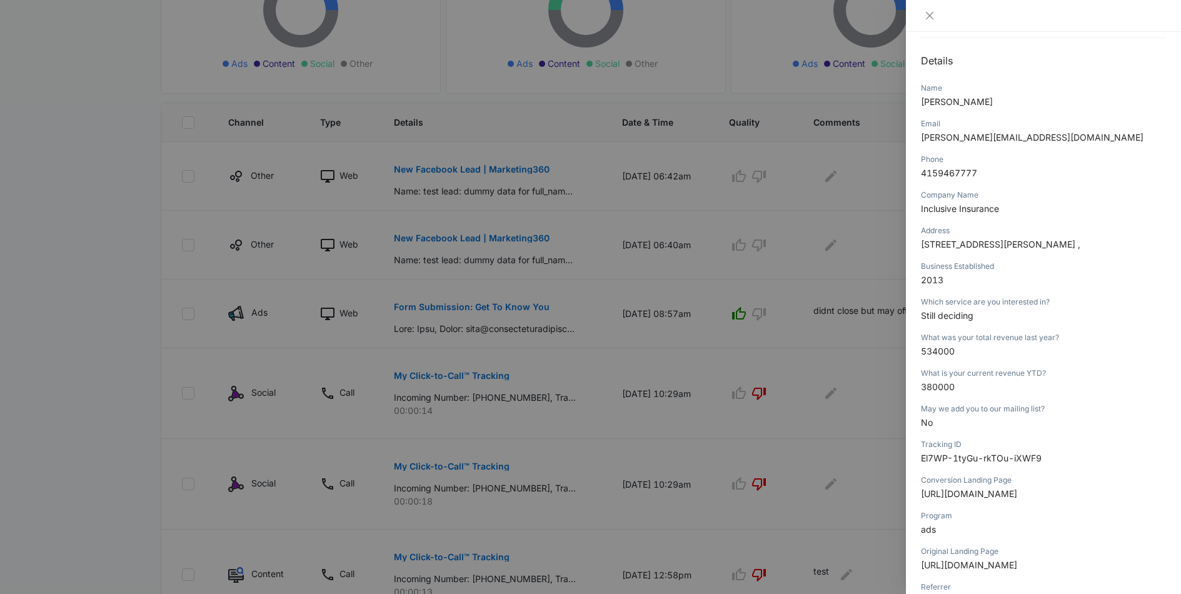
scroll to position [123, 0]
click at [921, 16] on button "Close" at bounding box center [930, 15] width 18 height 11
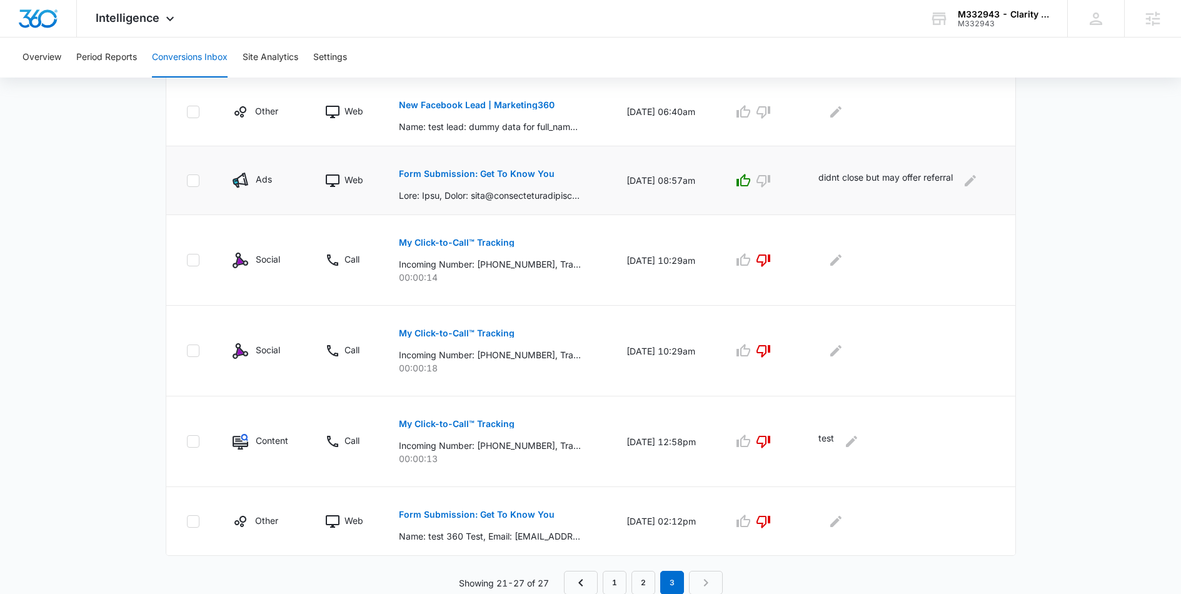
scroll to position [386, 0]
click at [172, 31] on div "Intelligence Apps Reputation Websites Forms CRM Email Social Payments POS Conte…" at bounding box center [136, 18] width 119 height 37
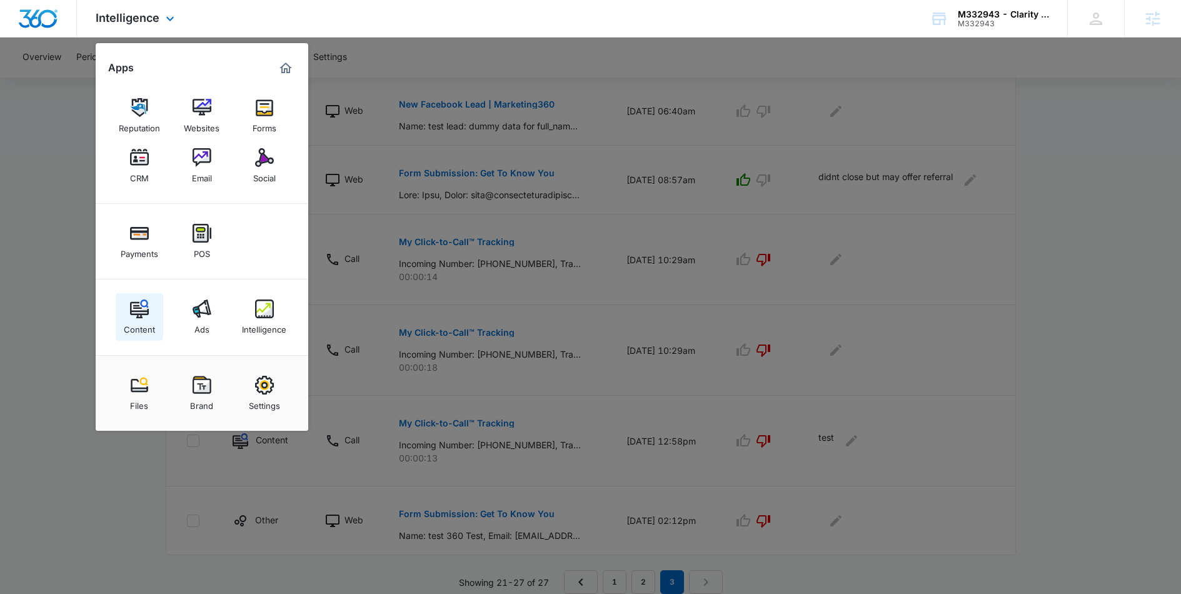
click at [141, 309] on img at bounding box center [139, 308] width 19 height 19
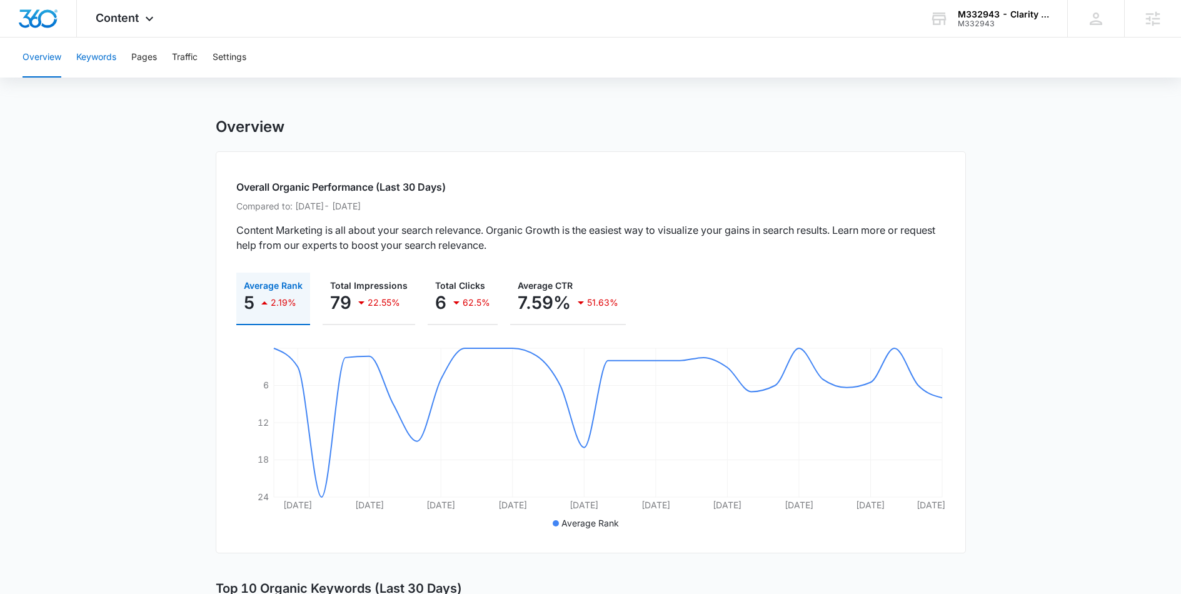
click at [95, 61] on button "Keywords" at bounding box center [96, 58] width 40 height 40
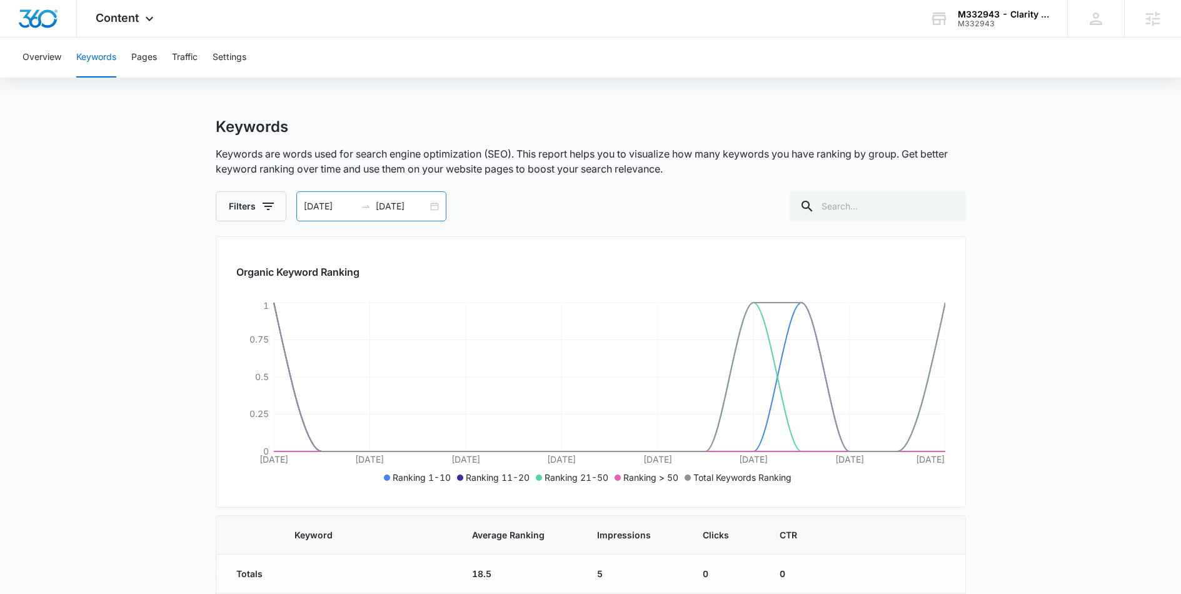
click at [431, 203] on div "[DATE] [DATE]" at bounding box center [371, 206] width 150 height 30
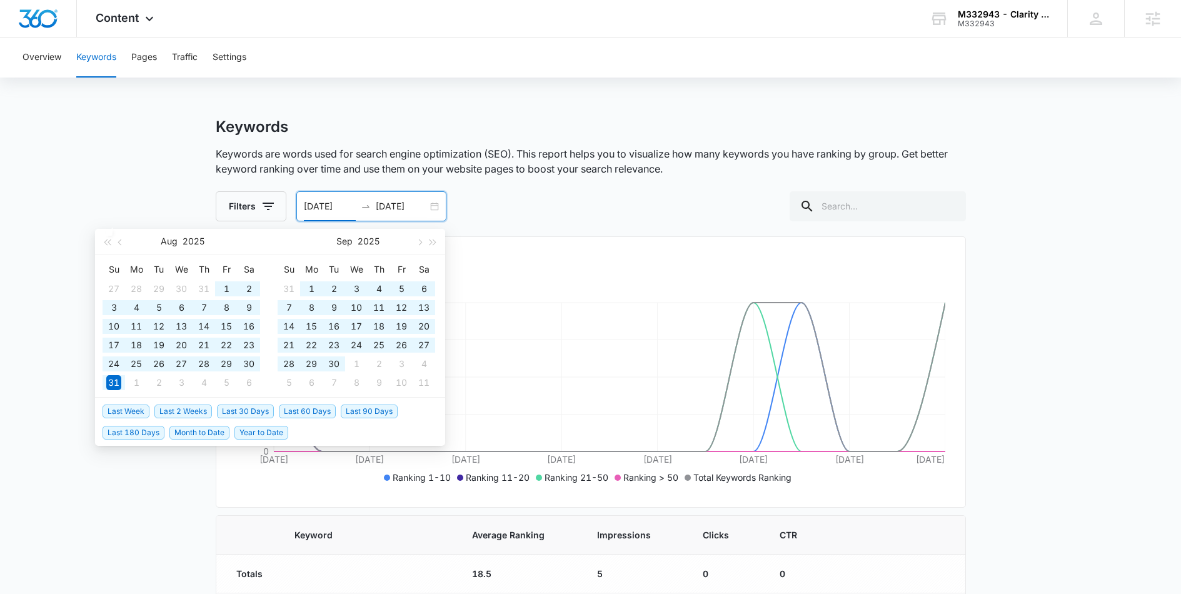
click at [129, 432] on span "Last 180 Days" at bounding box center [134, 433] width 62 height 14
type input "[DATE]"
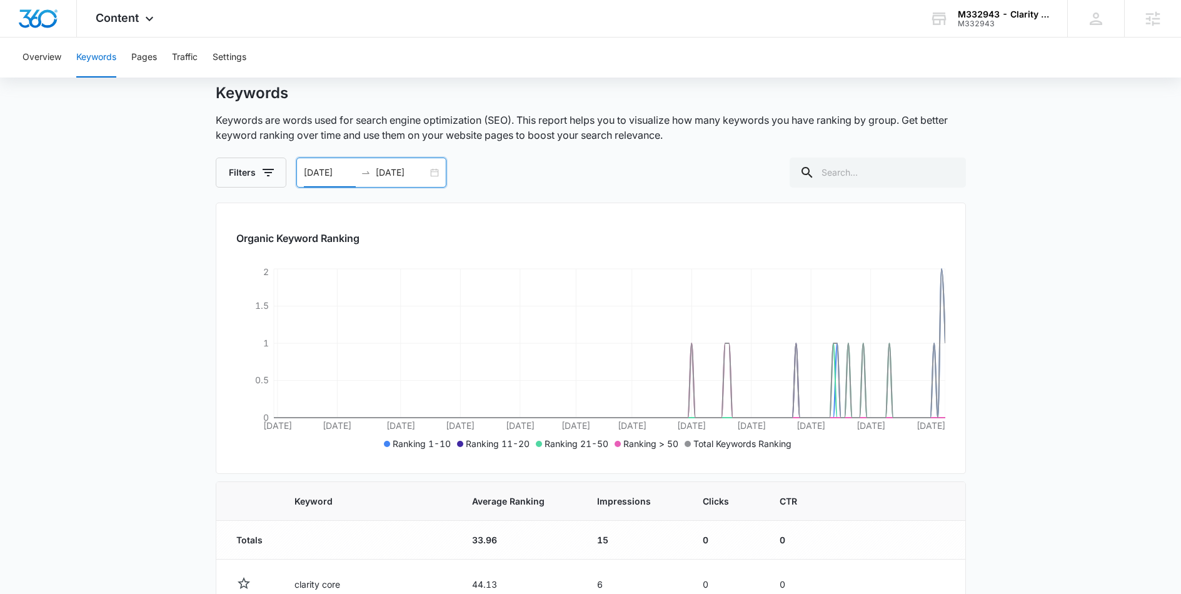
scroll to position [354, 0]
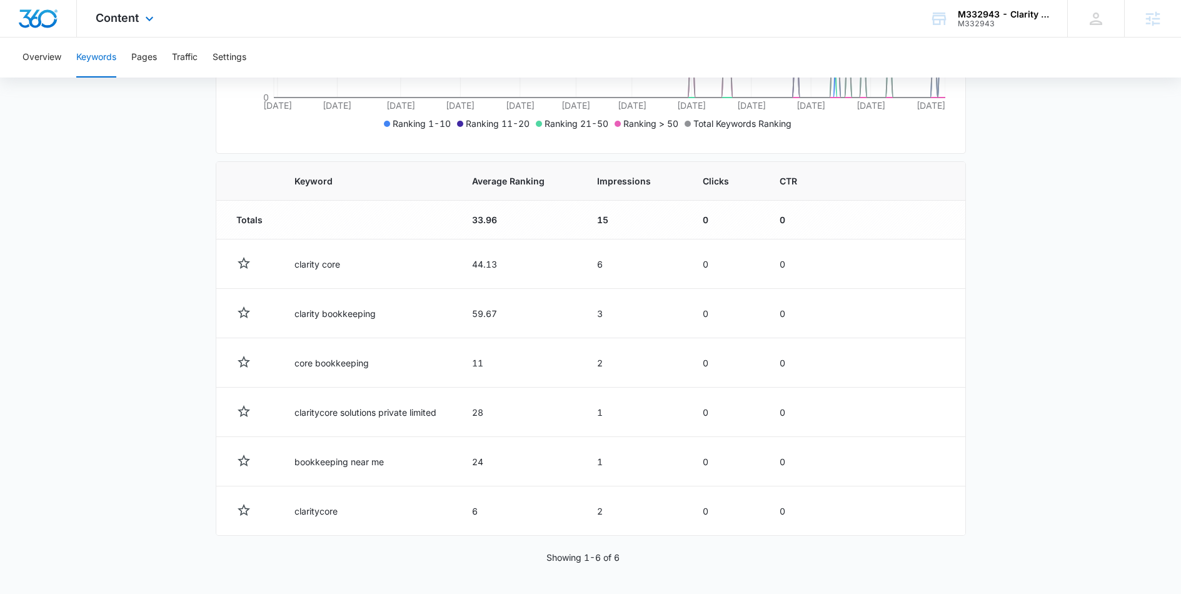
click at [151, 26] on div "Content Apps Reputation Websites Forms CRM Email Social Payments POS Content Ad…" at bounding box center [126, 18] width 99 height 37
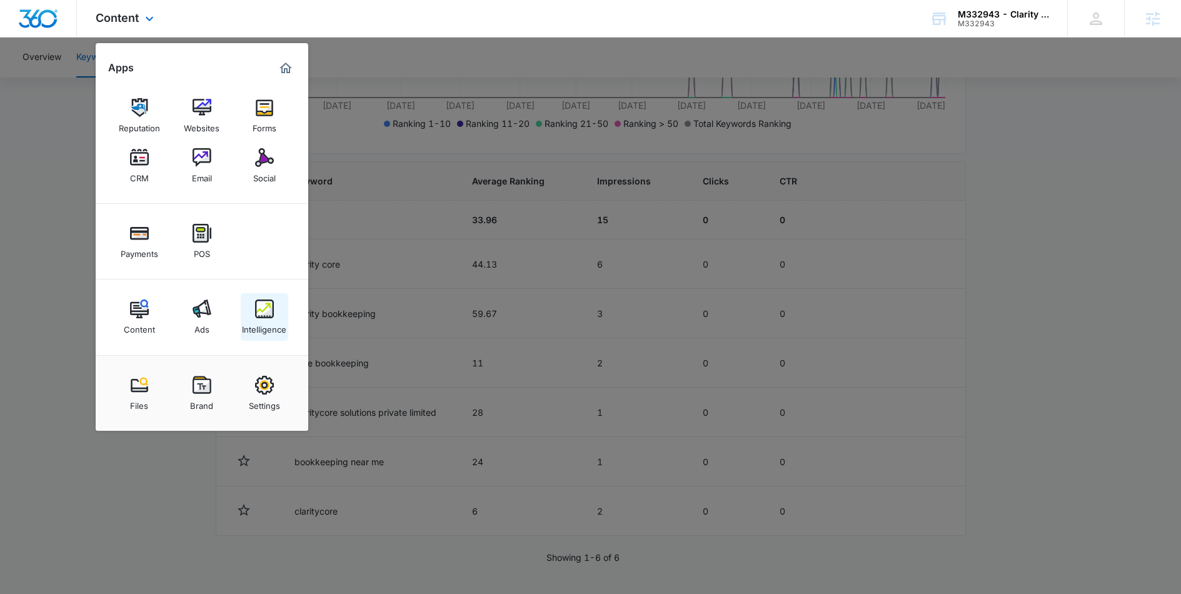
click at [261, 304] on img at bounding box center [264, 308] width 19 height 19
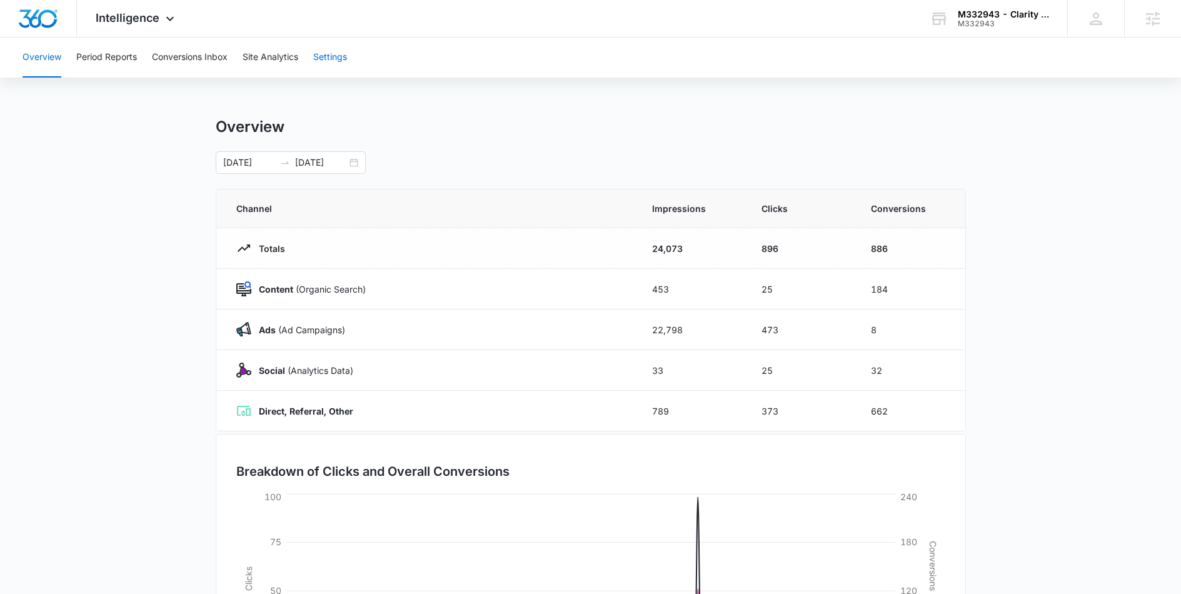
click at [337, 56] on button "Settings" at bounding box center [330, 58] width 34 height 40
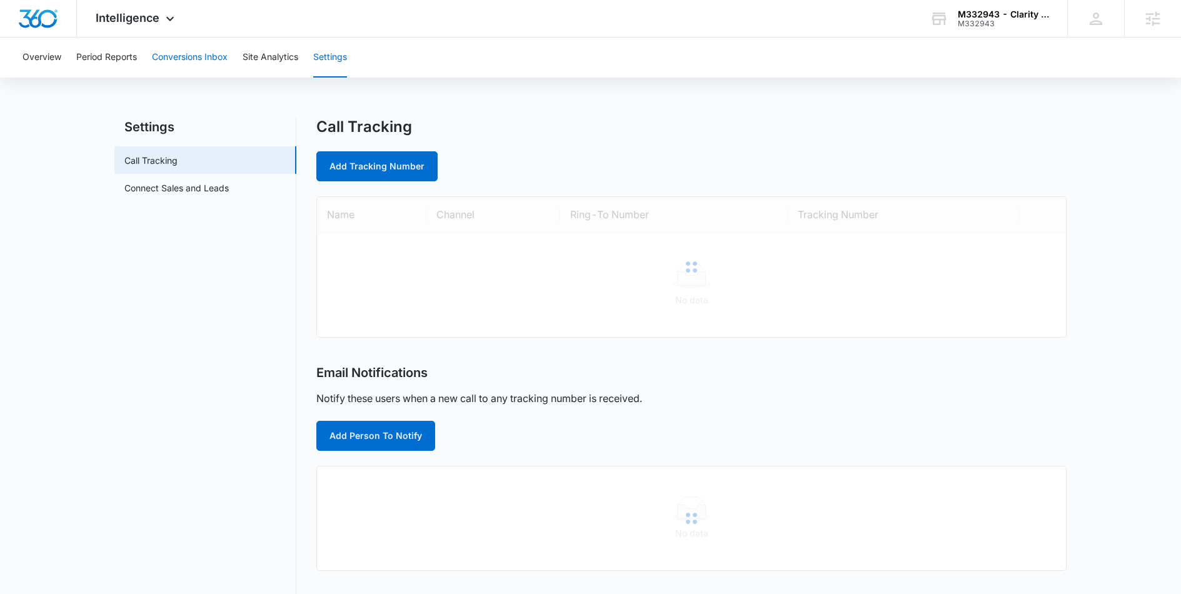
click at [176, 53] on button "Conversions Inbox" at bounding box center [190, 58] width 76 height 40
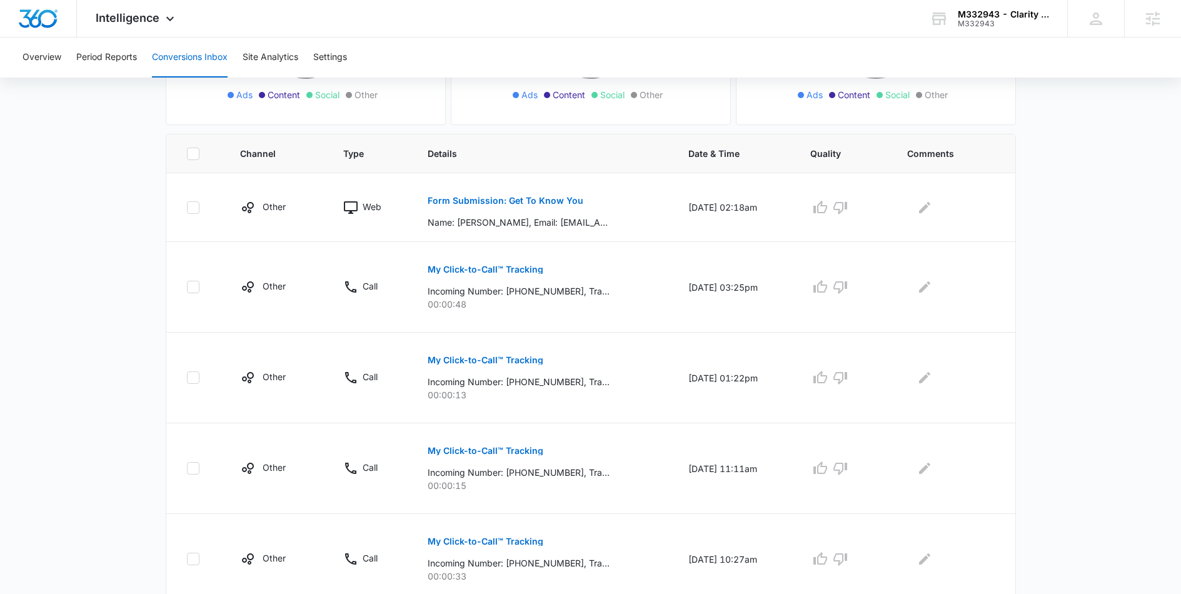
scroll to position [701, 0]
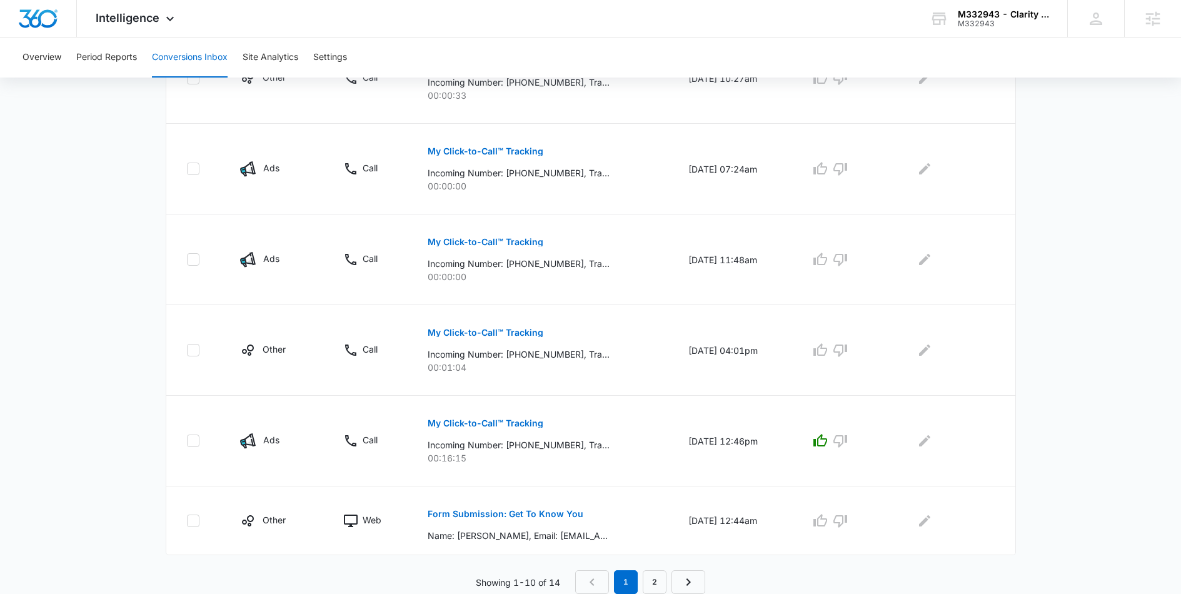
click at [668, 577] on nav "1 2" at bounding box center [640, 582] width 130 height 24
click at [661, 579] on link "2" at bounding box center [655, 582] width 24 height 24
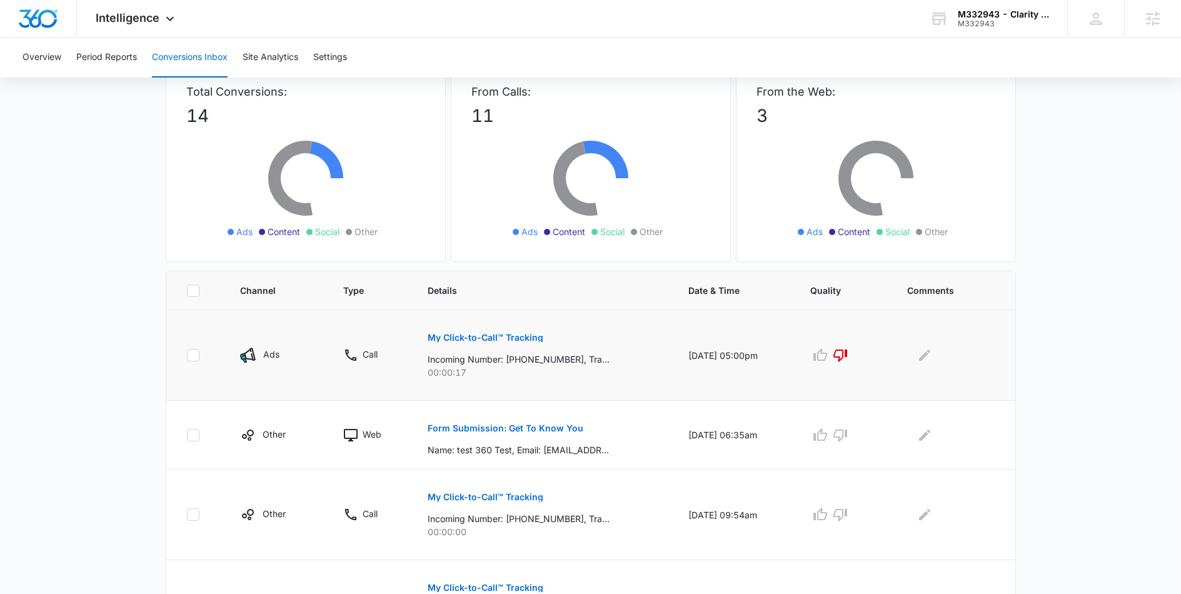
scroll to position [179, 0]
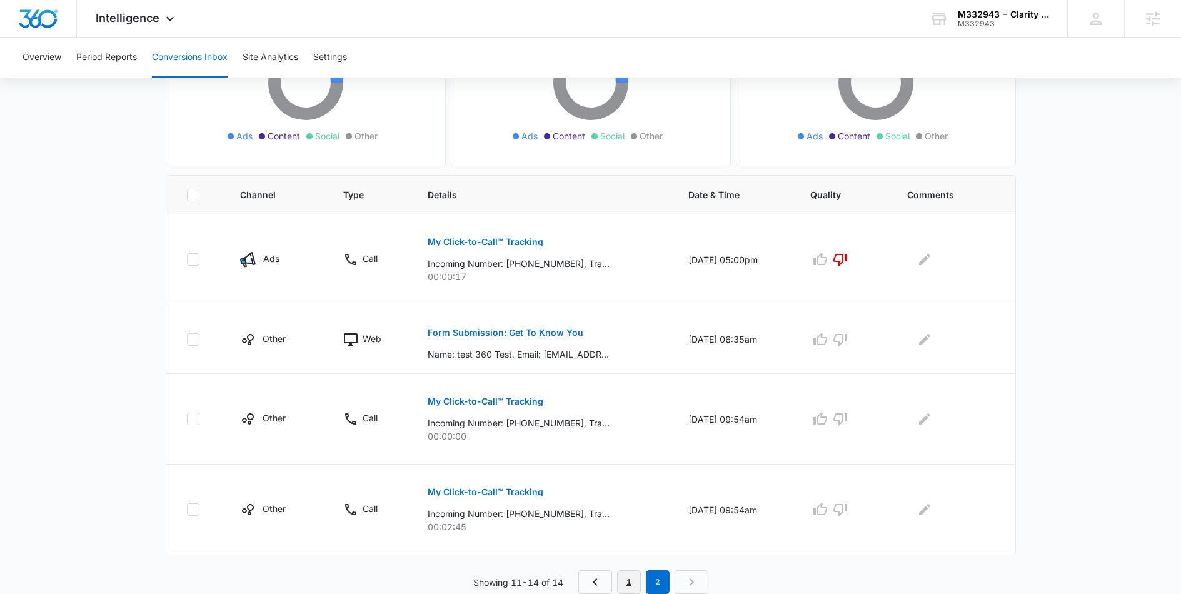
click at [623, 587] on link "1" at bounding box center [629, 582] width 24 height 24
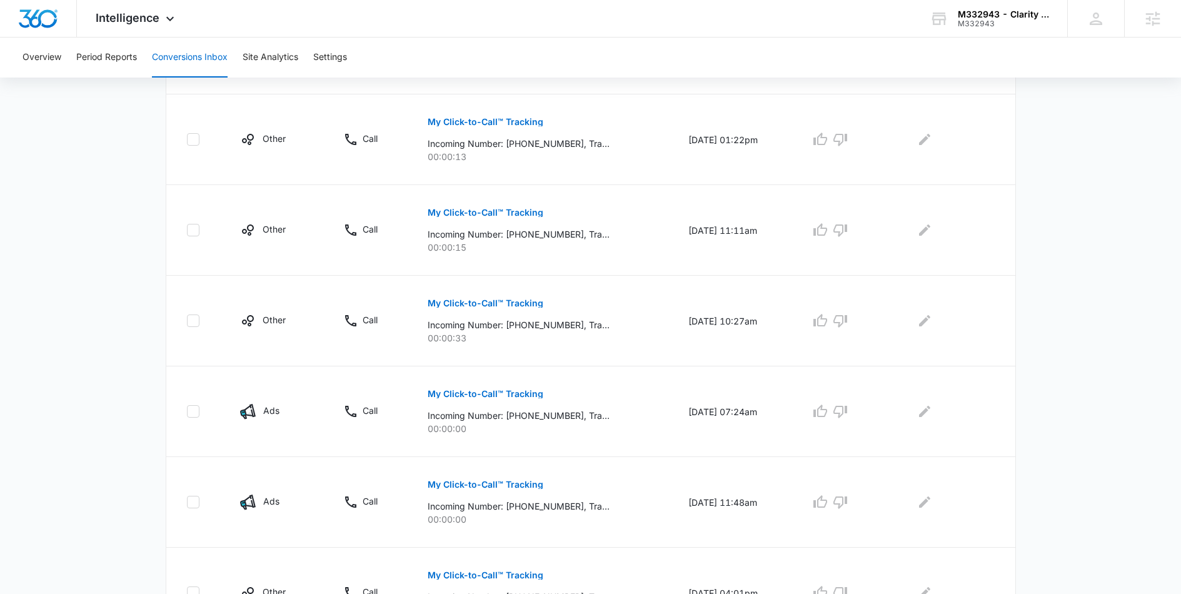
scroll to position [701, 0]
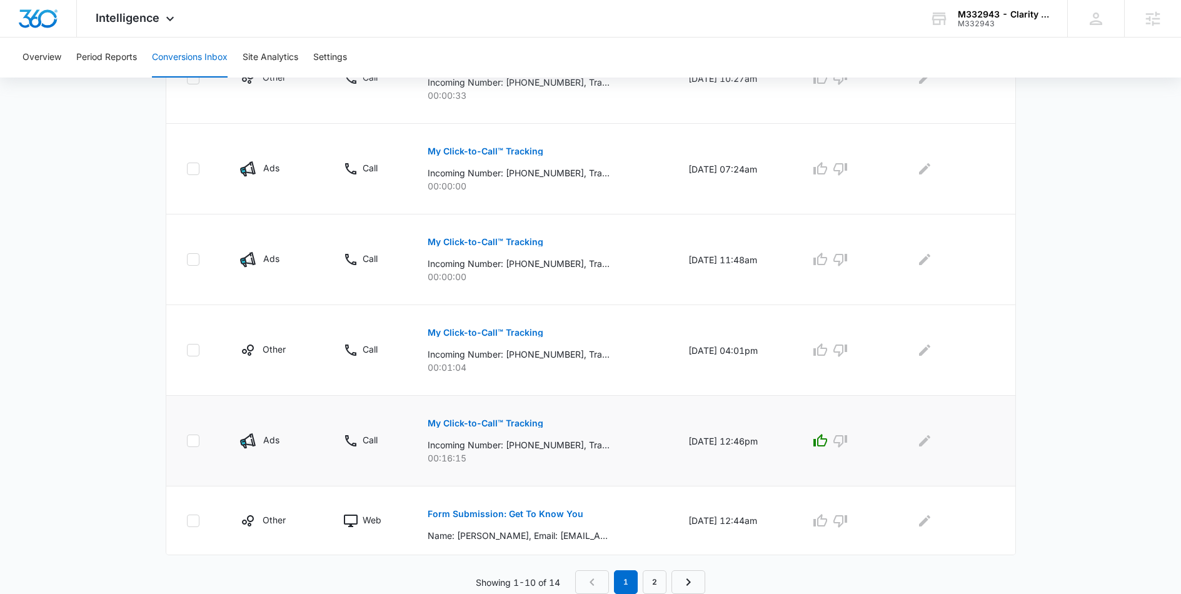
click at [478, 422] on p "My Click-to-Call™ Tracking" at bounding box center [486, 423] width 116 height 9
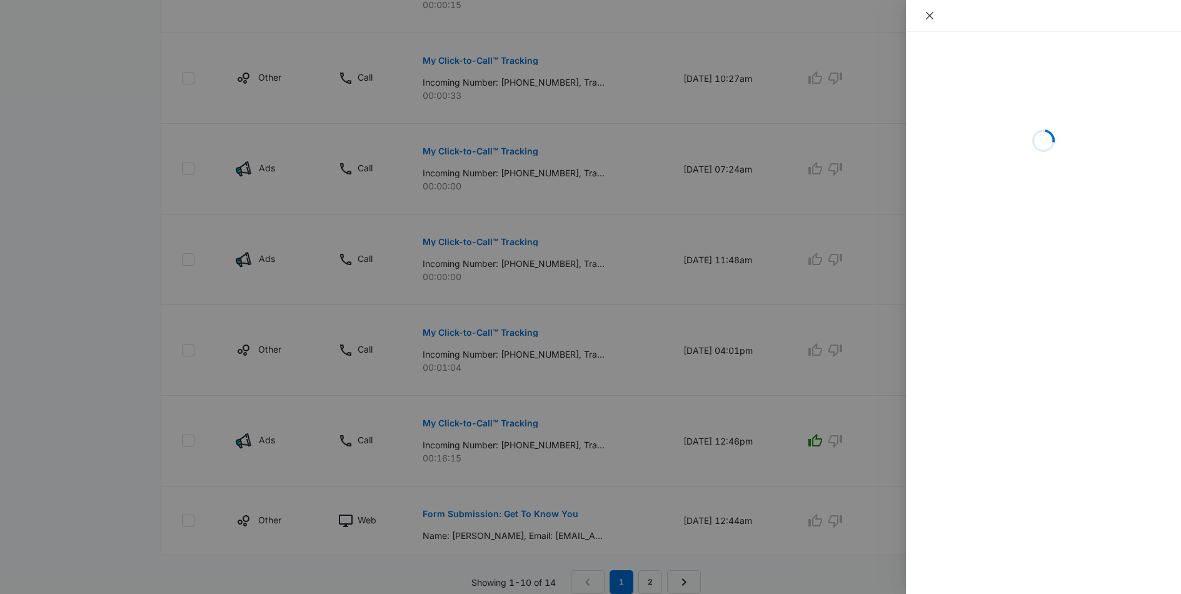
click at [927, 13] on icon "close" at bounding box center [929, 16] width 10 height 10
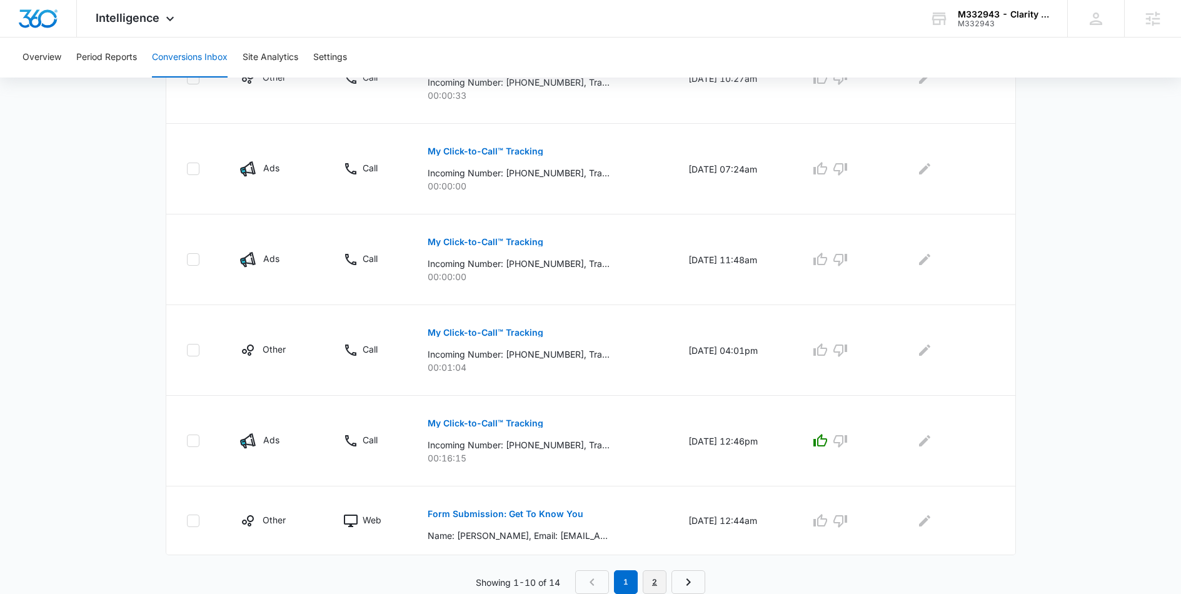
click at [660, 576] on link "2" at bounding box center [655, 582] width 24 height 24
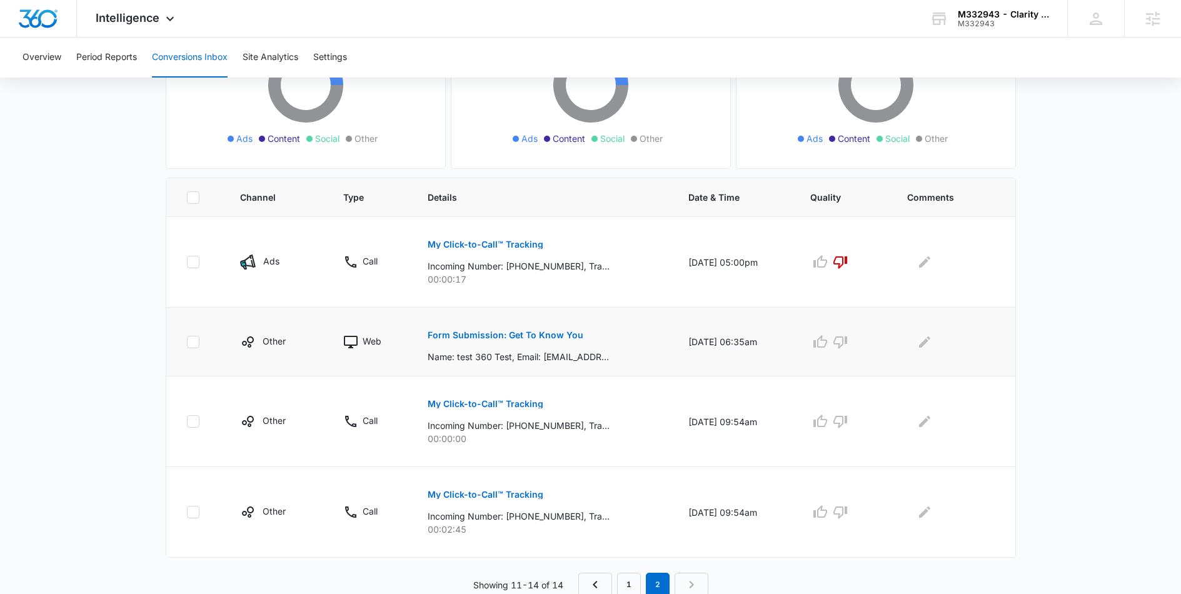
scroll to position [179, 0]
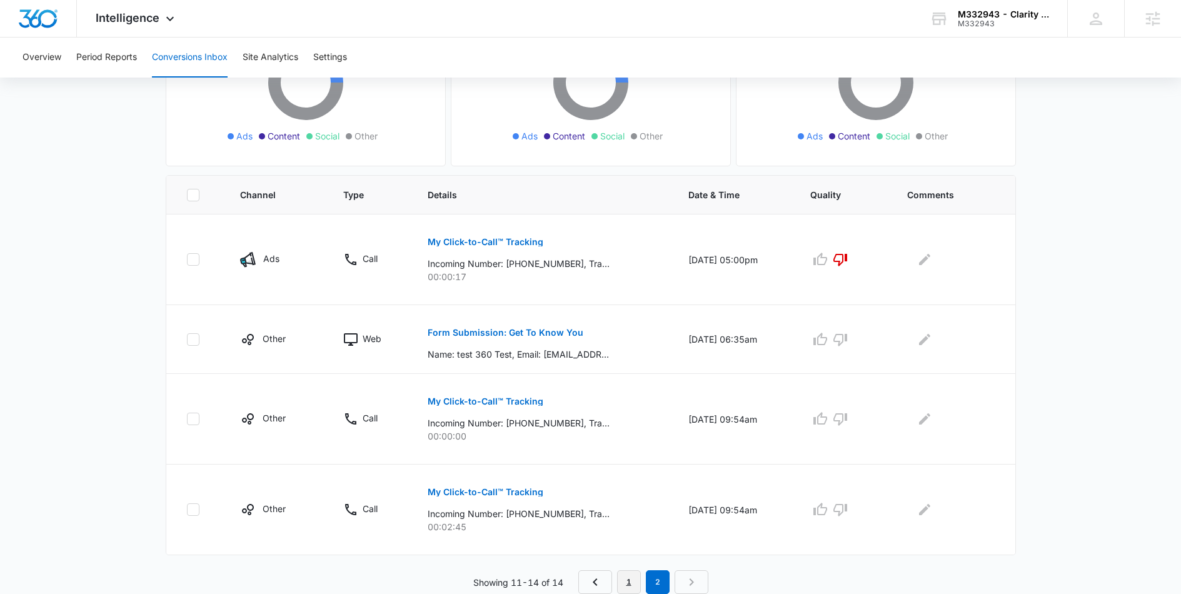
click at [633, 572] on link "1" at bounding box center [629, 582] width 24 height 24
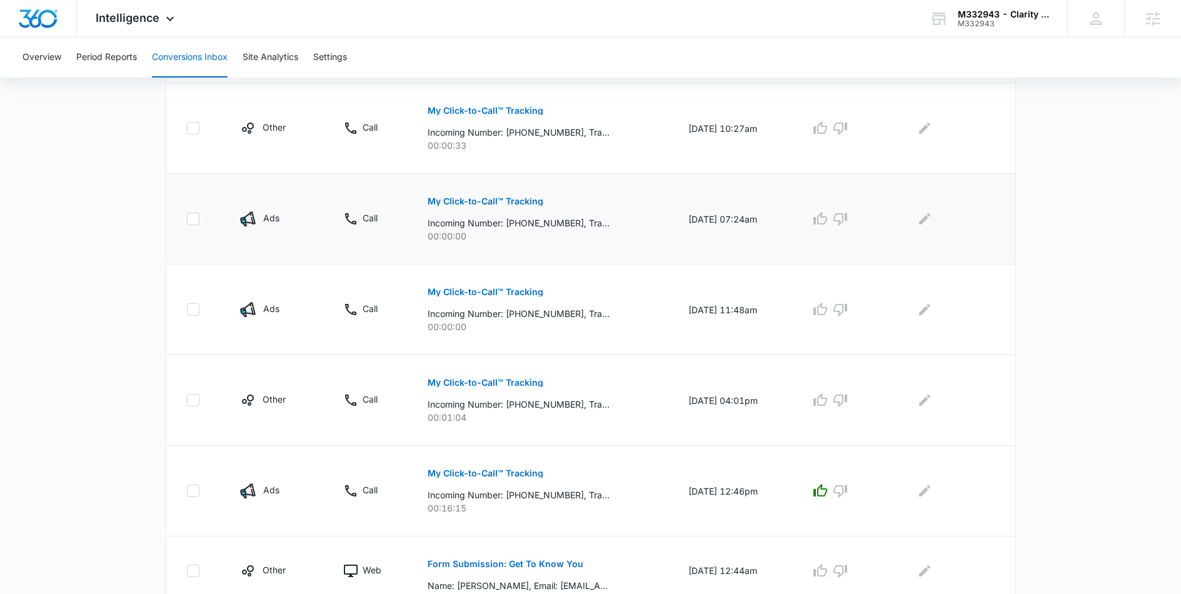
scroll to position [701, 0]
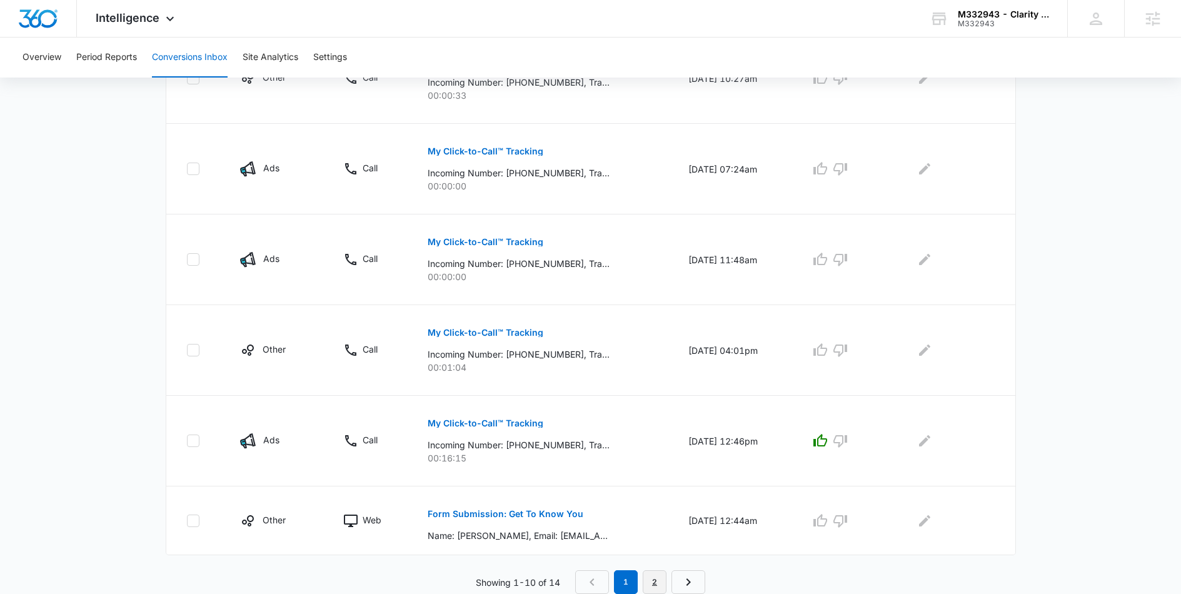
click at [658, 577] on link "2" at bounding box center [655, 582] width 24 height 24
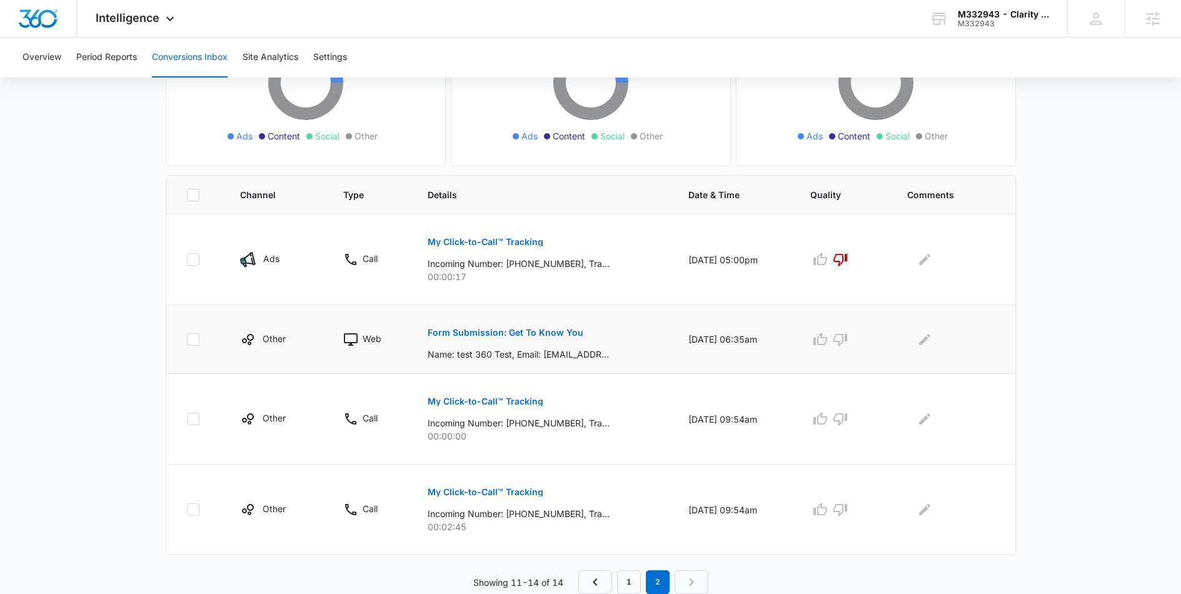
scroll to position [0, 0]
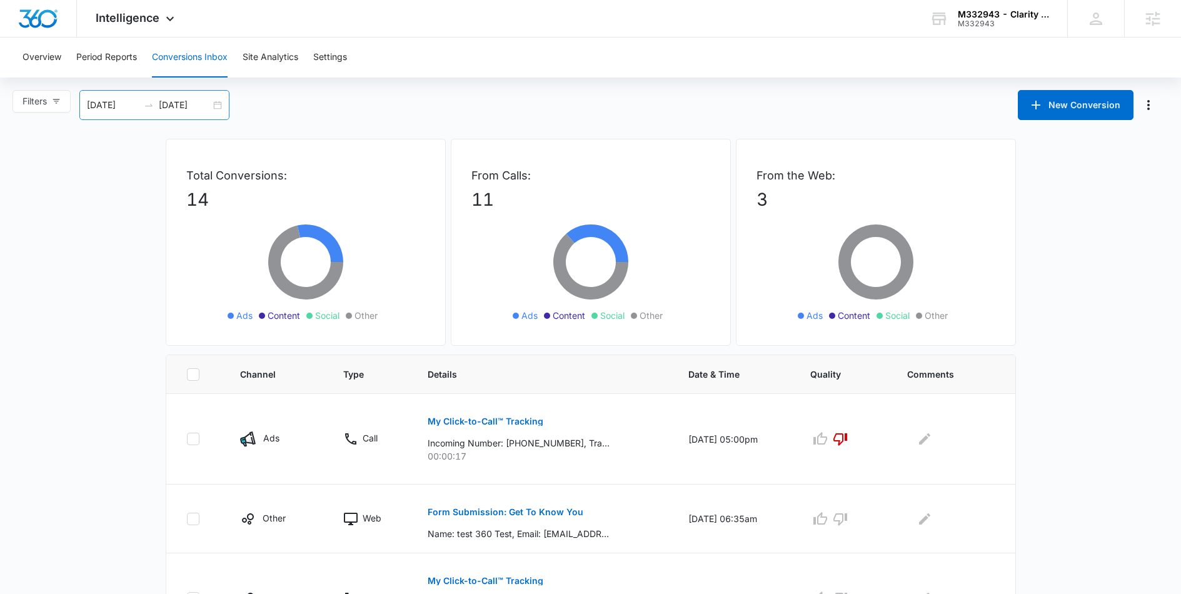
click at [218, 106] on div "[DATE] [DATE]" at bounding box center [154, 105] width 150 height 30
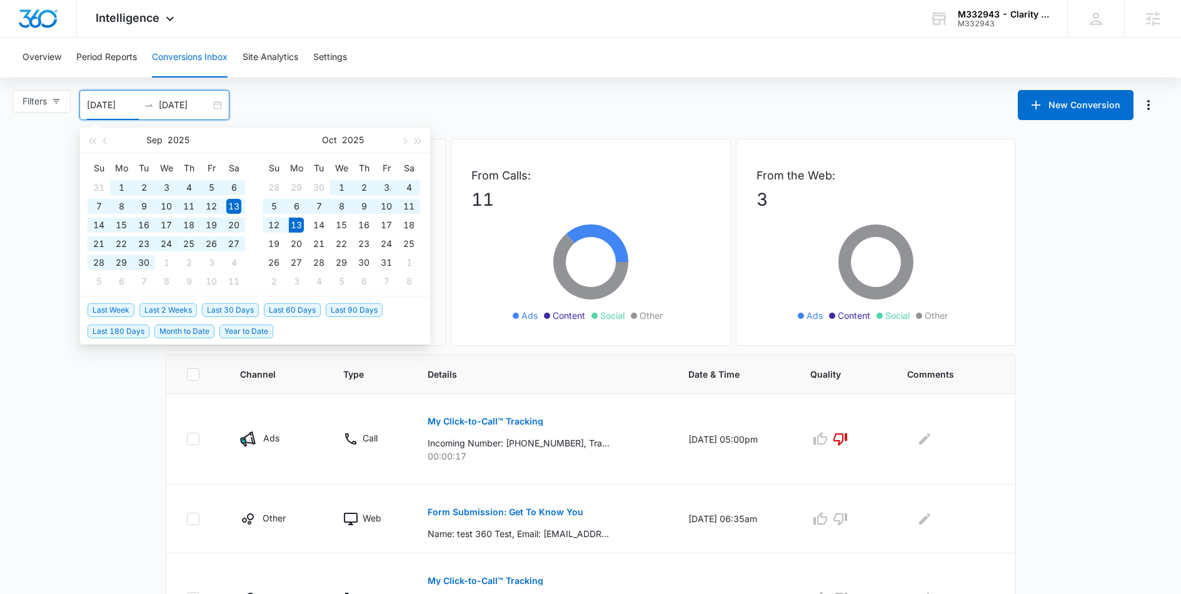
click at [121, 331] on span "Last 180 Days" at bounding box center [119, 331] width 62 height 14
type input "[DATE]"
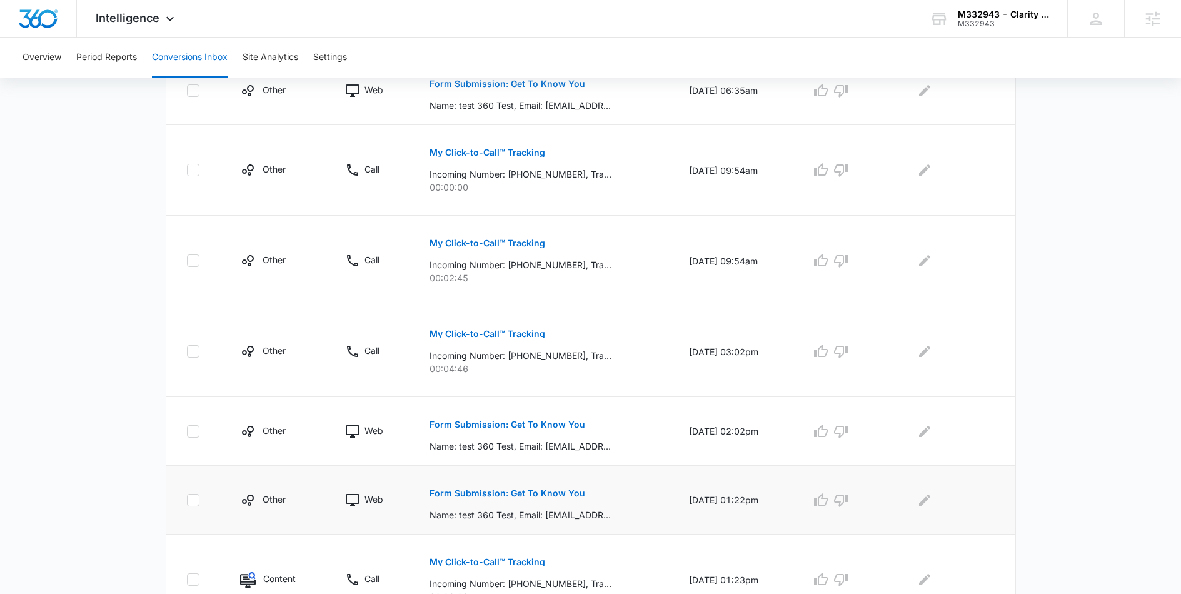
scroll to position [636, 0]
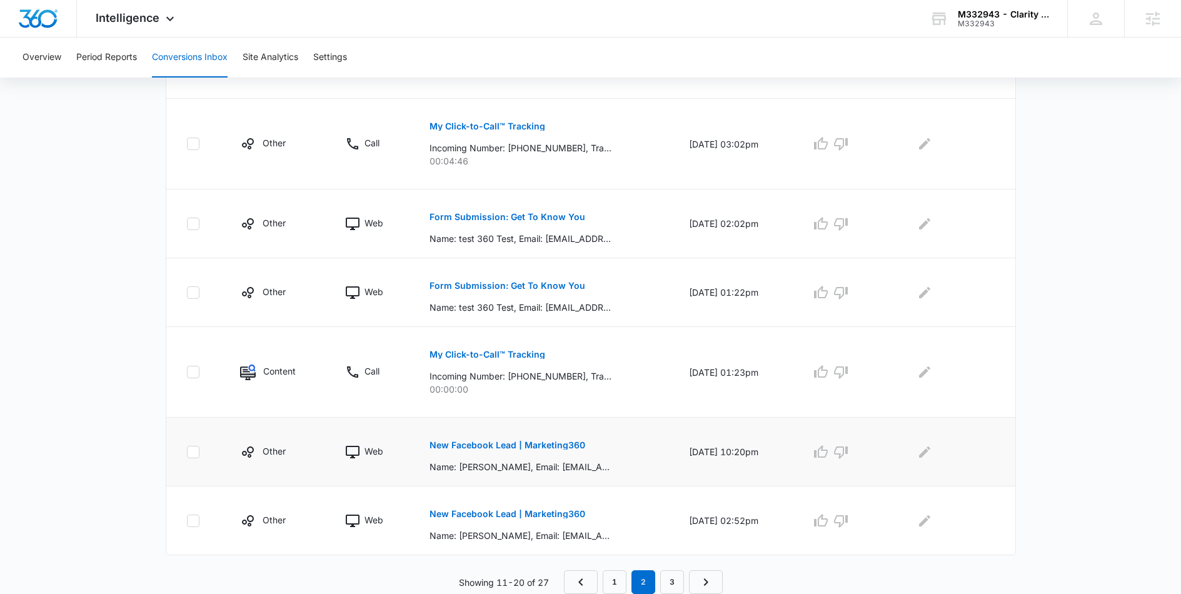
click at [487, 443] on p "New Facebook Lead | Marketing360" at bounding box center [507, 445] width 156 height 9
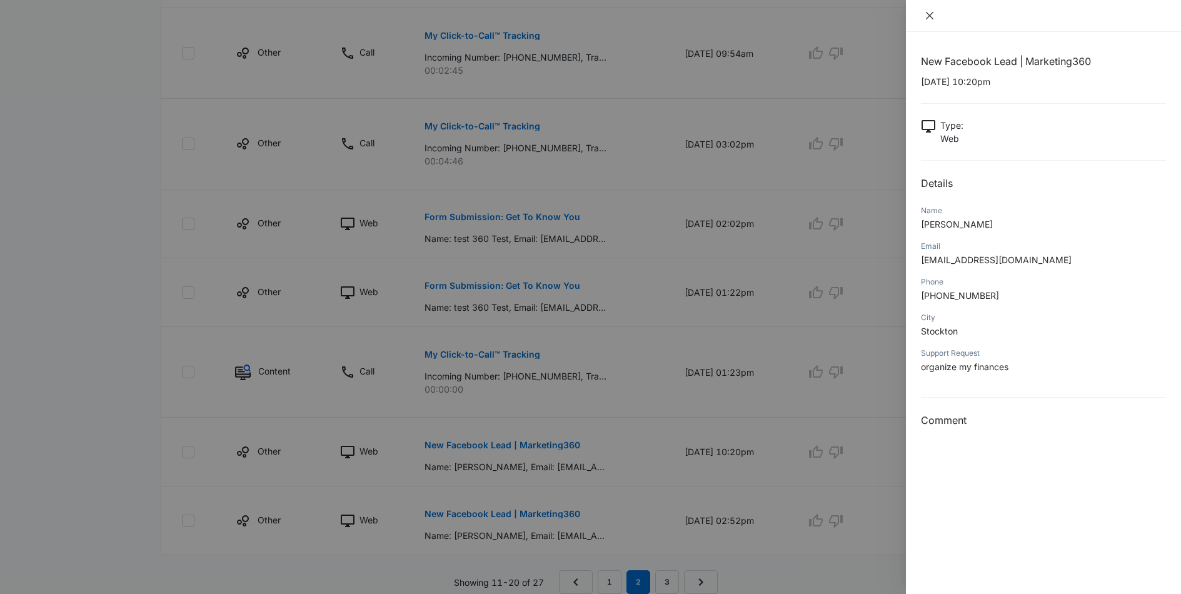
click at [928, 13] on icon "close" at bounding box center [929, 16] width 10 height 10
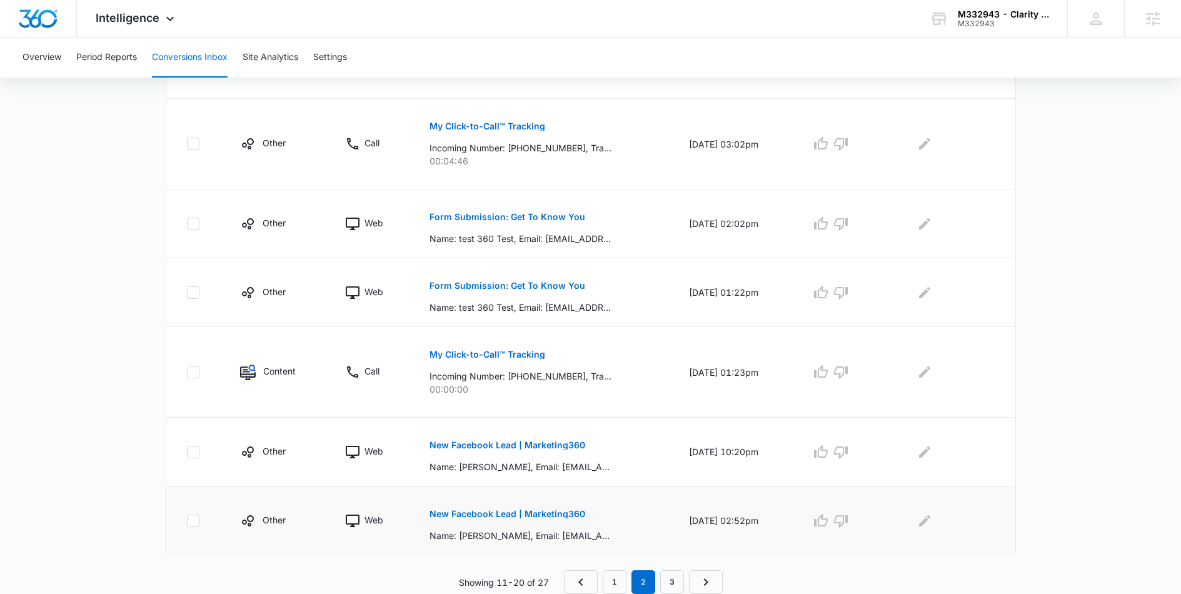
click at [539, 514] on p "New Facebook Lead | Marketing360" at bounding box center [507, 513] width 156 height 9
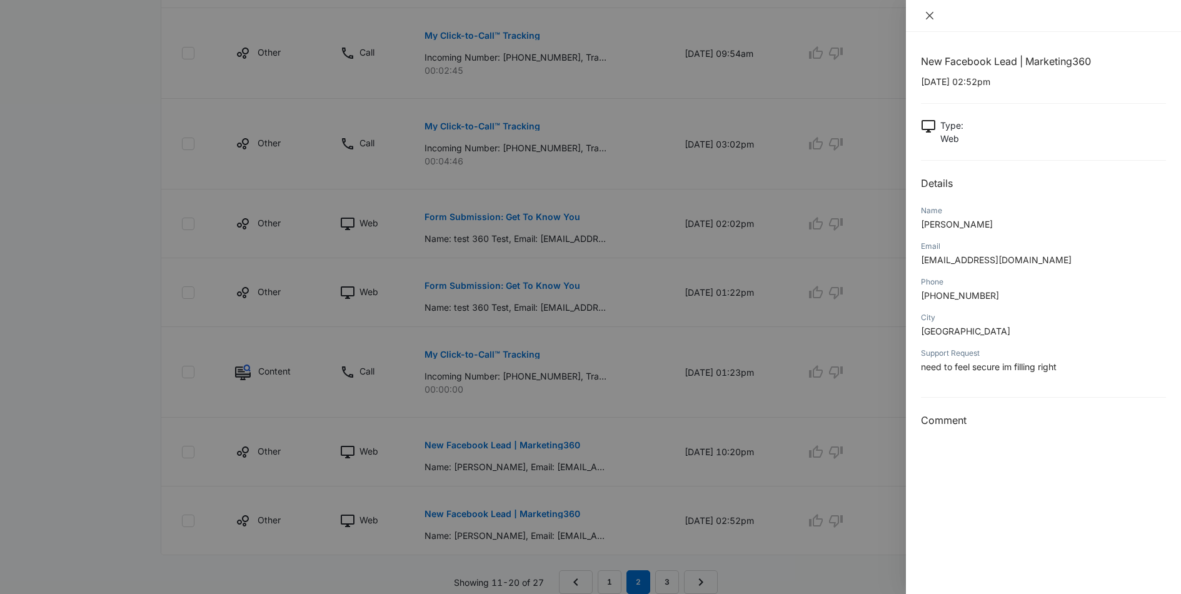
click at [933, 19] on button "Close" at bounding box center [930, 15] width 18 height 11
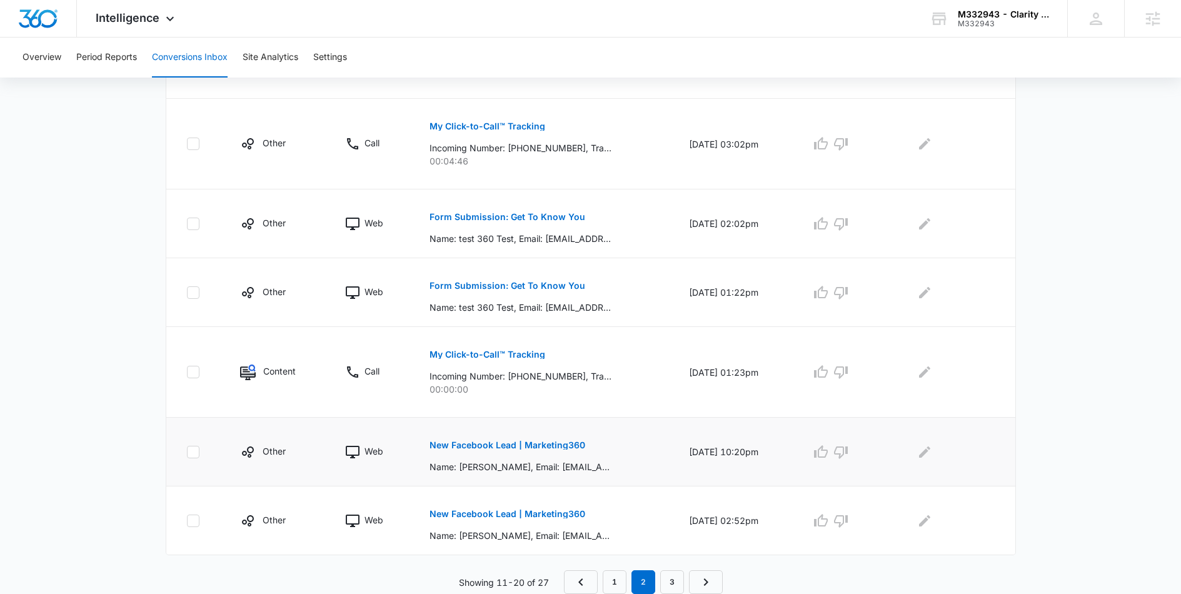
click at [488, 441] on p "New Facebook Lead | Marketing360" at bounding box center [507, 445] width 156 height 9
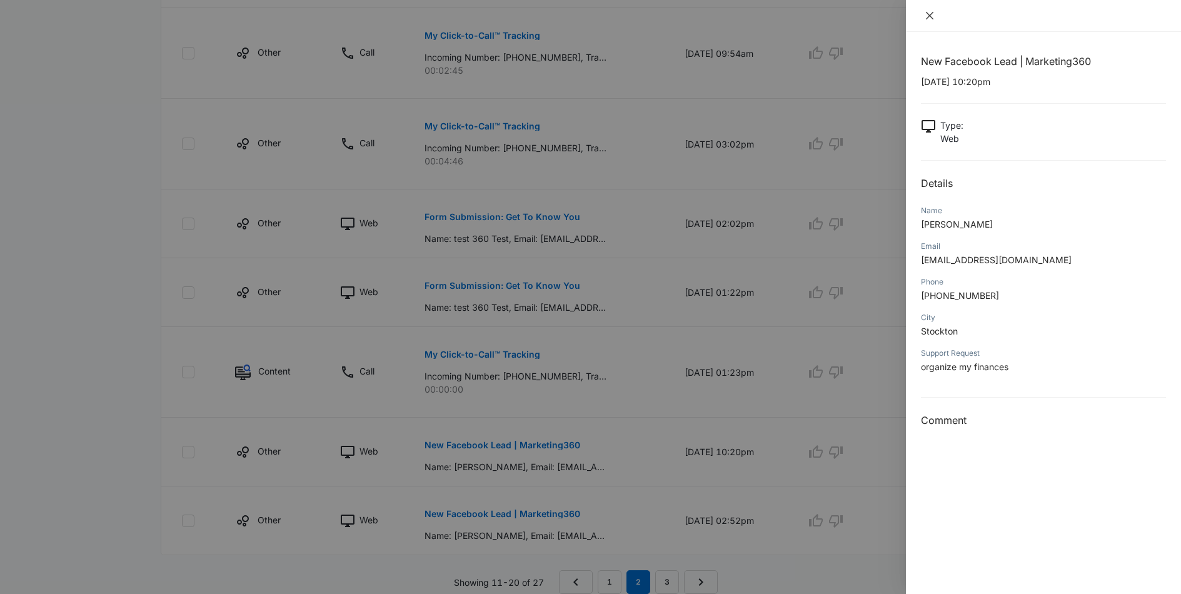
click at [929, 20] on icon "close" at bounding box center [929, 16] width 10 height 10
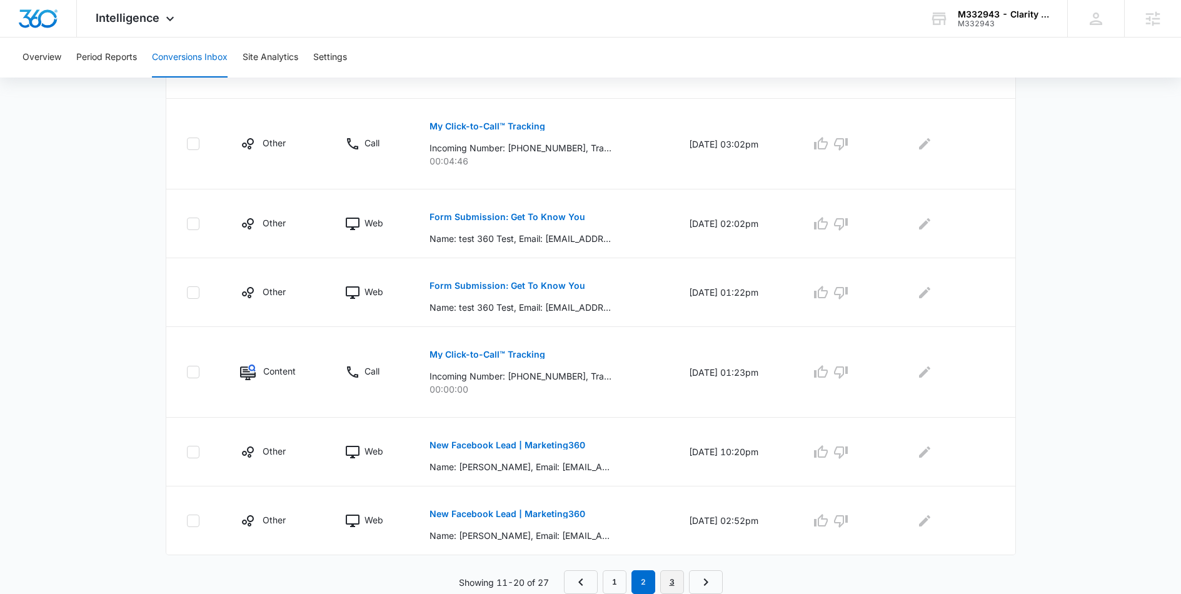
click at [664, 583] on link "3" at bounding box center [672, 582] width 24 height 24
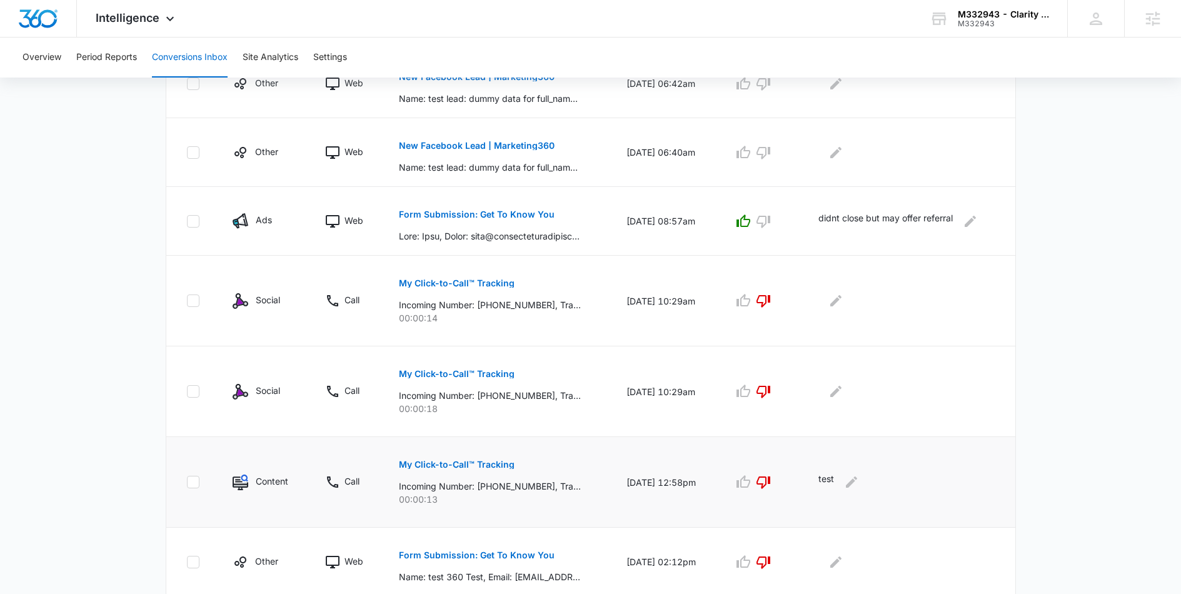
scroll to position [386, 0]
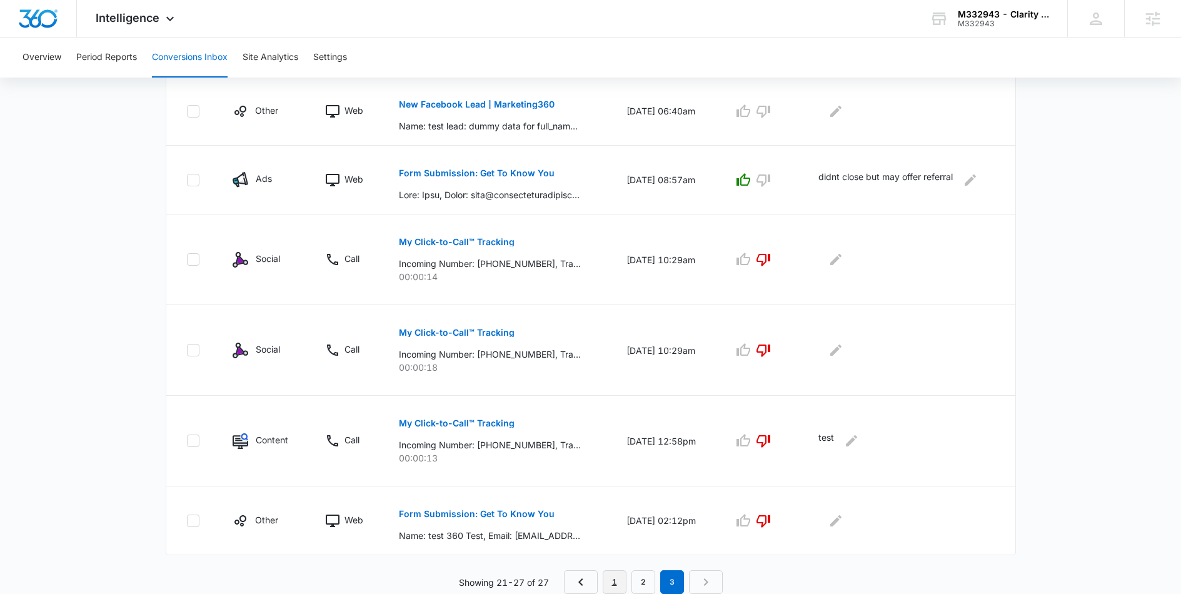
click at [621, 574] on link "1" at bounding box center [615, 582] width 24 height 24
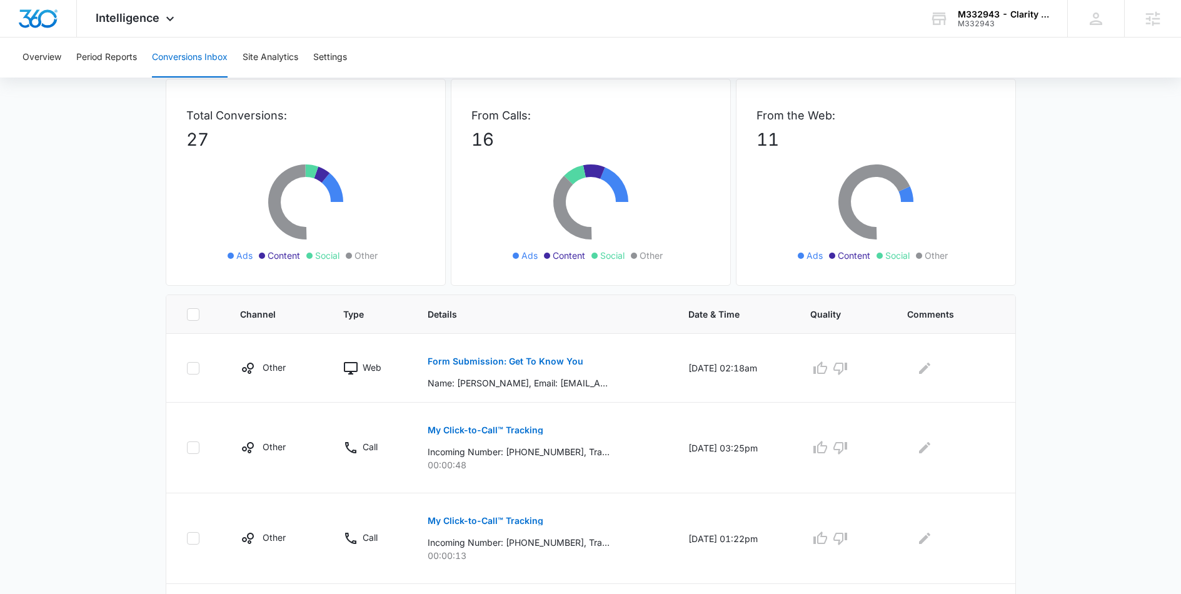
scroll to position [215, 0]
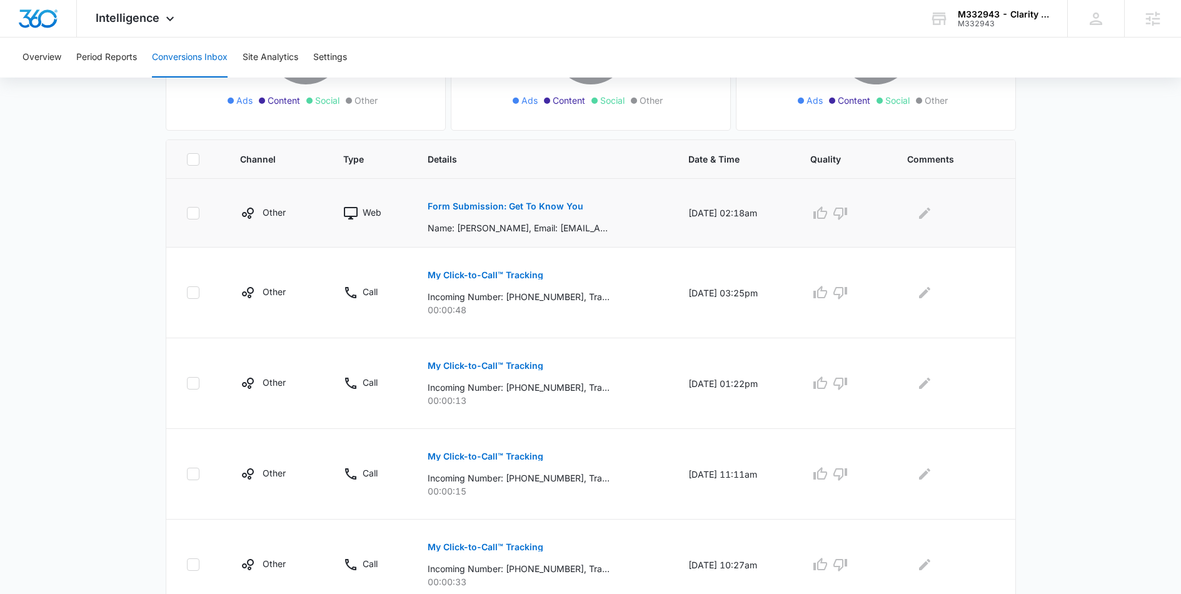
click at [499, 204] on p "Form Submission: Get To Know You" at bounding box center [506, 206] width 156 height 9
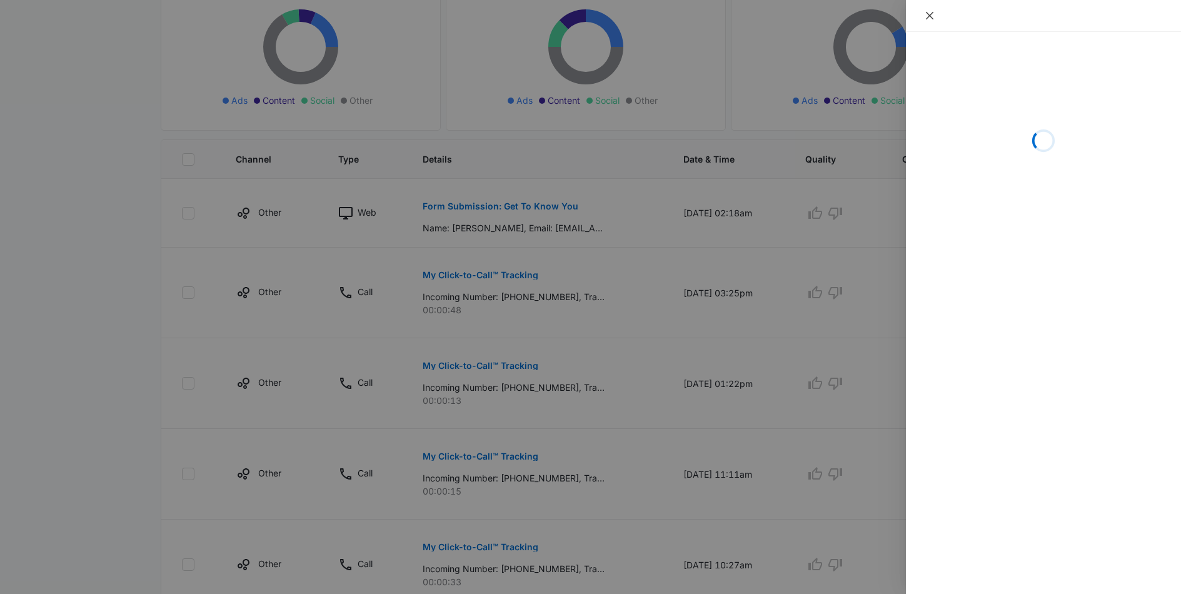
click at [926, 15] on icon "close" at bounding box center [929, 16] width 10 height 10
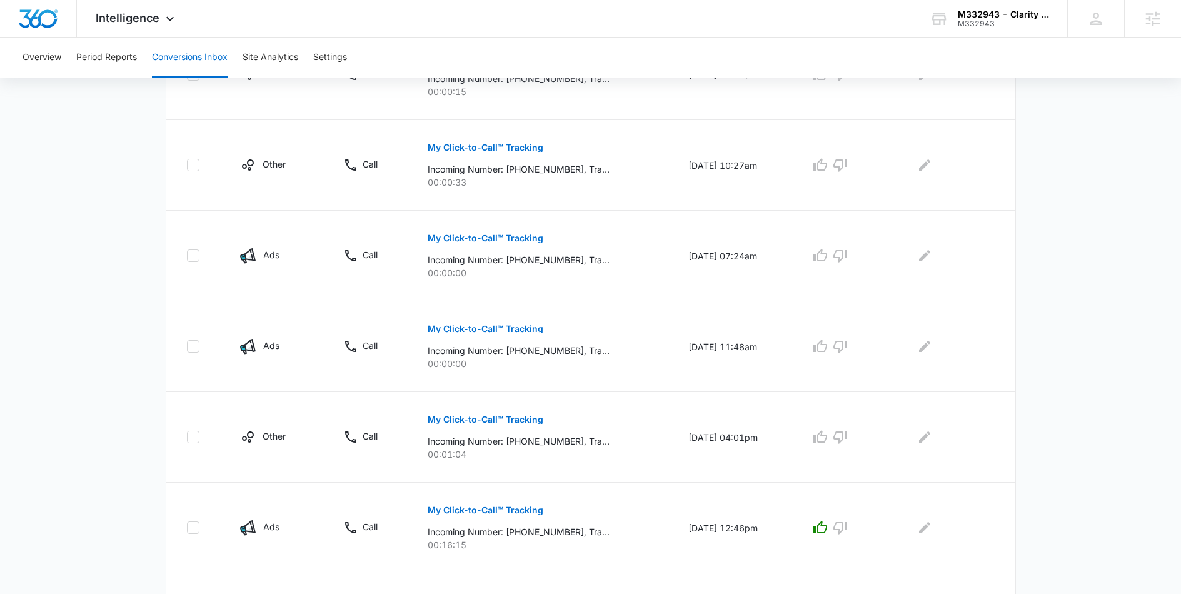
scroll to position [701, 0]
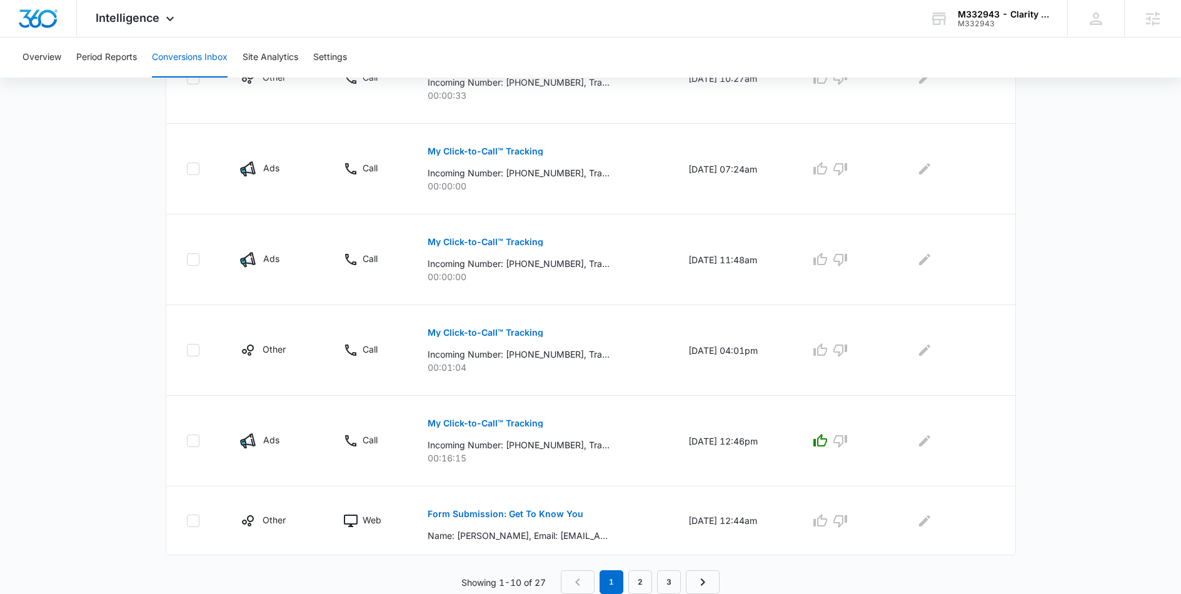
click at [163, 274] on div "Total Conversions: 27 Ads Content Social Other From Calls: 16 Ads Content Socia…" at bounding box center [590, 15] width 875 height 1156
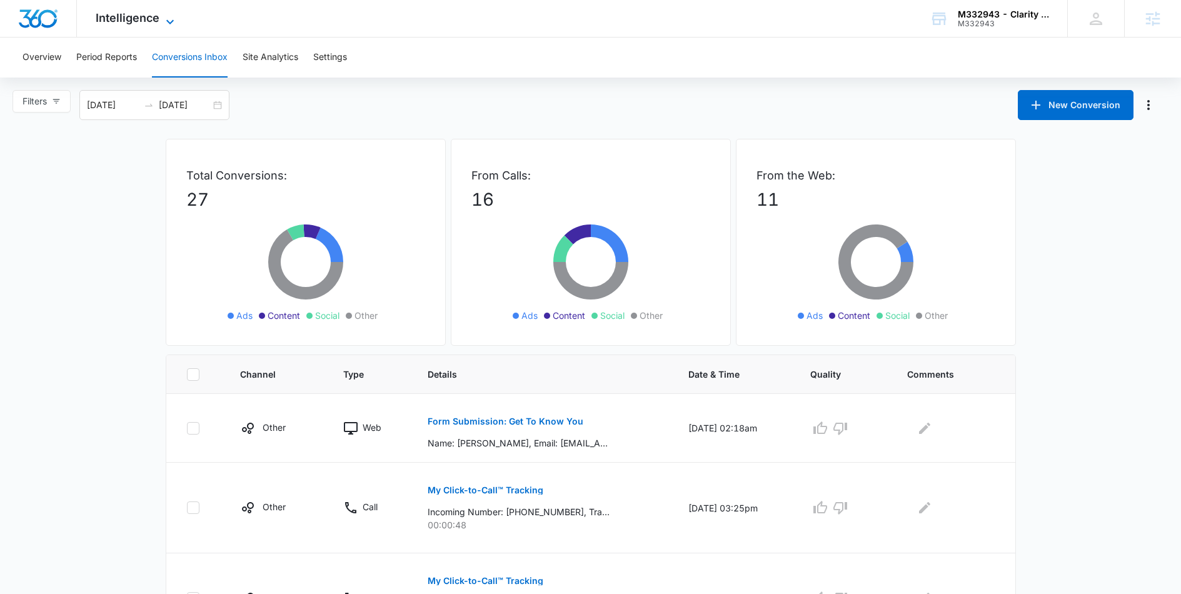
click at [154, 24] on span "Intelligence" at bounding box center [128, 17] width 64 height 13
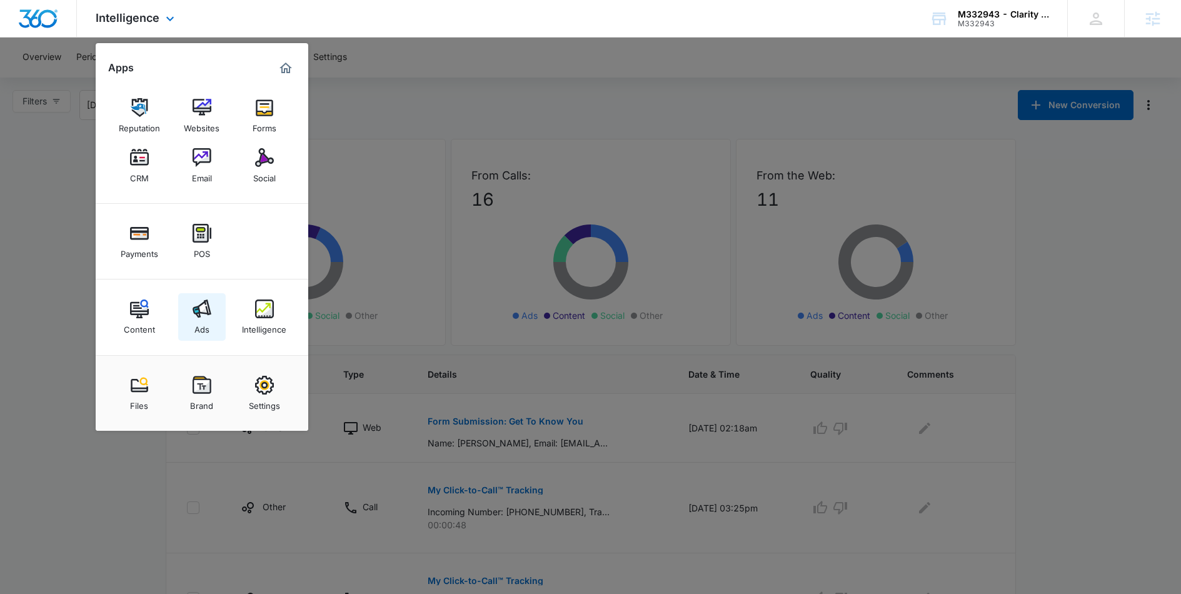
click at [198, 310] on img at bounding box center [202, 308] width 19 height 19
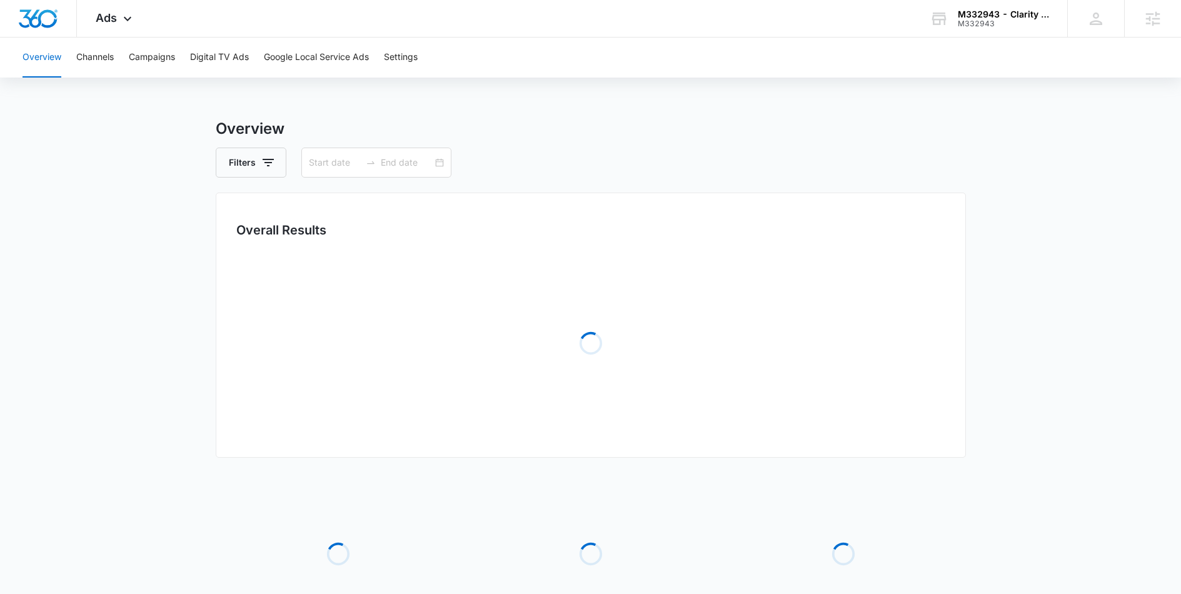
type input "[DATE]"
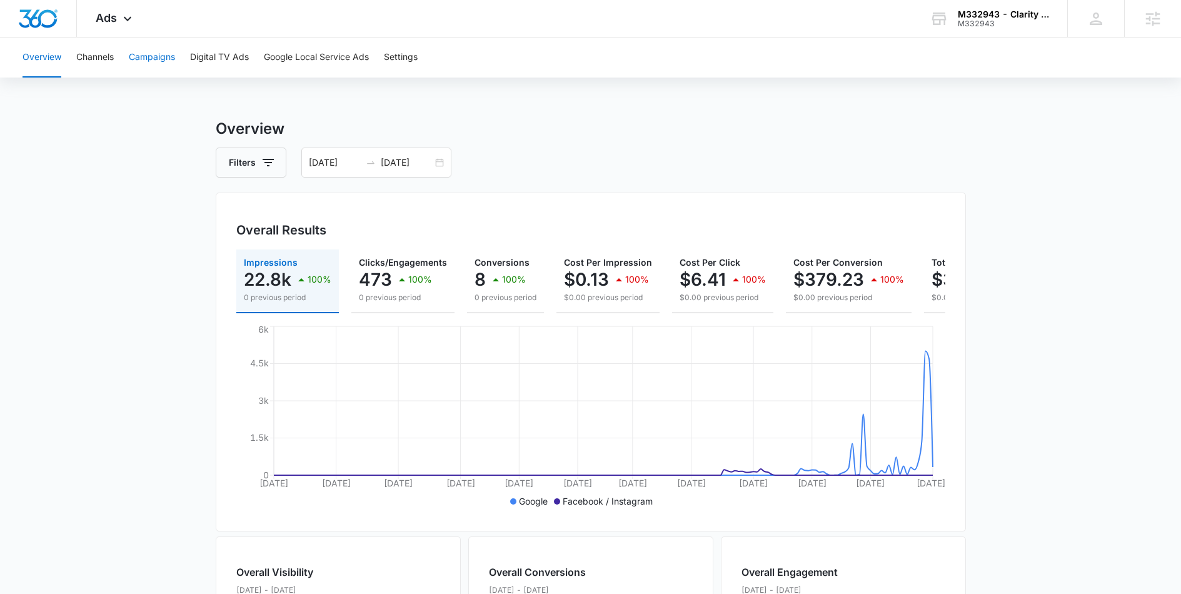
click at [146, 61] on button "Campaigns" at bounding box center [152, 58] width 46 height 40
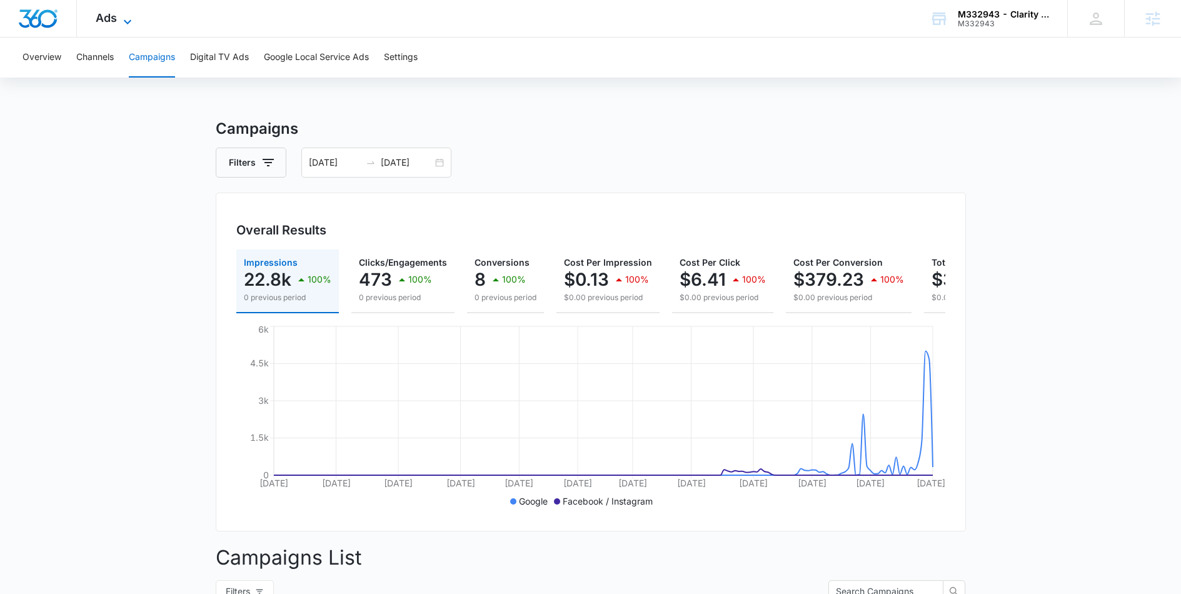
click at [108, 20] on span "Ads" at bounding box center [106, 17] width 21 height 13
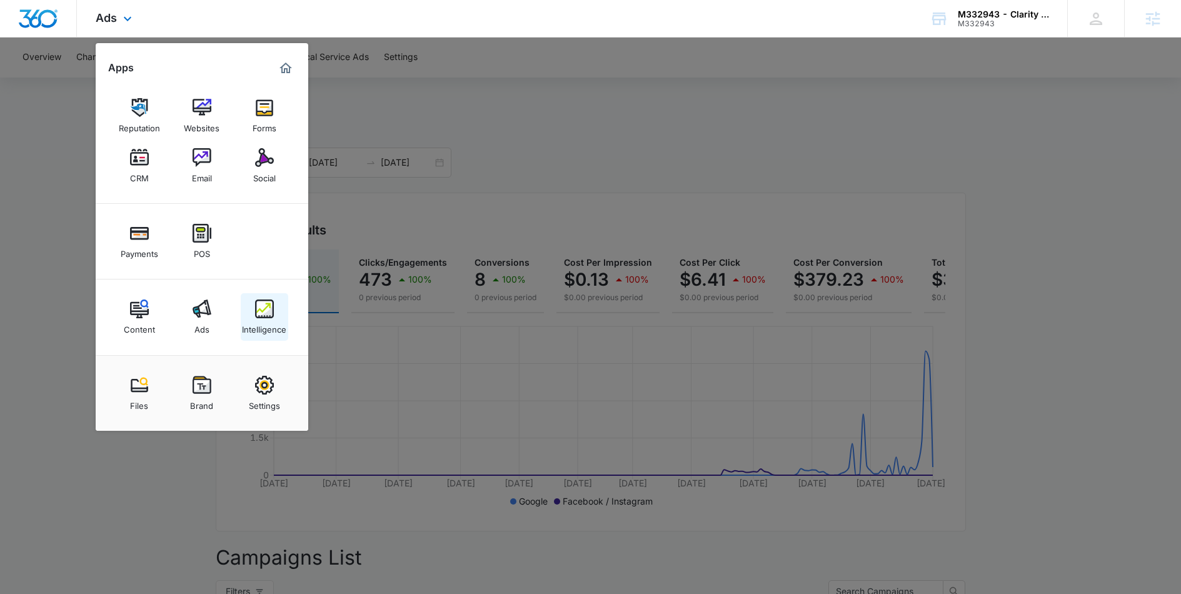
click at [253, 318] on div "Intelligence" at bounding box center [264, 326] width 44 height 16
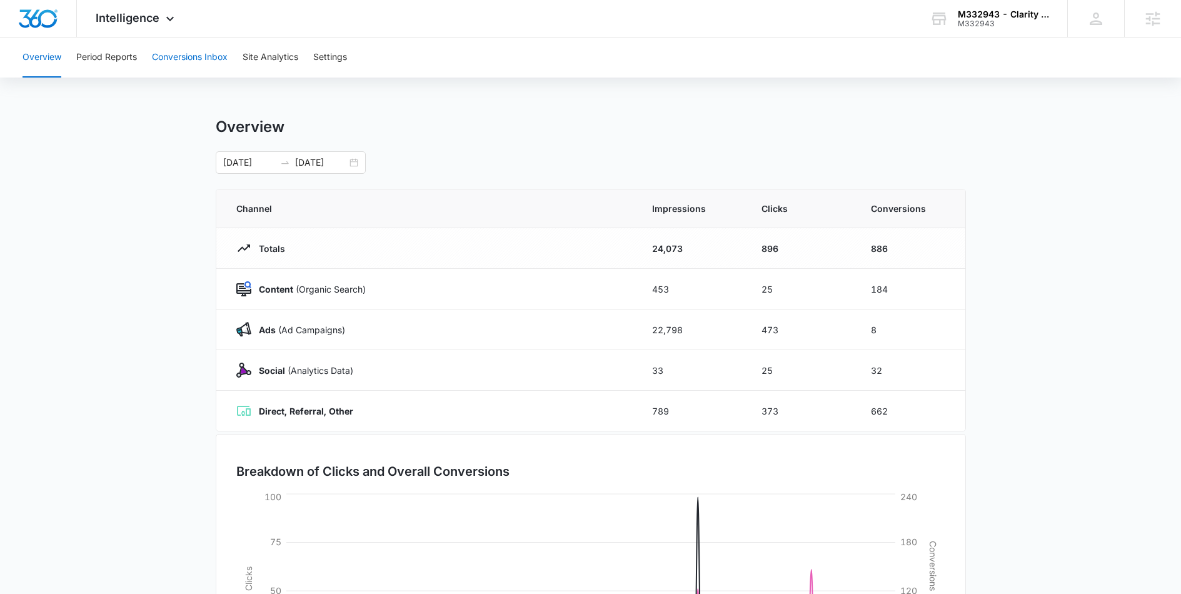
click at [185, 64] on button "Conversions Inbox" at bounding box center [190, 58] width 76 height 40
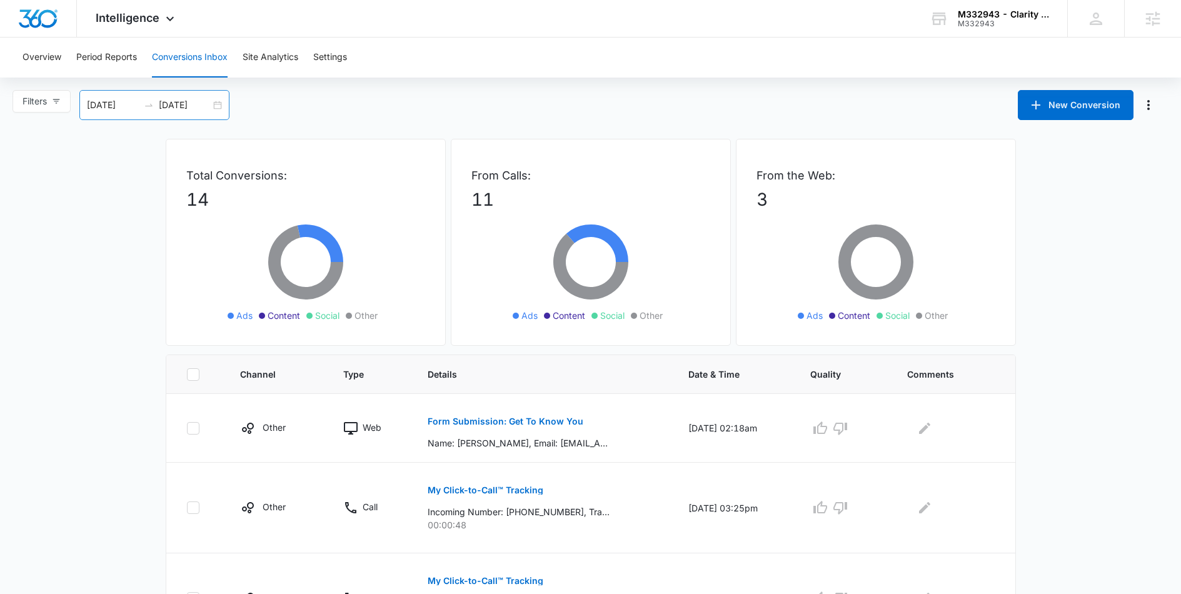
click at [219, 108] on div "[DATE] [DATE]" at bounding box center [154, 105] width 150 height 30
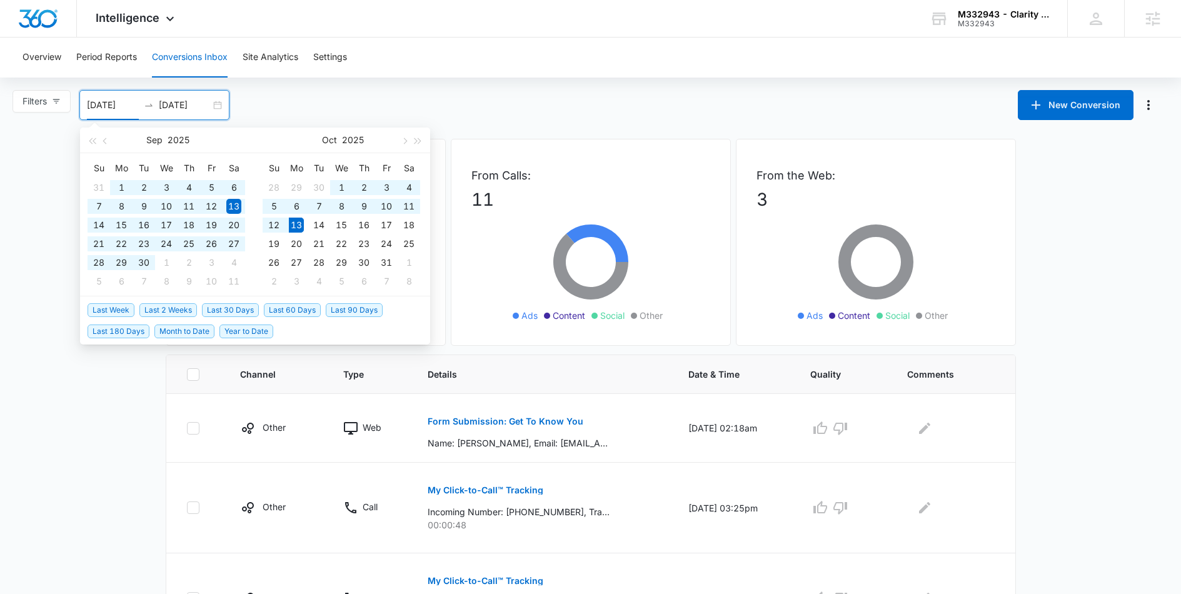
click at [125, 331] on span "Last 180 Days" at bounding box center [119, 331] width 62 height 14
type input "[DATE]"
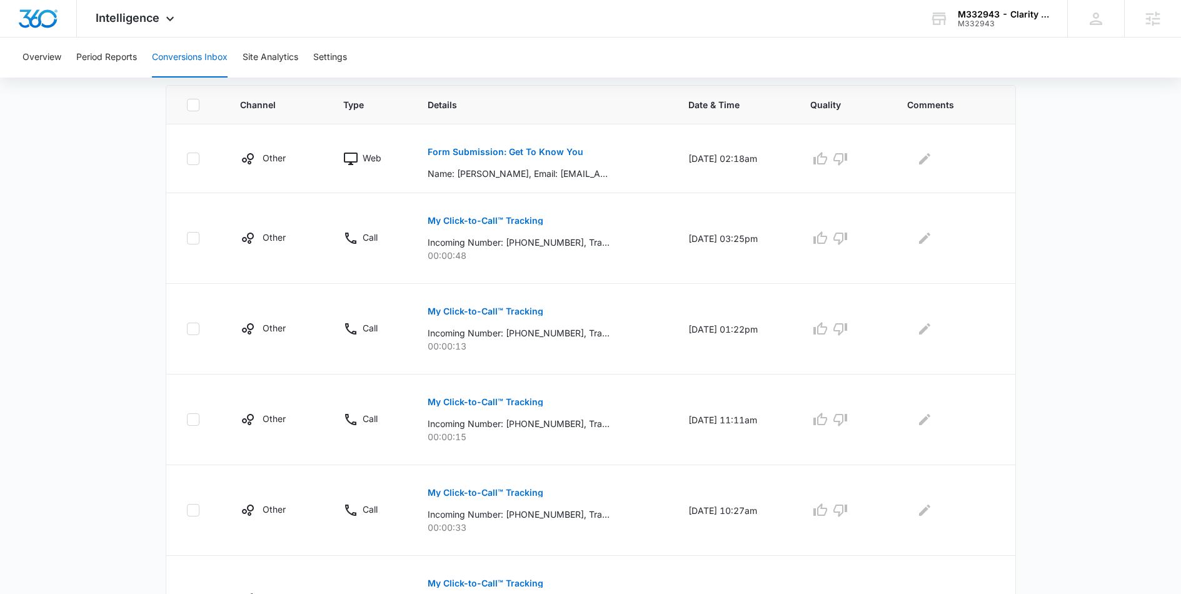
scroll to position [701, 0]
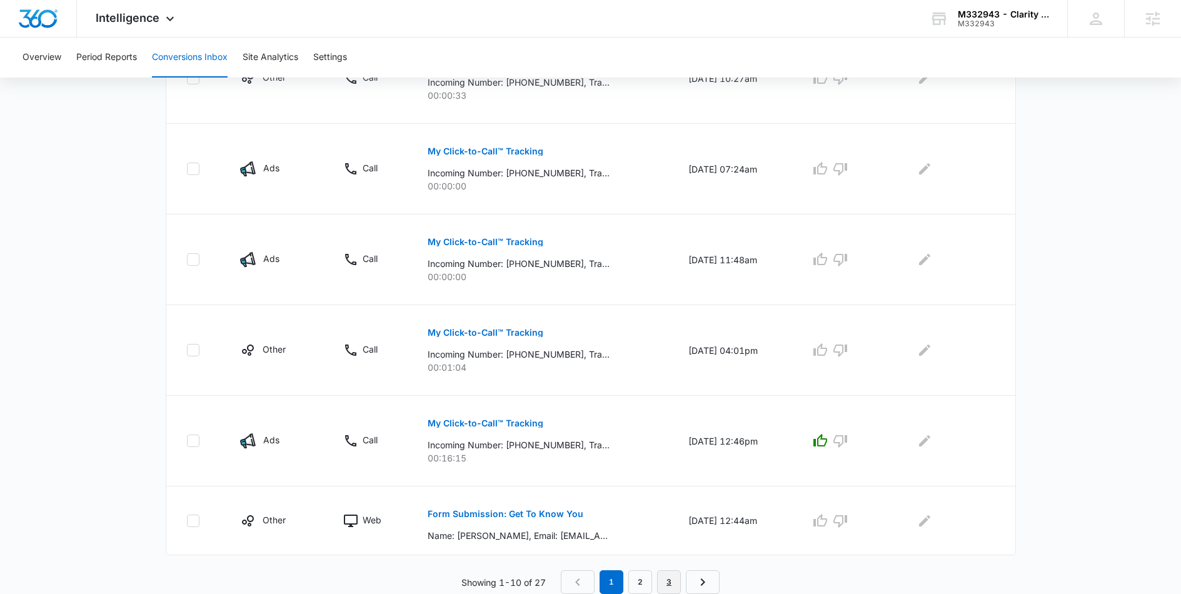
click at [681, 573] on link "3" at bounding box center [669, 582] width 24 height 24
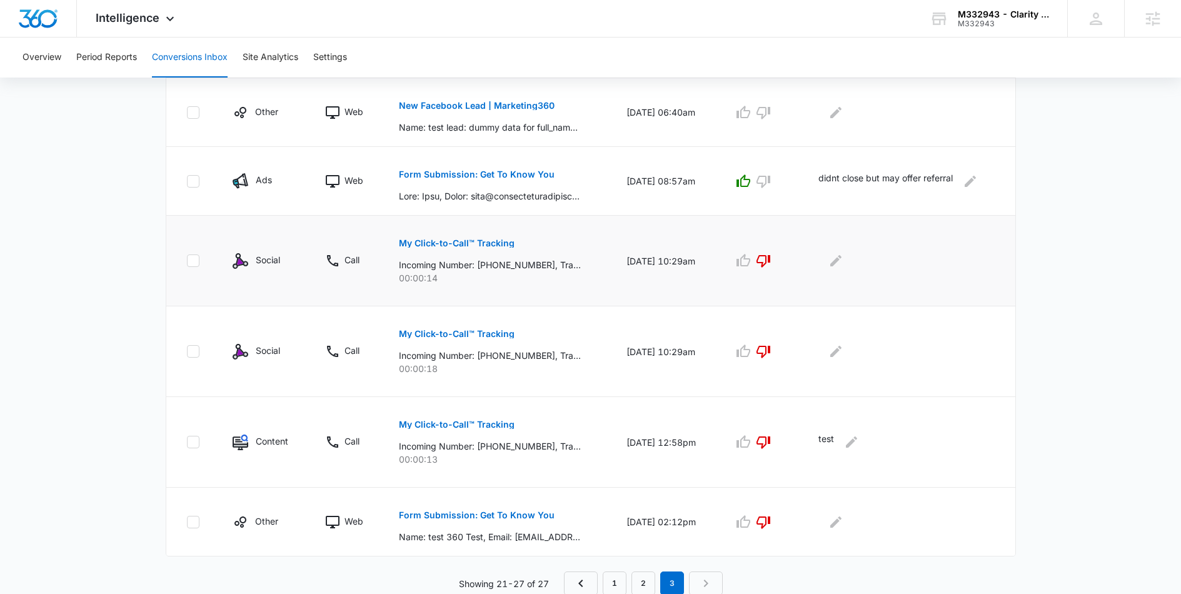
scroll to position [386, 0]
drag, startPoint x: 644, startPoint y: 581, endPoint x: 651, endPoint y: 581, distance: 6.9
click at [644, 581] on link "2" at bounding box center [643, 582] width 24 height 24
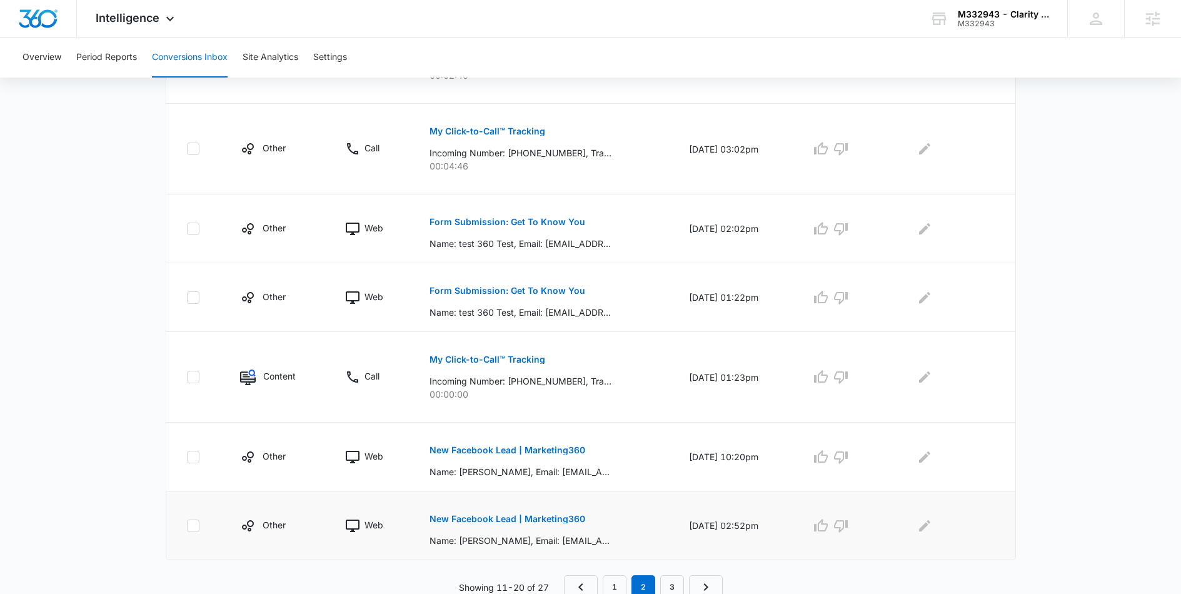
scroll to position [636, 0]
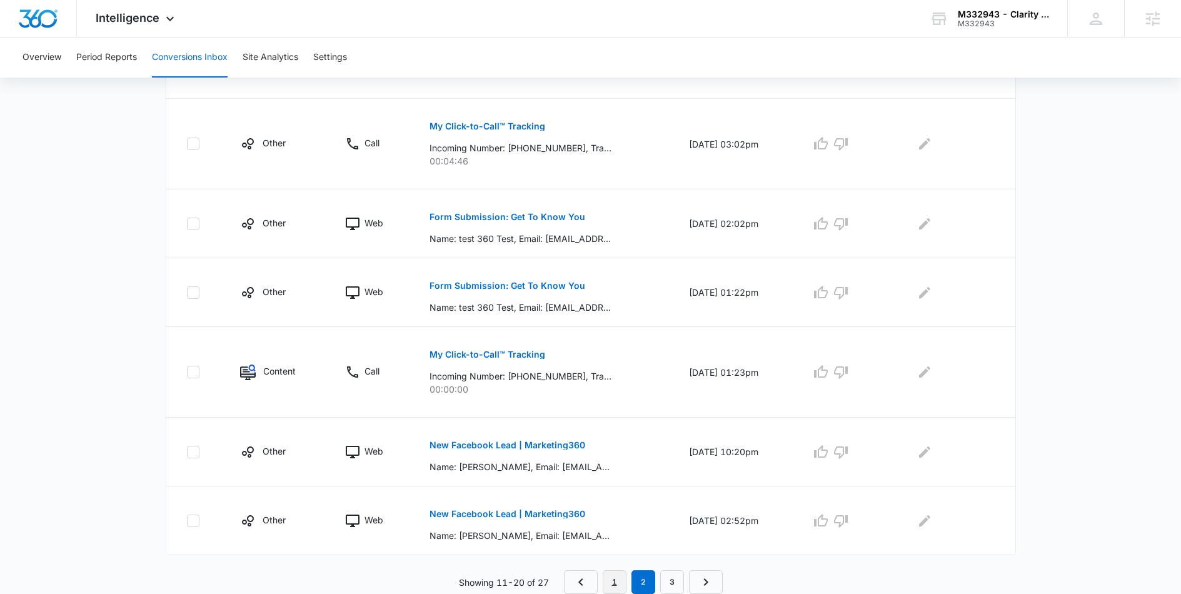
click at [611, 591] on link "1" at bounding box center [615, 582] width 24 height 24
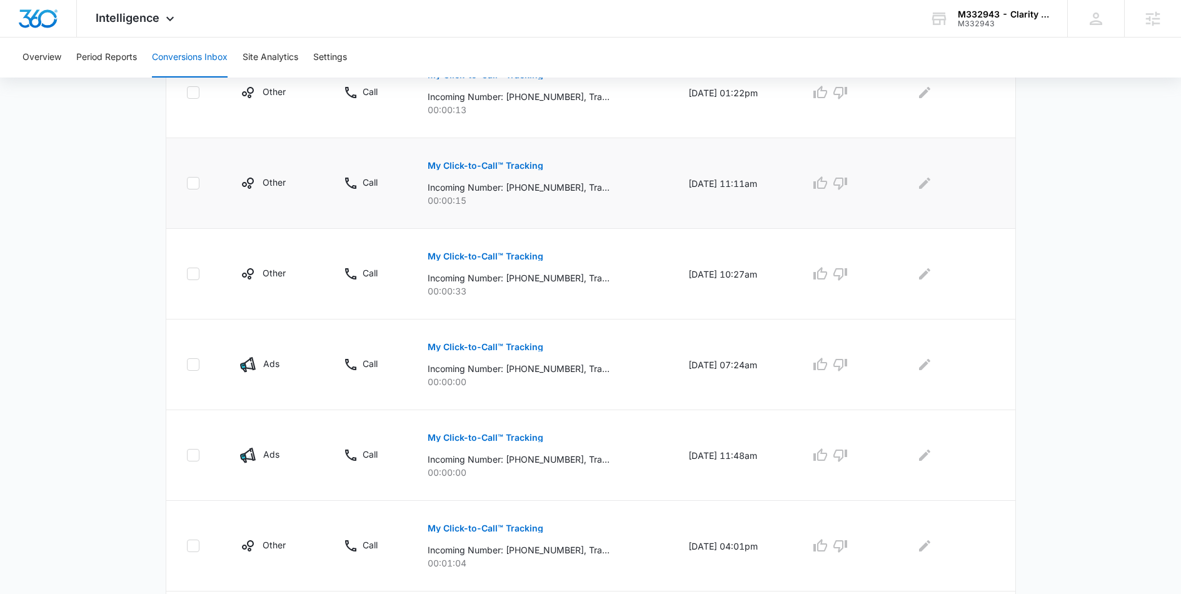
scroll to position [701, 0]
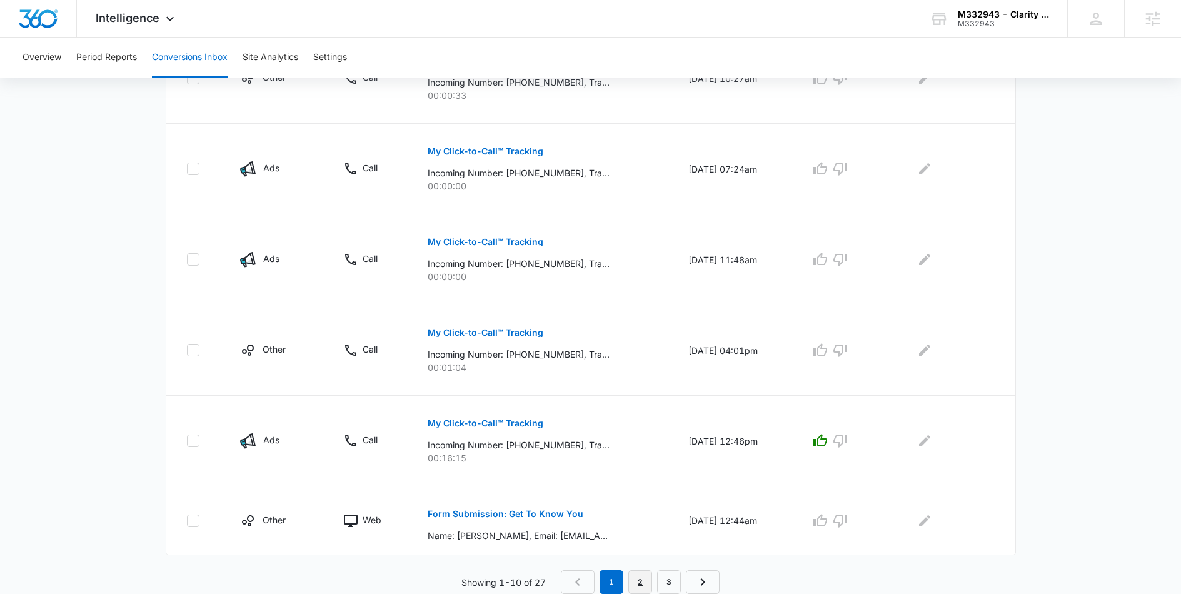
click at [630, 574] on link "2" at bounding box center [640, 582] width 24 height 24
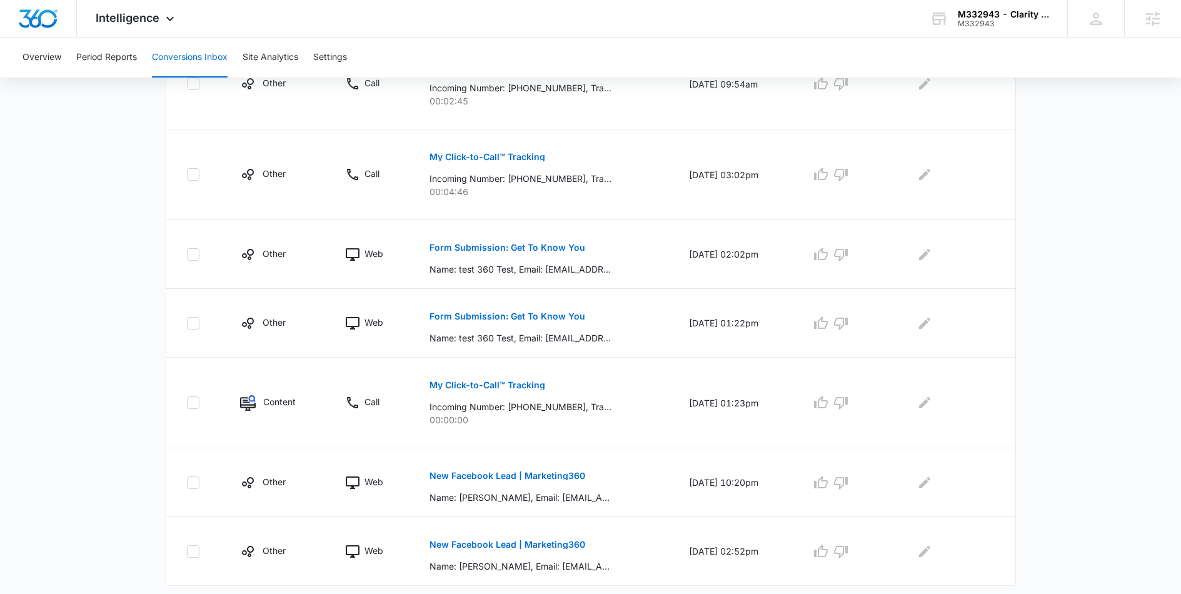
scroll to position [636, 0]
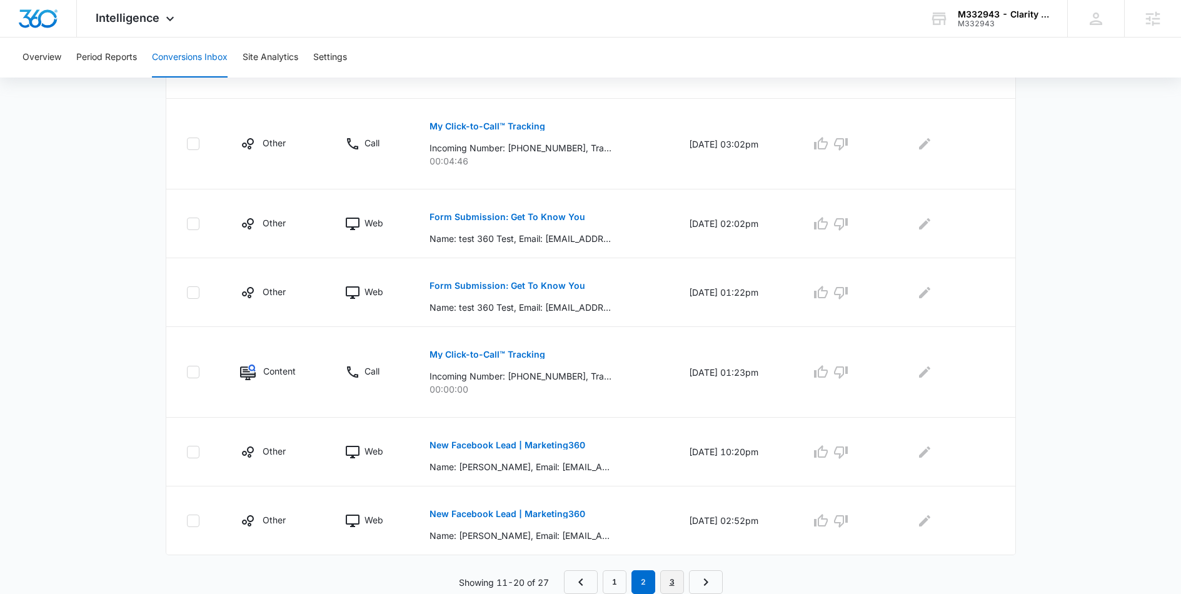
click at [676, 574] on link "3" at bounding box center [672, 582] width 24 height 24
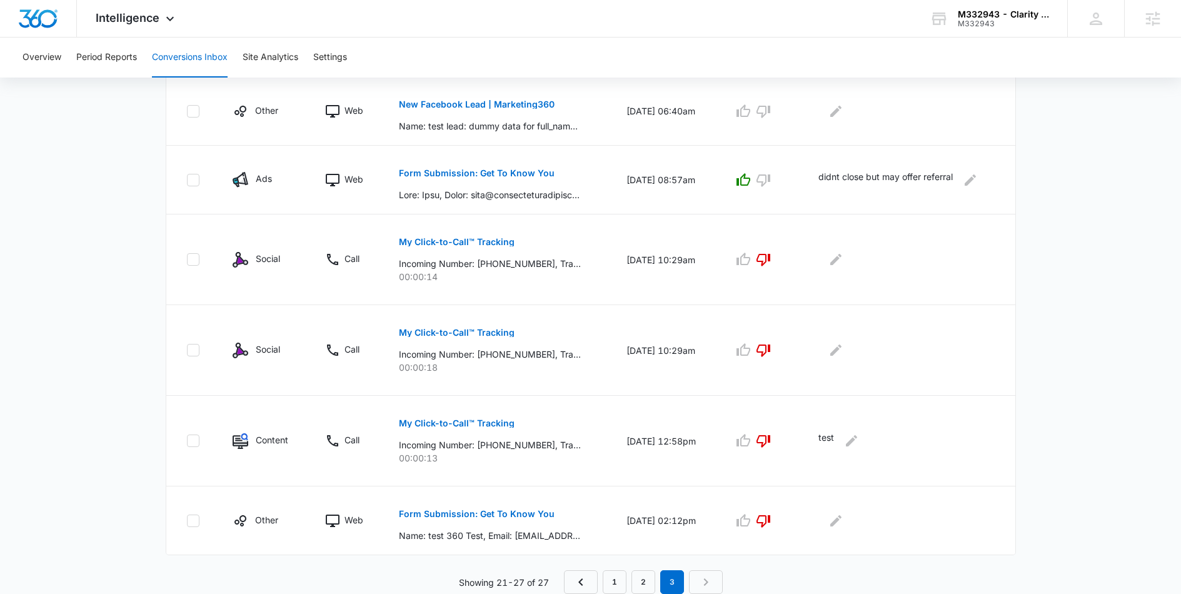
scroll to position [383, 0]
click at [643, 578] on link "2" at bounding box center [643, 585] width 24 height 24
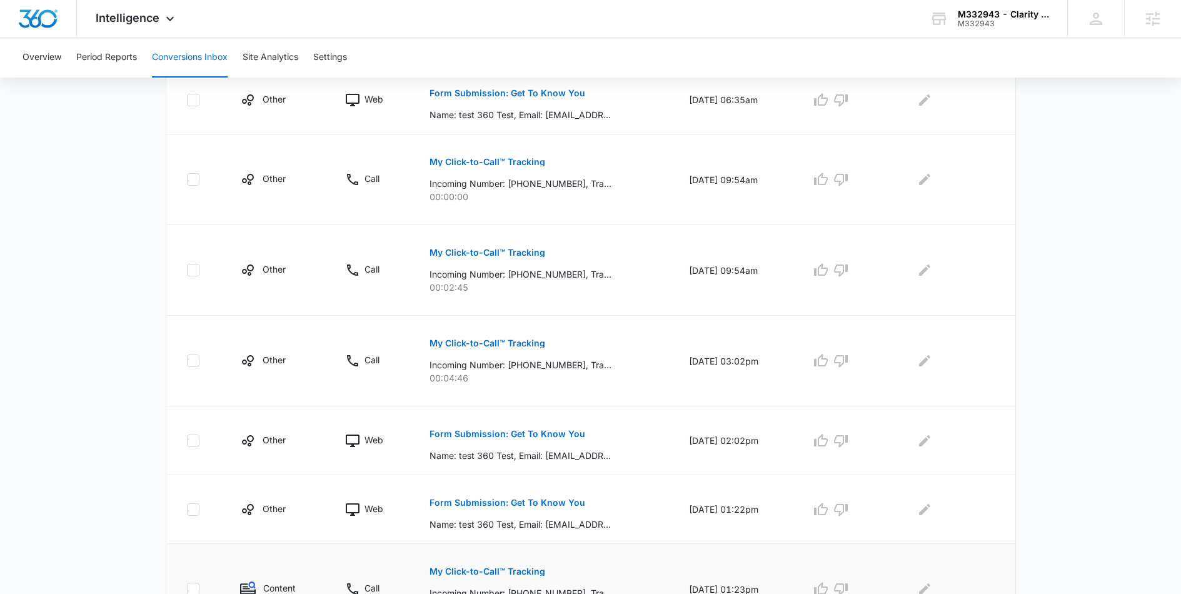
scroll to position [636, 0]
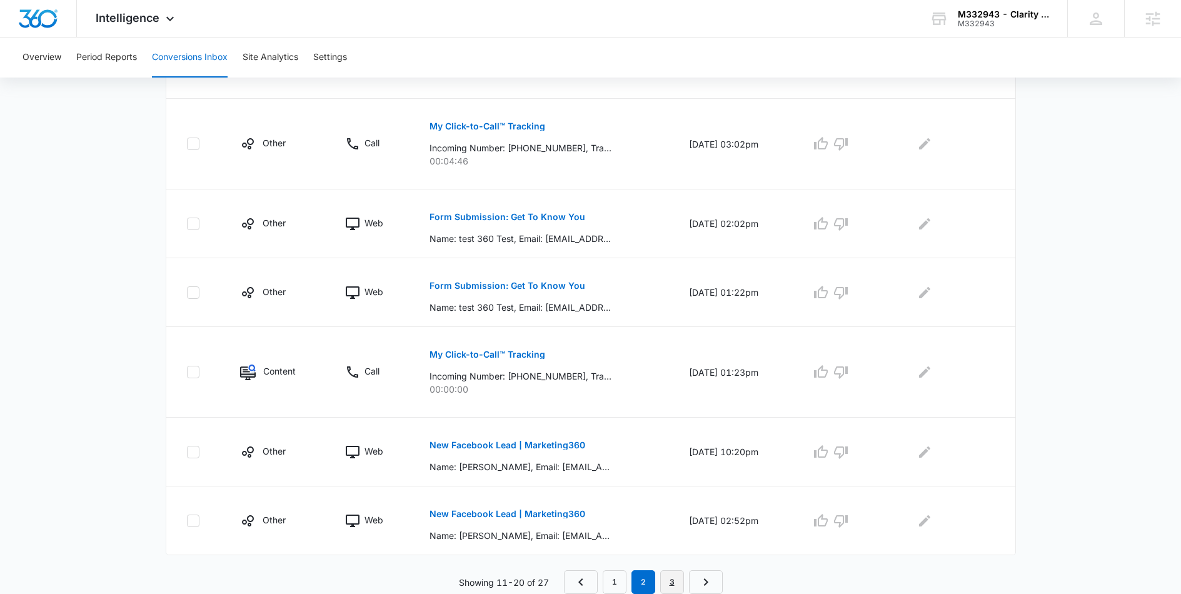
click at [664, 576] on link "3" at bounding box center [672, 582] width 24 height 24
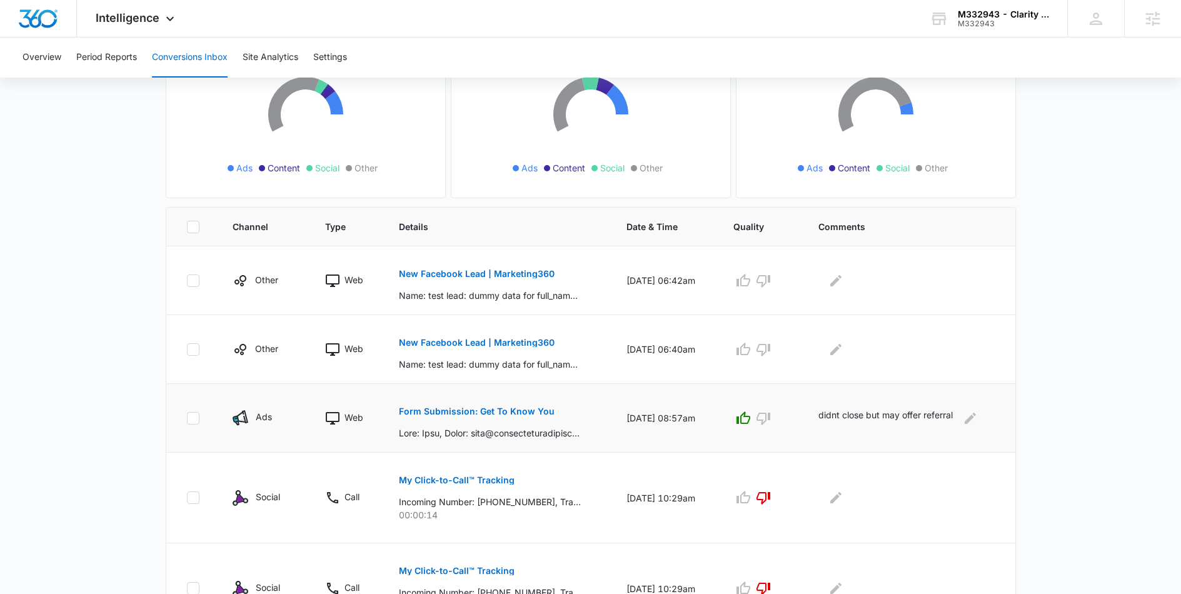
scroll to position [149, 0]
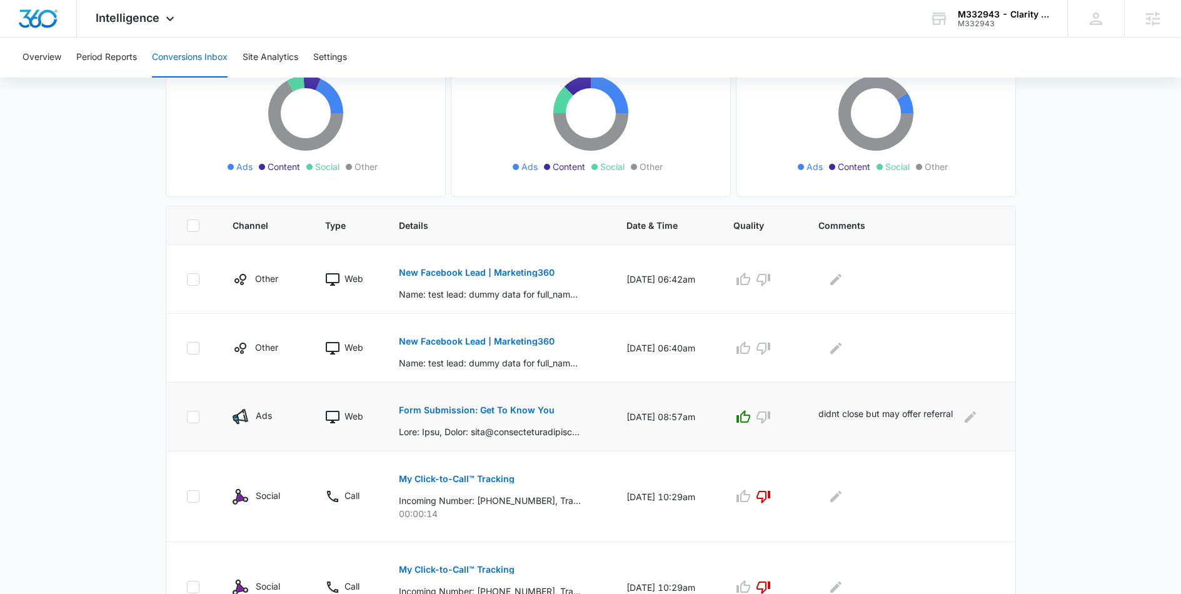
click at [502, 404] on button "Form Submission: Get To Know You" at bounding box center [477, 410] width 156 height 30
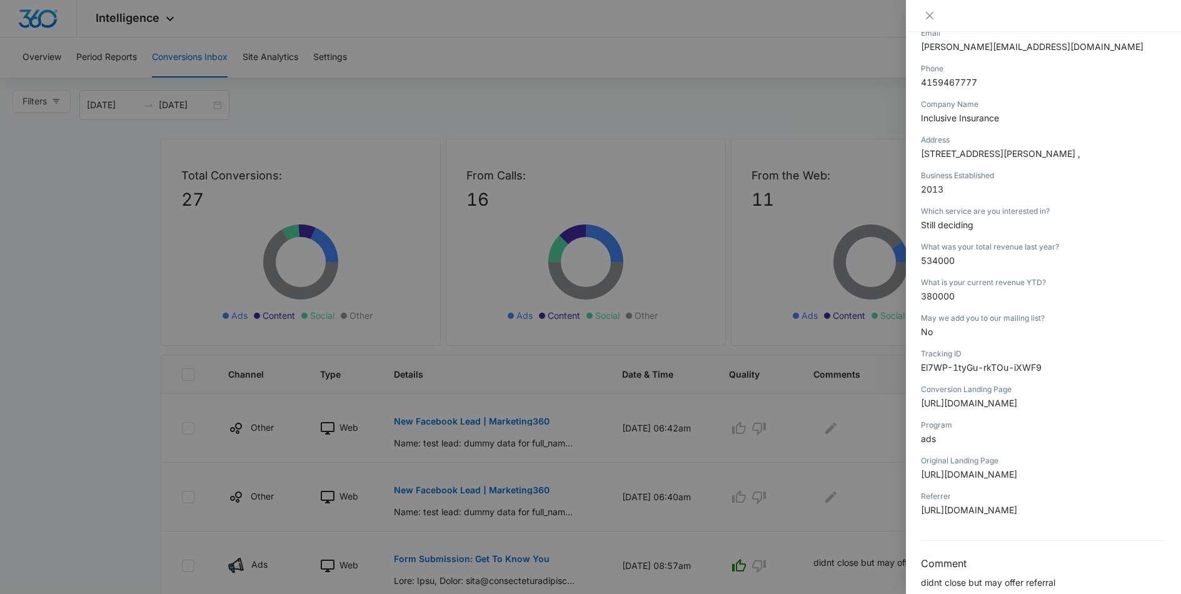
scroll to position [0, 0]
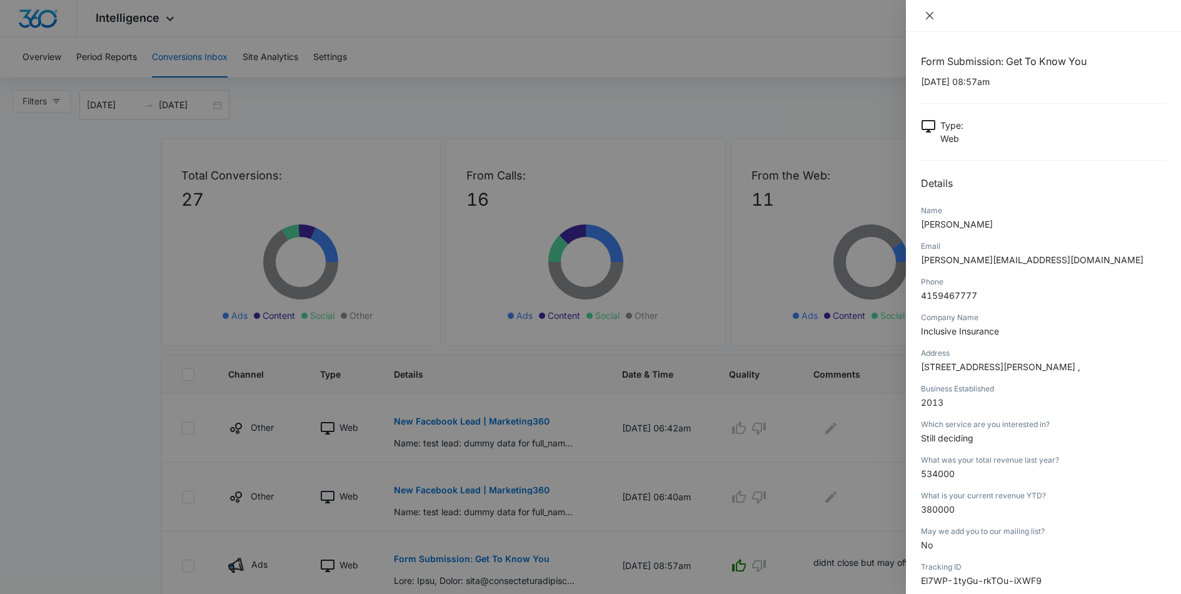
click at [934, 16] on button "Close" at bounding box center [930, 15] width 18 height 11
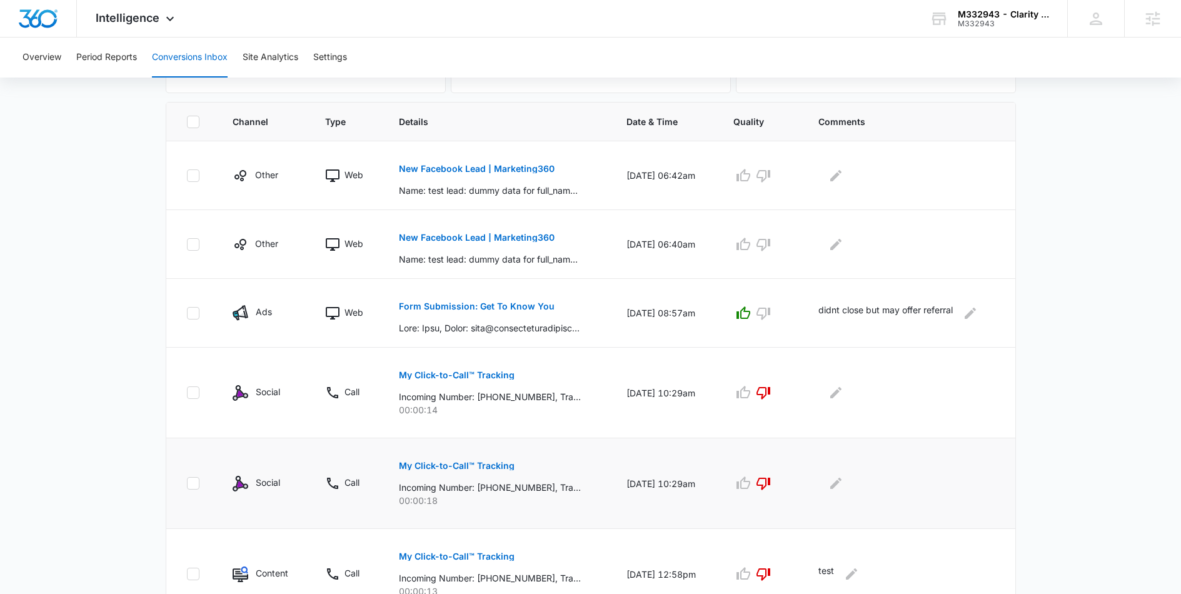
scroll to position [386, 0]
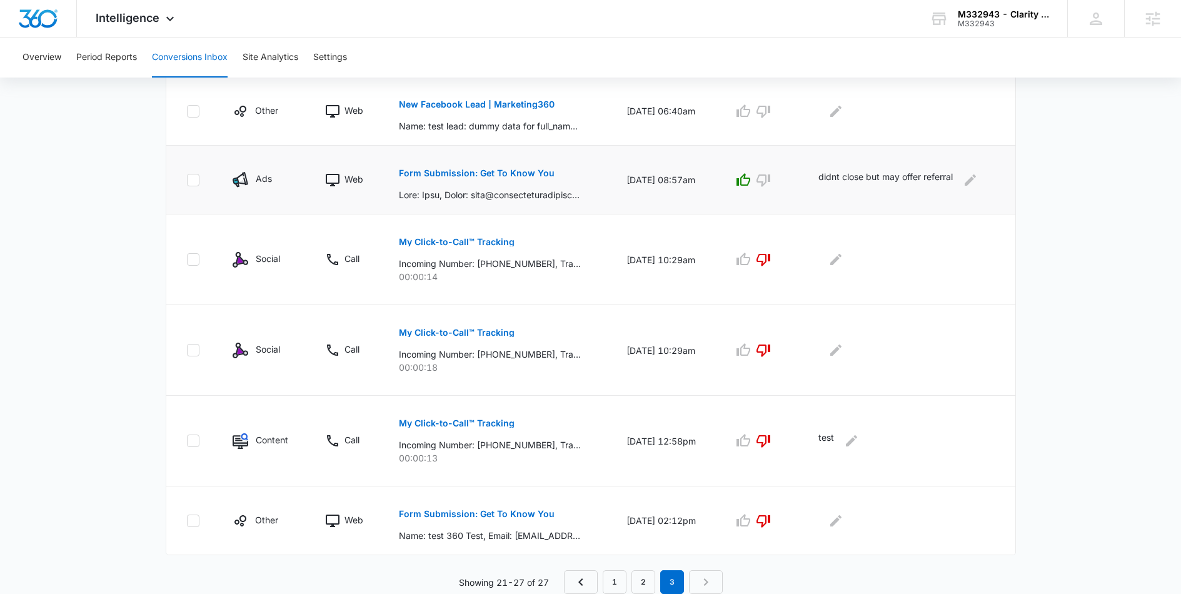
click at [503, 174] on p "Form Submission: Get To Know You" at bounding box center [477, 173] width 156 height 9
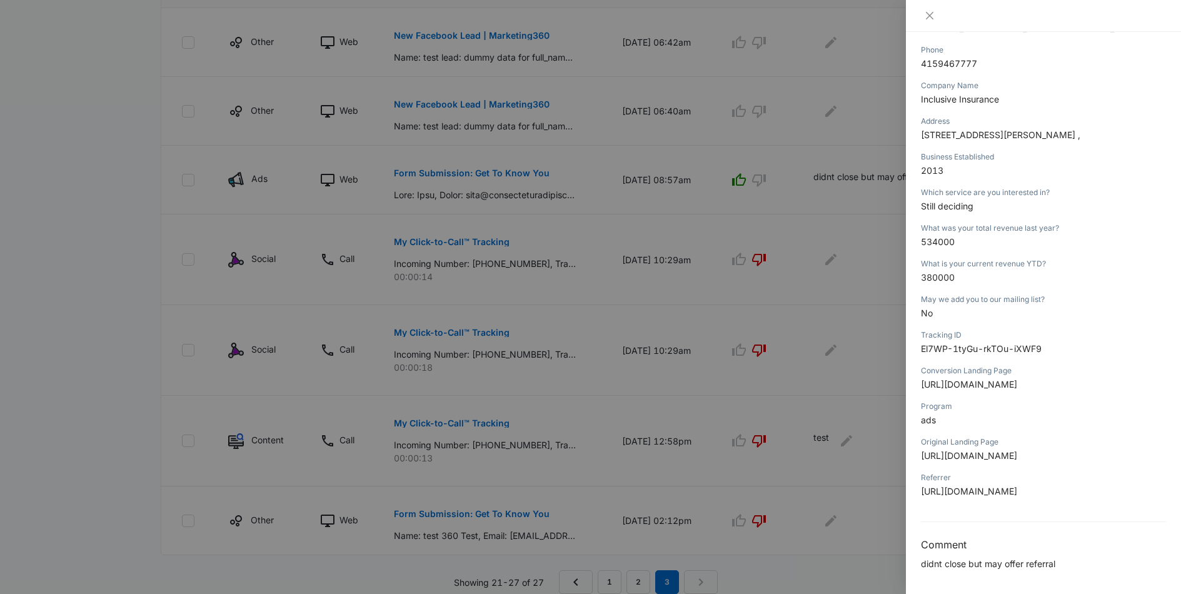
scroll to position [58, 0]
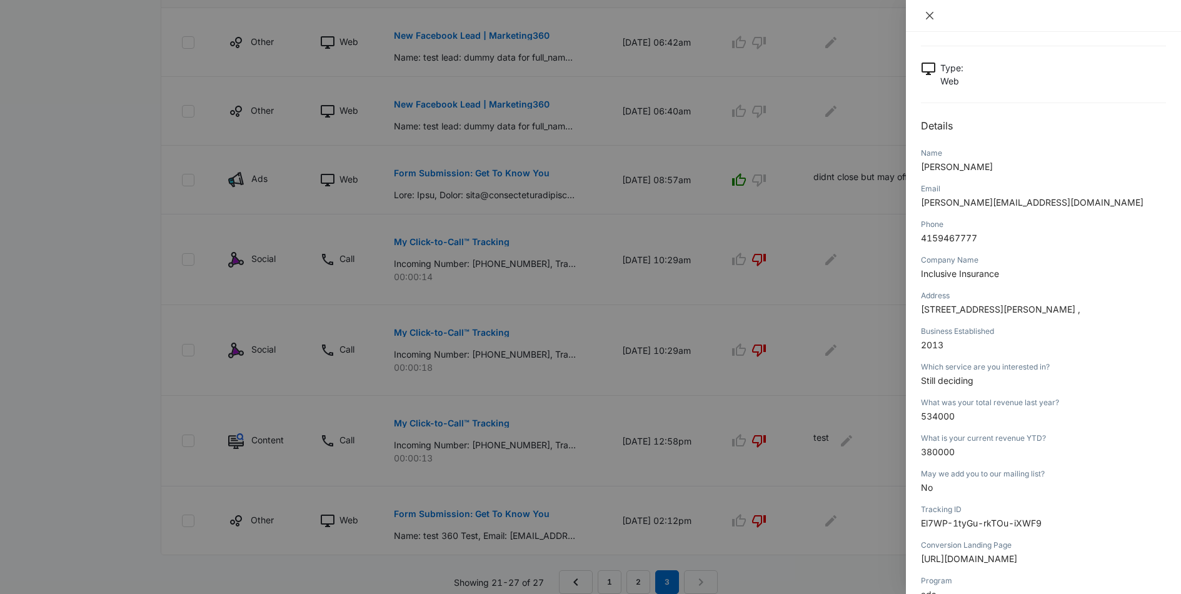
click at [929, 16] on icon "close" at bounding box center [930, 16] width 8 height 8
click at [929, 16] on div "Form Submission: Get To Know You [DATE] 08:57am Type : Web Details Name [PERSON…" at bounding box center [590, 297] width 1181 height 594
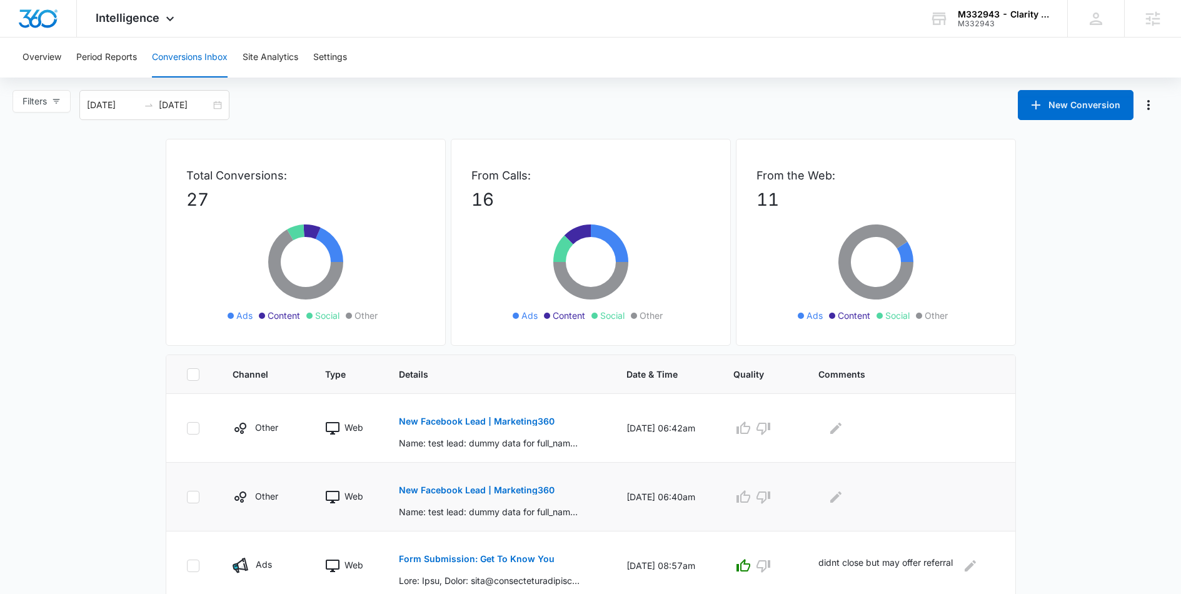
scroll to position [386, 0]
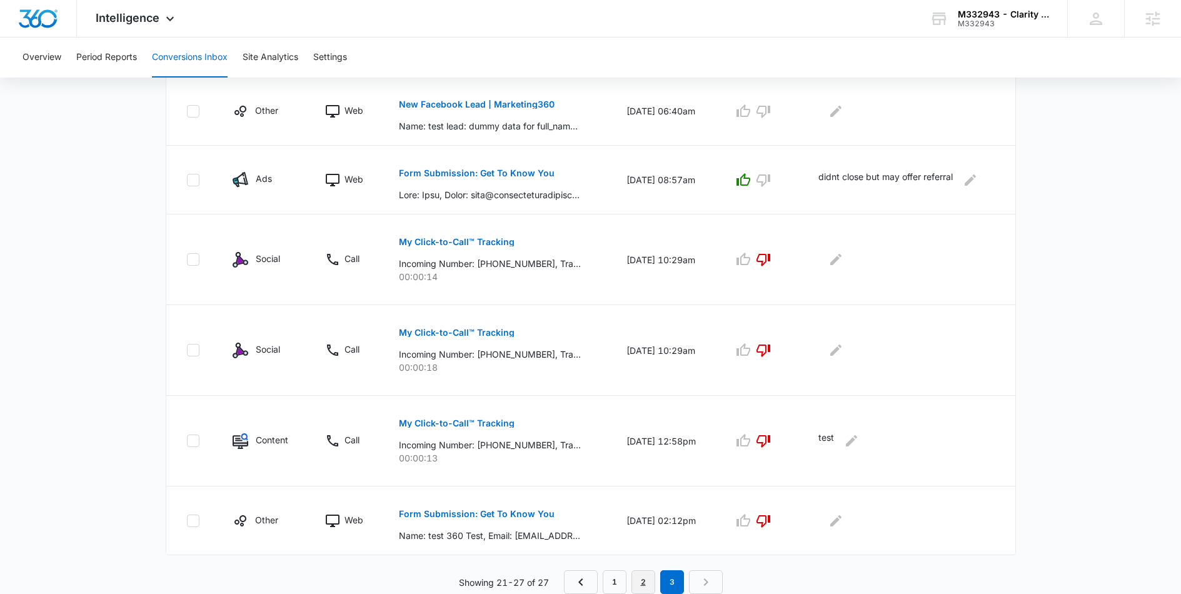
click at [647, 574] on link "2" at bounding box center [643, 582] width 24 height 24
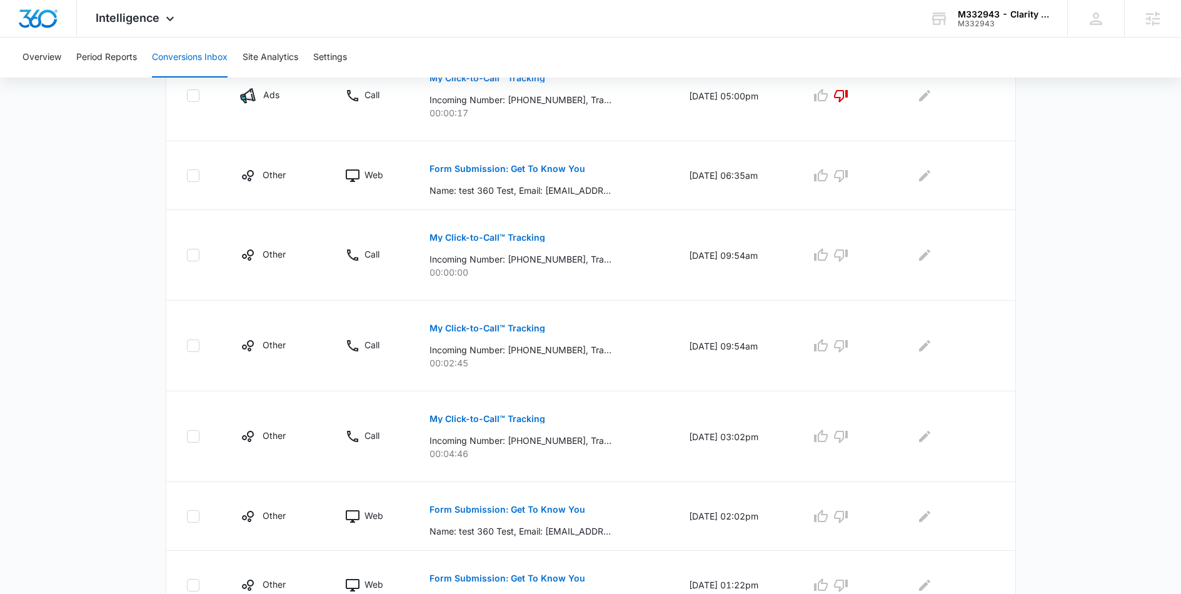
scroll to position [636, 0]
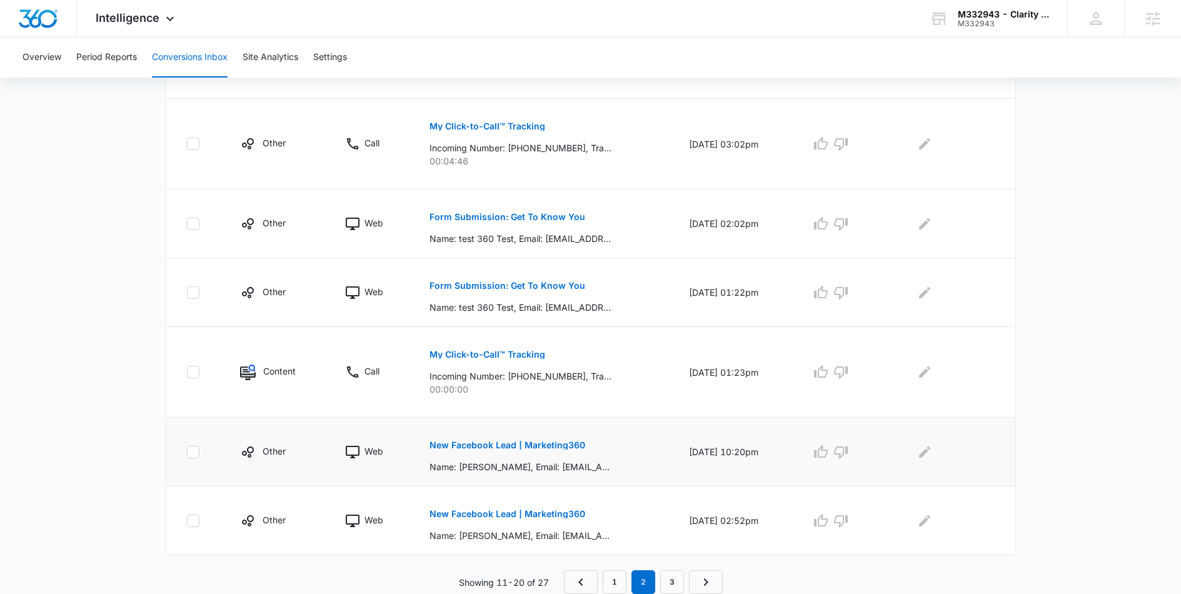
click at [512, 443] on p "New Facebook Lead | Marketing360" at bounding box center [507, 445] width 156 height 9
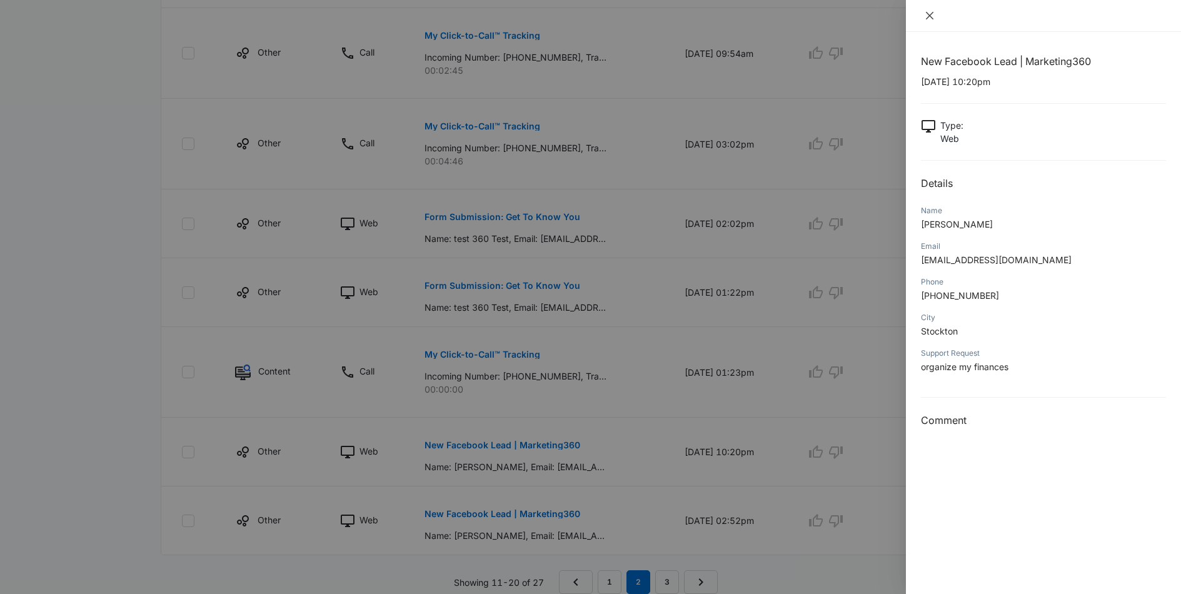
click at [927, 15] on icon "close" at bounding box center [929, 16] width 10 height 10
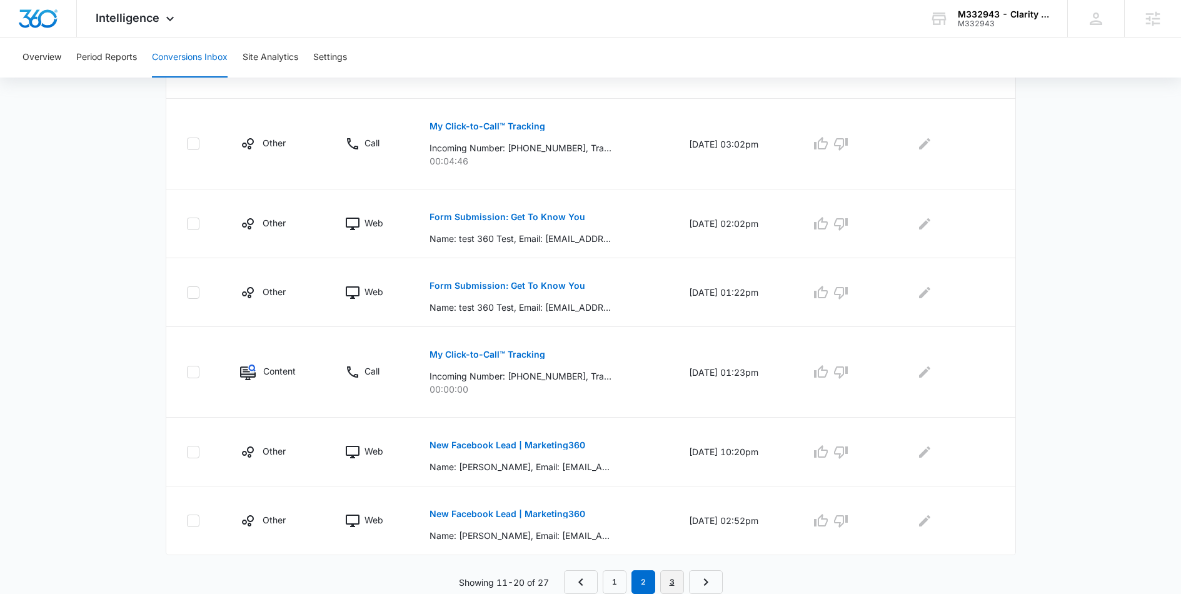
click at [669, 579] on link "3" at bounding box center [672, 582] width 24 height 24
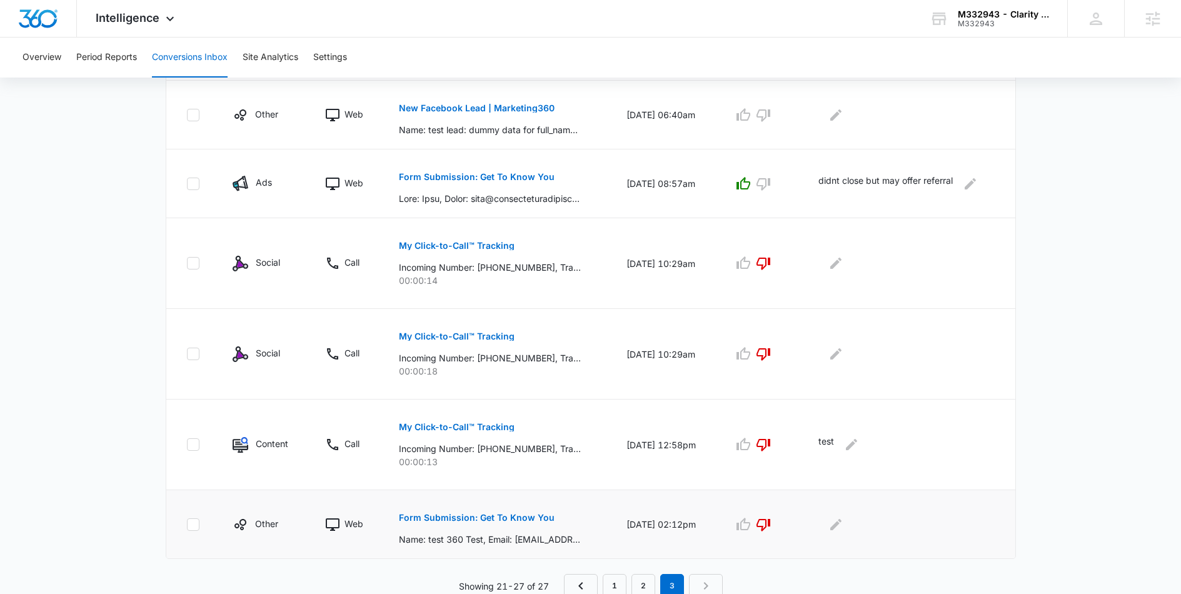
scroll to position [386, 0]
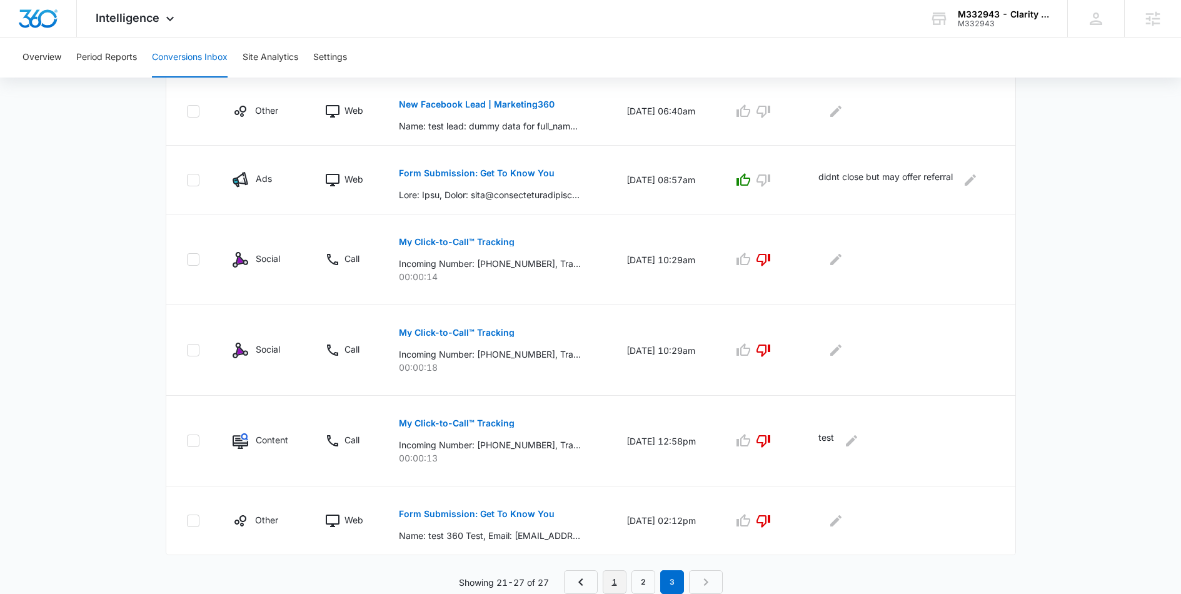
click at [606, 587] on link "1" at bounding box center [615, 582] width 24 height 24
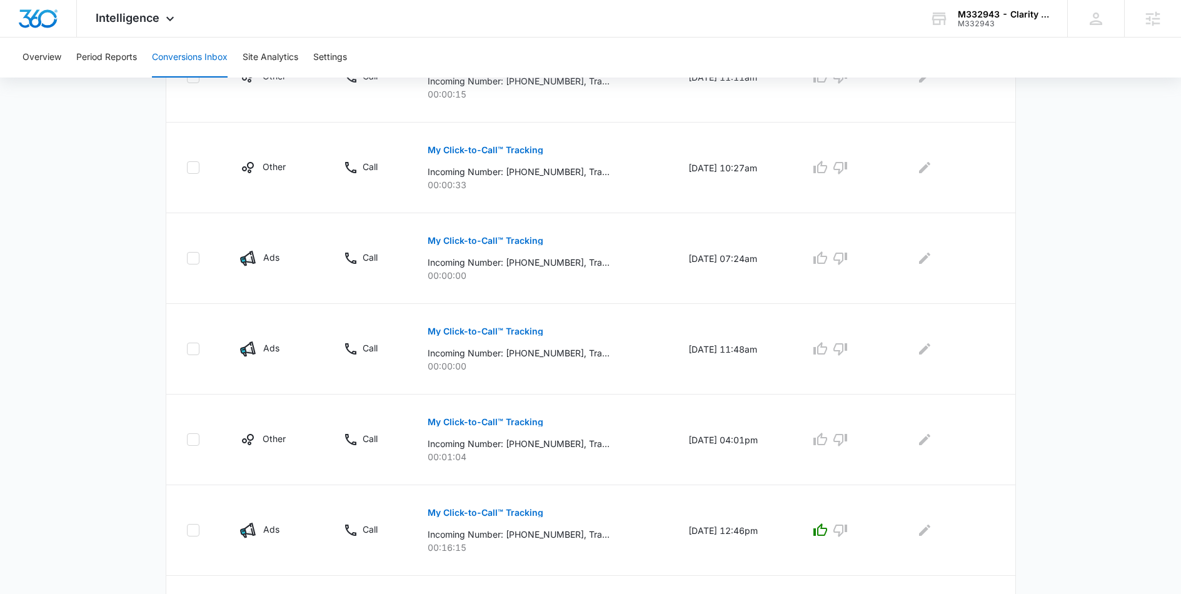
scroll to position [701, 0]
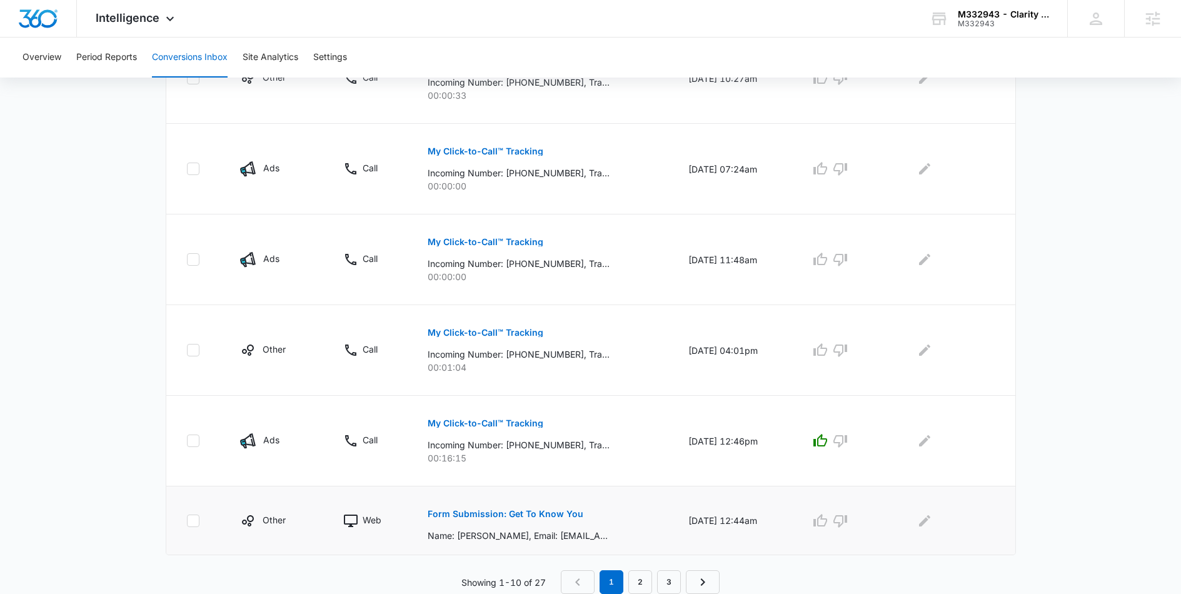
click at [543, 516] on p "Form Submission: Get To Know You" at bounding box center [506, 513] width 156 height 9
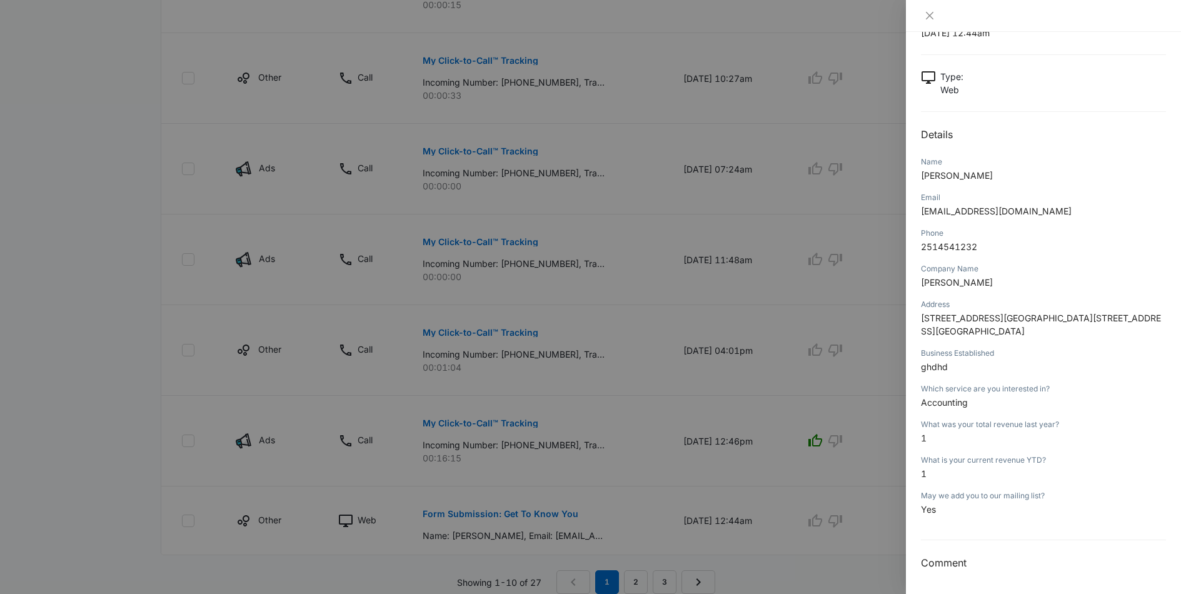
scroll to position [725, 0]
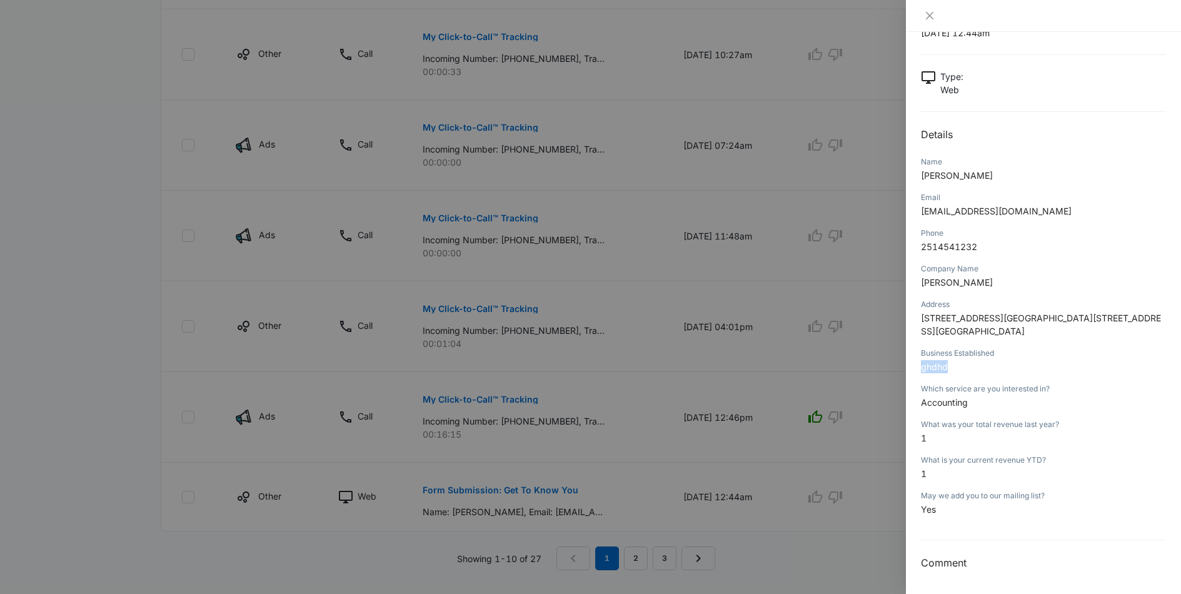
drag, startPoint x: 953, startPoint y: 366, endPoint x: 917, endPoint y: 365, distance: 35.6
click at [917, 365] on div "Form Submission: Get To Know You [DATE] 12:44am Type : Web Details Name [PERSON…" at bounding box center [1043, 313] width 275 height 562
click at [973, 366] on p "ghdhd" at bounding box center [1043, 366] width 245 height 13
click at [922, 15] on button "Close" at bounding box center [930, 15] width 18 height 11
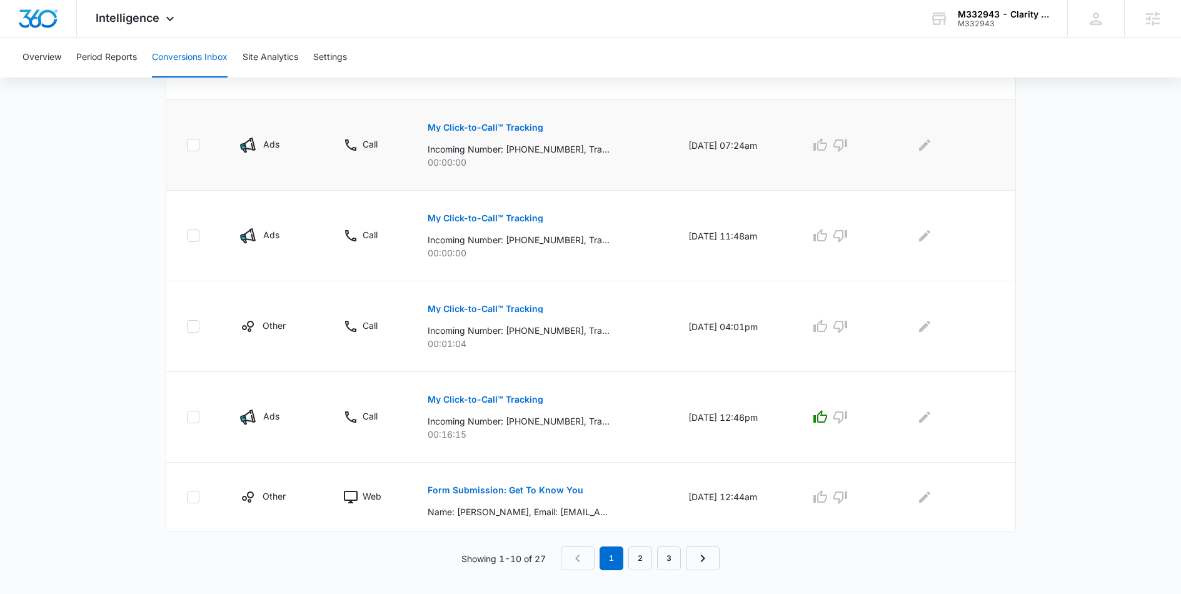
scroll to position [701, 0]
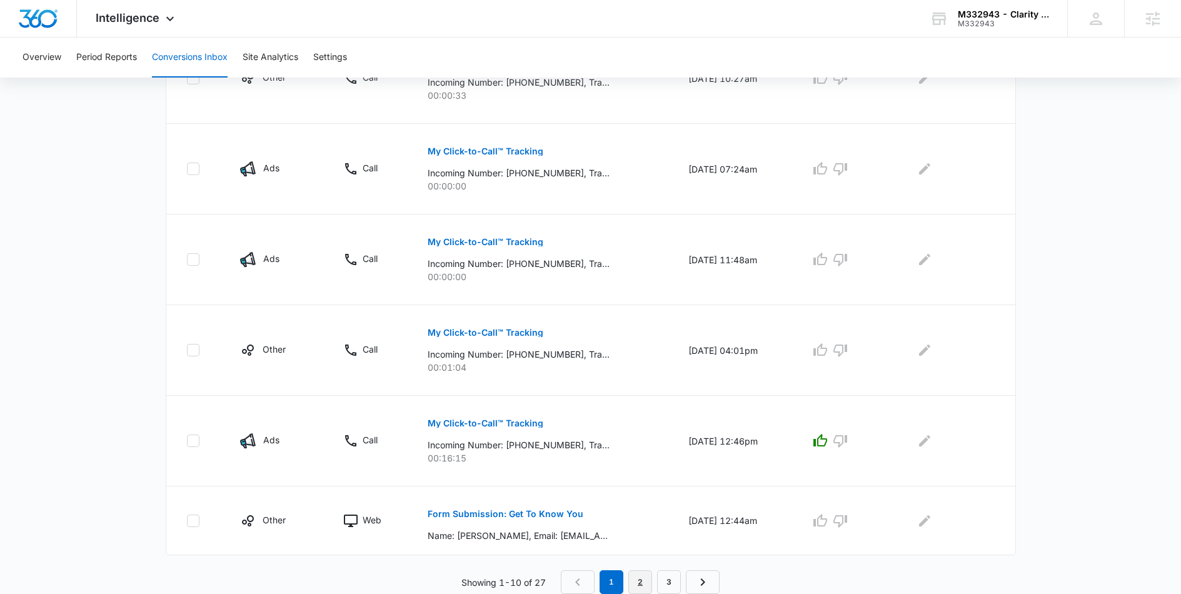
click at [643, 572] on link "2" at bounding box center [640, 582] width 24 height 24
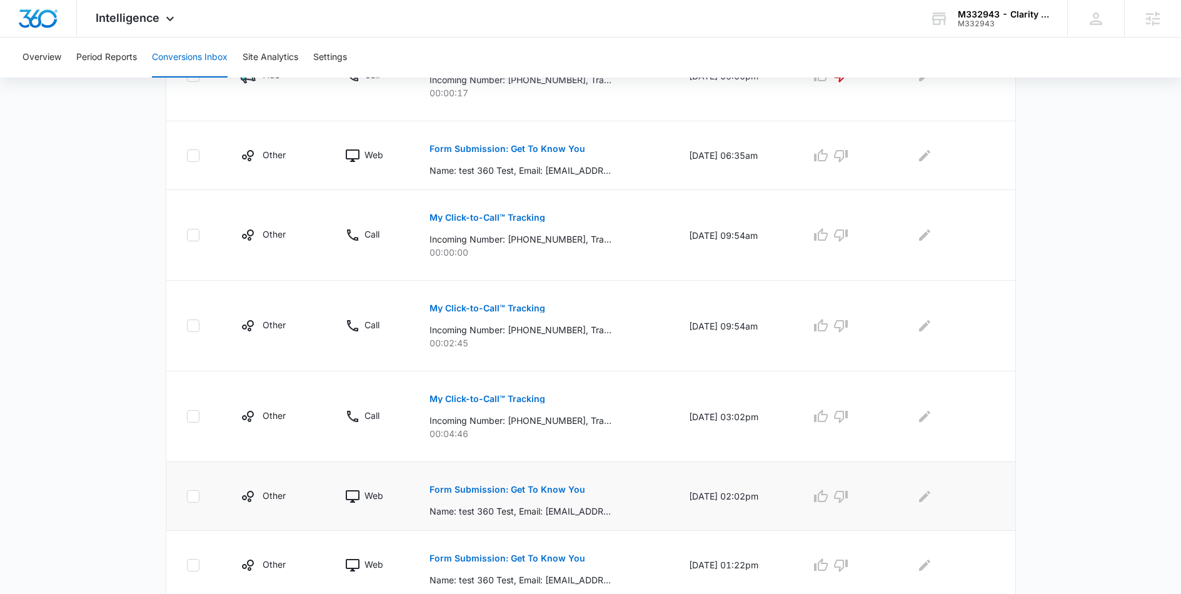
scroll to position [636, 0]
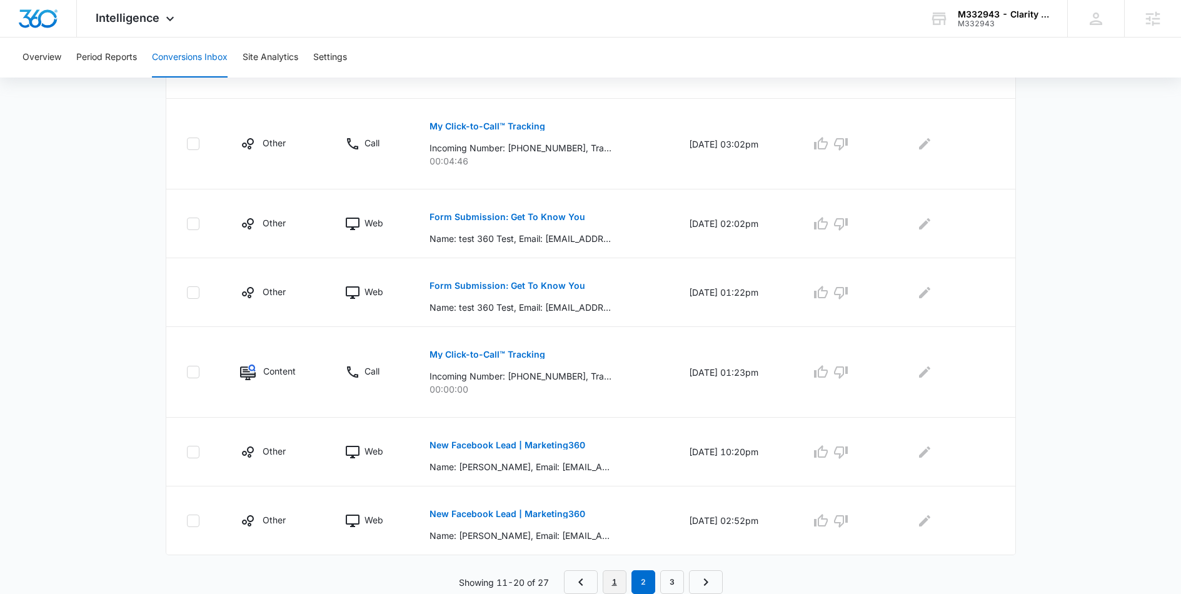
click at [616, 573] on link "1" at bounding box center [615, 582] width 24 height 24
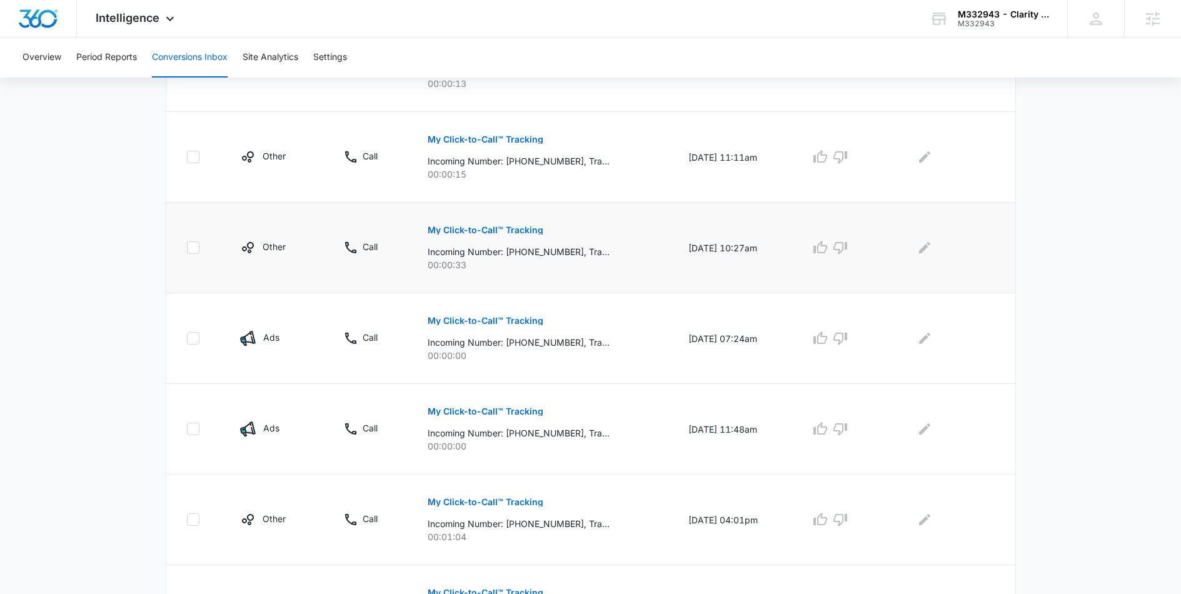
scroll to position [598, 0]
